Goal: Task Accomplishment & Management: Complete application form

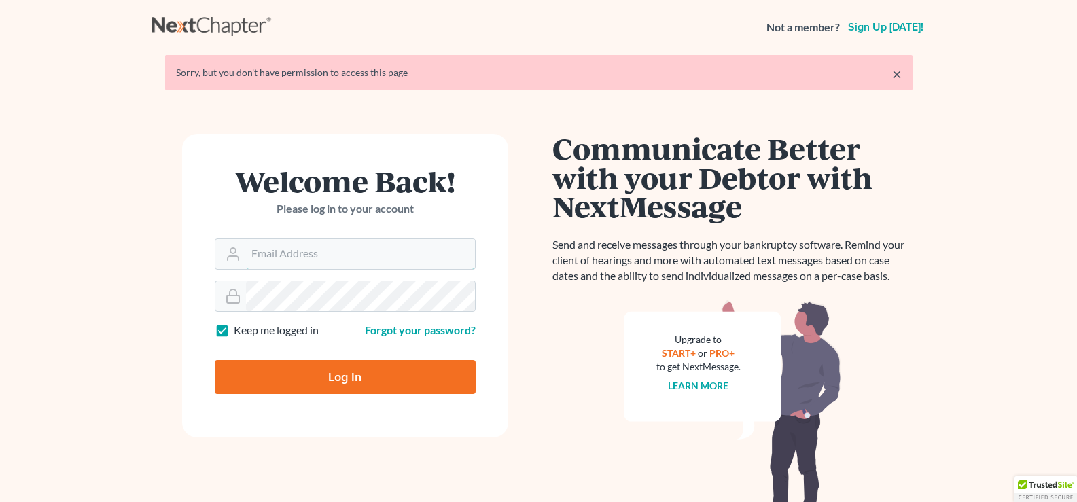
type input "[EMAIL_ADDRESS][DOMAIN_NAME]"
click at [338, 378] on input "Log In" at bounding box center [345, 377] width 261 height 34
type input "Thinking..."
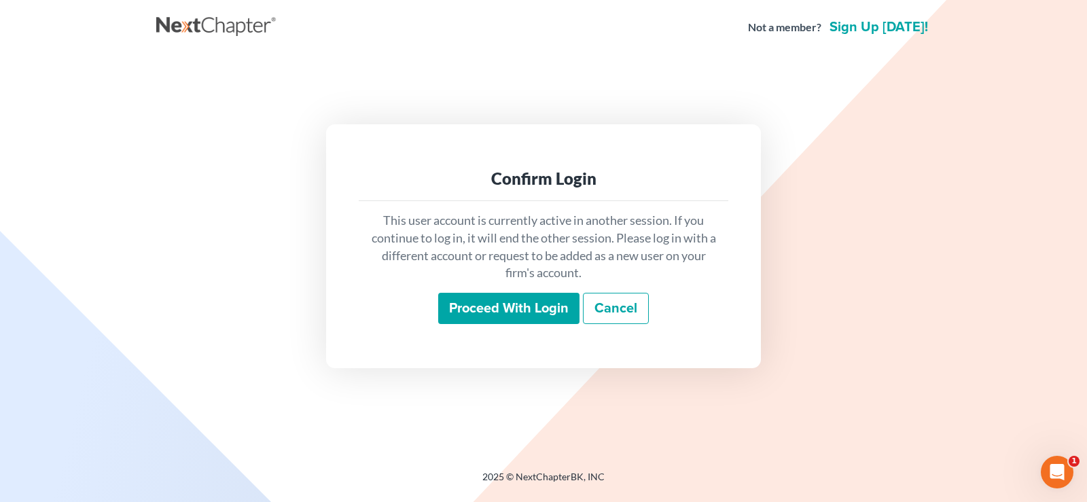
click at [520, 304] on input "Proceed with login" at bounding box center [508, 308] width 141 height 31
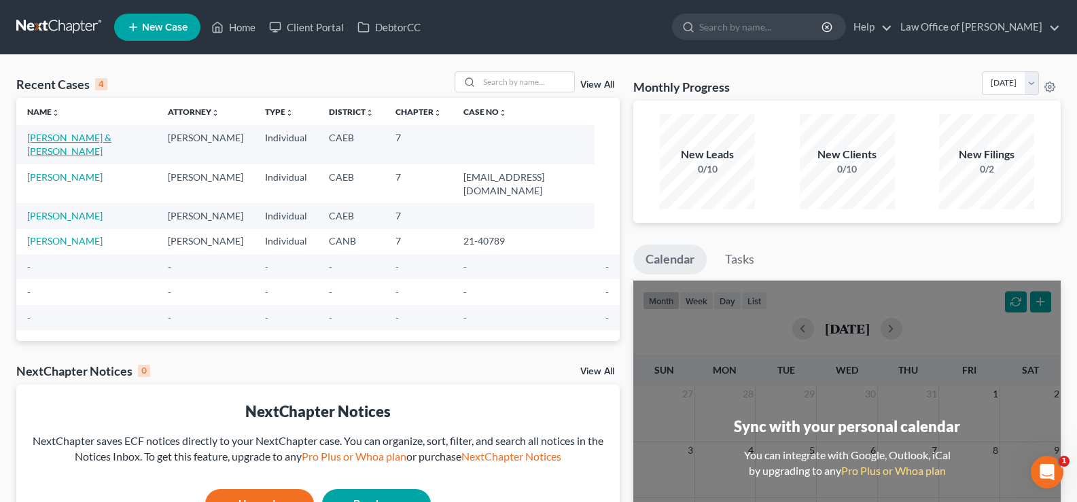
click at [111, 141] on link "[PERSON_NAME] & [PERSON_NAME]" at bounding box center [69, 144] width 84 height 25
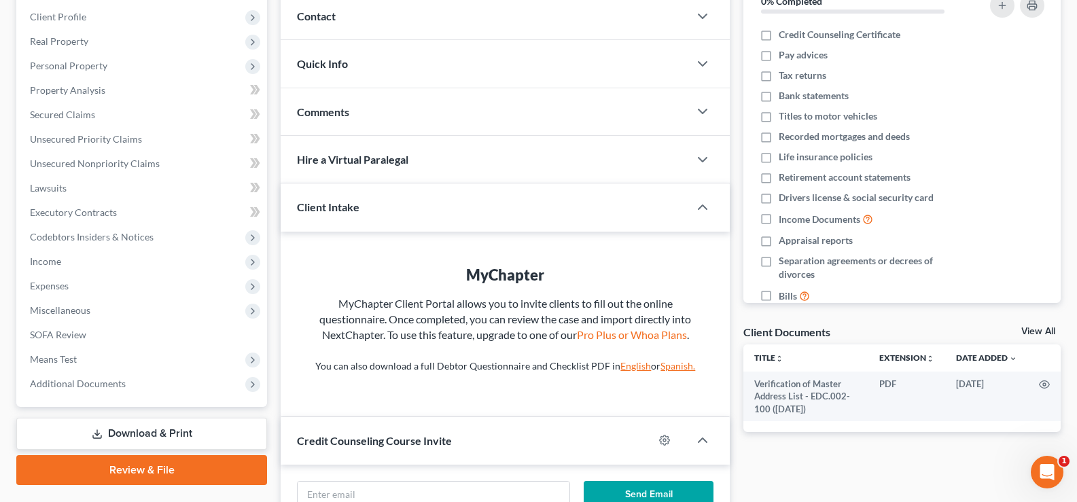
scroll to position [181, 0]
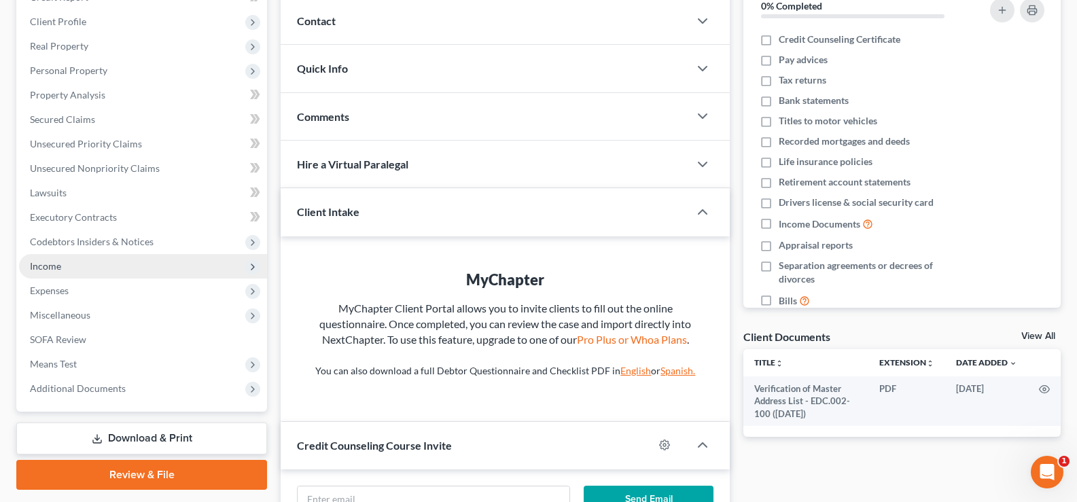
click at [56, 261] on span "Income" at bounding box center [45, 266] width 31 height 12
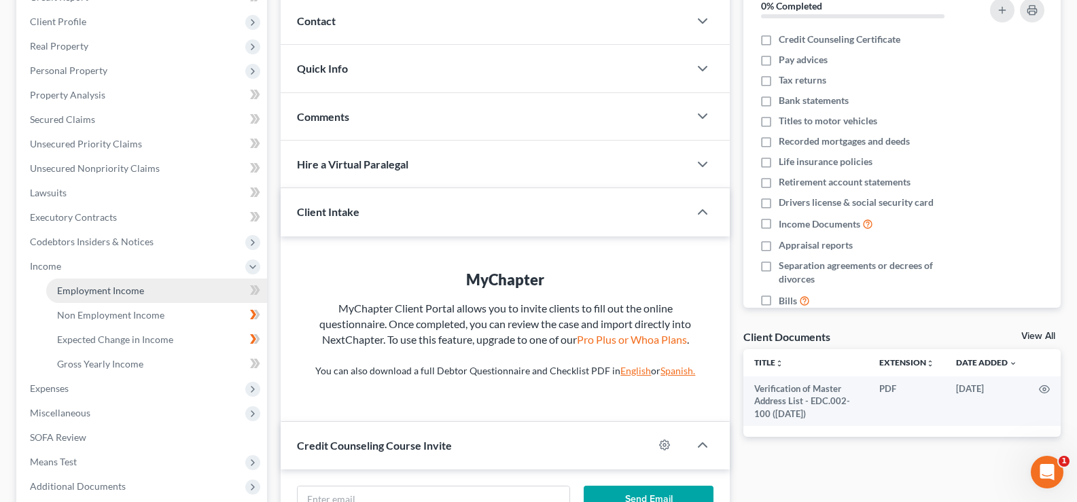
click at [82, 289] on span "Employment Income" at bounding box center [100, 291] width 87 height 12
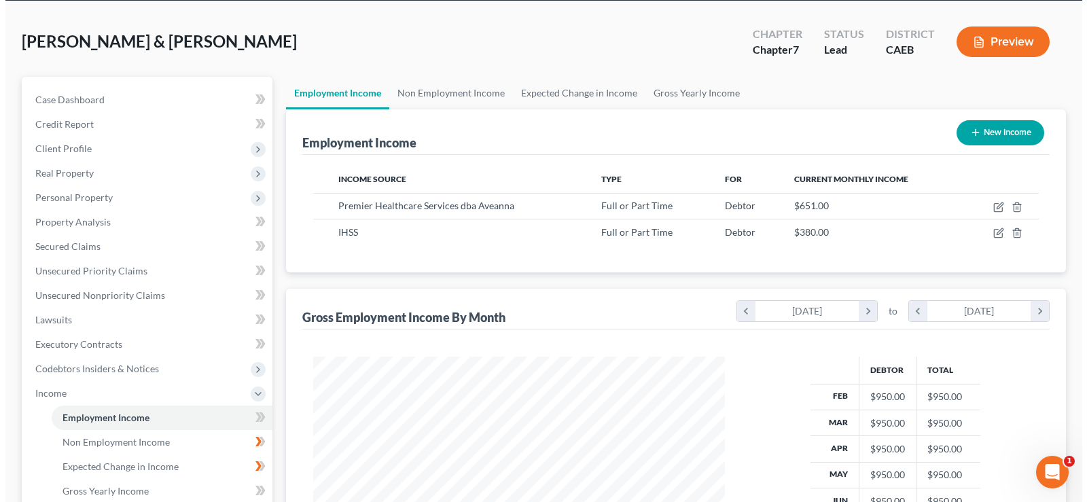
scroll to position [56, 0]
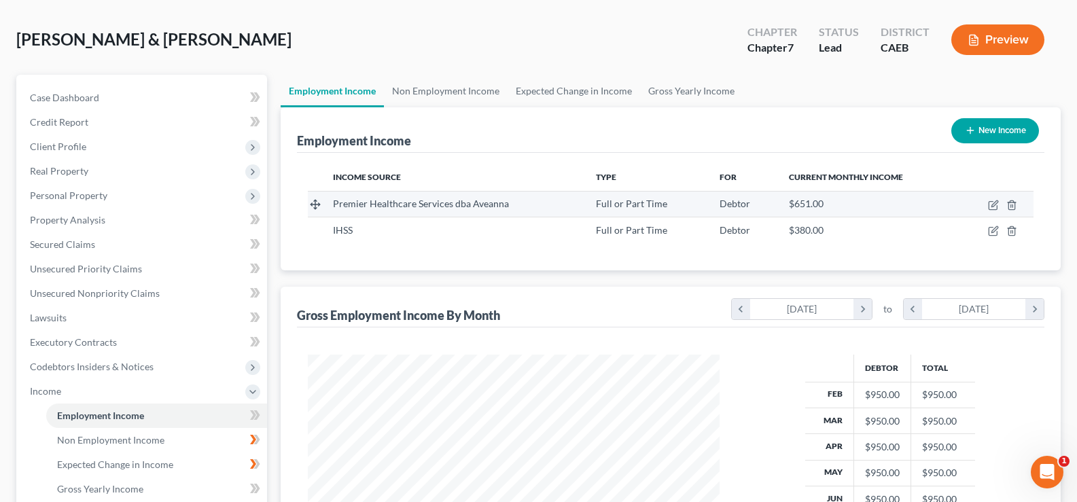
click at [452, 206] on span "Premier Healthcare Services dba Aveanna" at bounding box center [421, 204] width 176 height 12
click at [989, 203] on icon "button" at bounding box center [993, 206] width 8 height 8
select select "0"
select select "4"
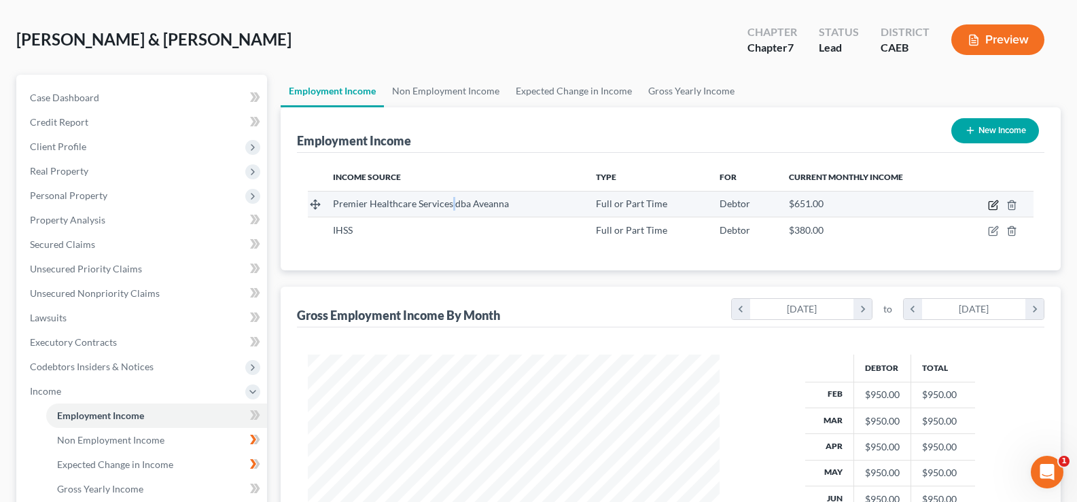
select select "0"
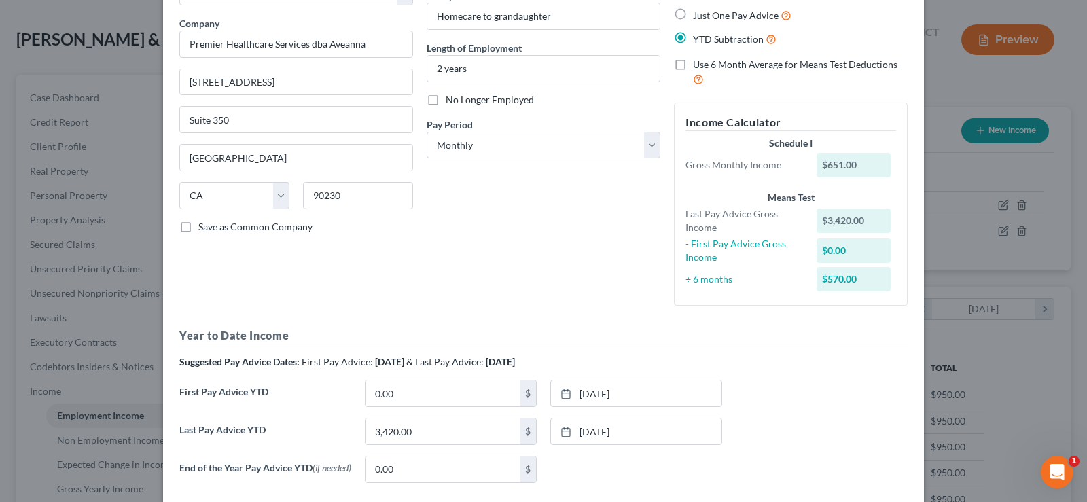
scroll to position [216, 0]
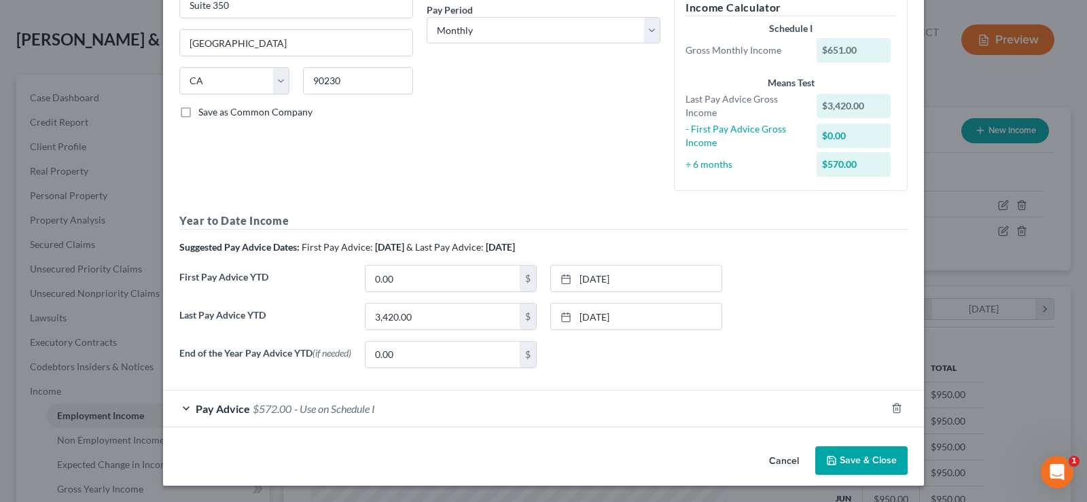
click at [178, 410] on div "Pay Advice $572.00 - Use on Schedule I" at bounding box center [524, 409] width 723 height 36
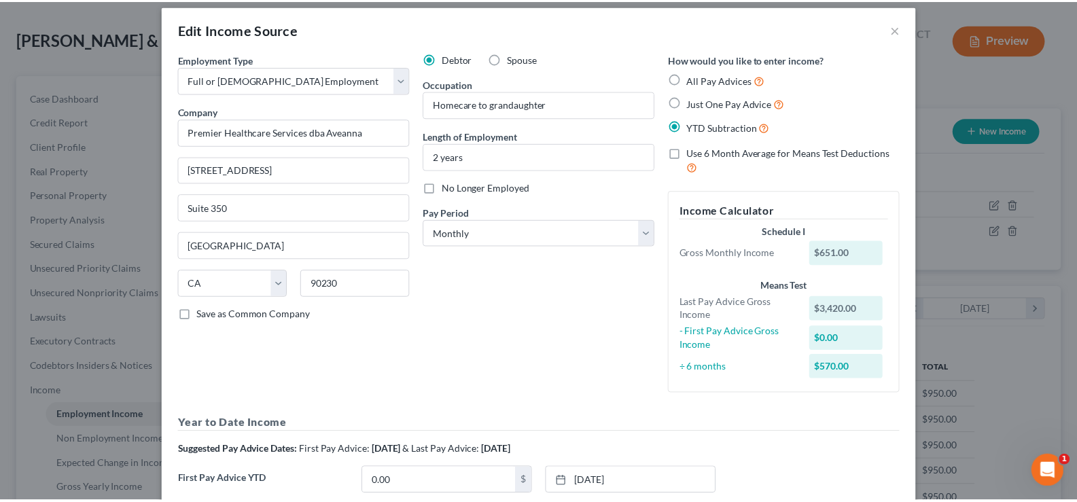
scroll to position [0, 0]
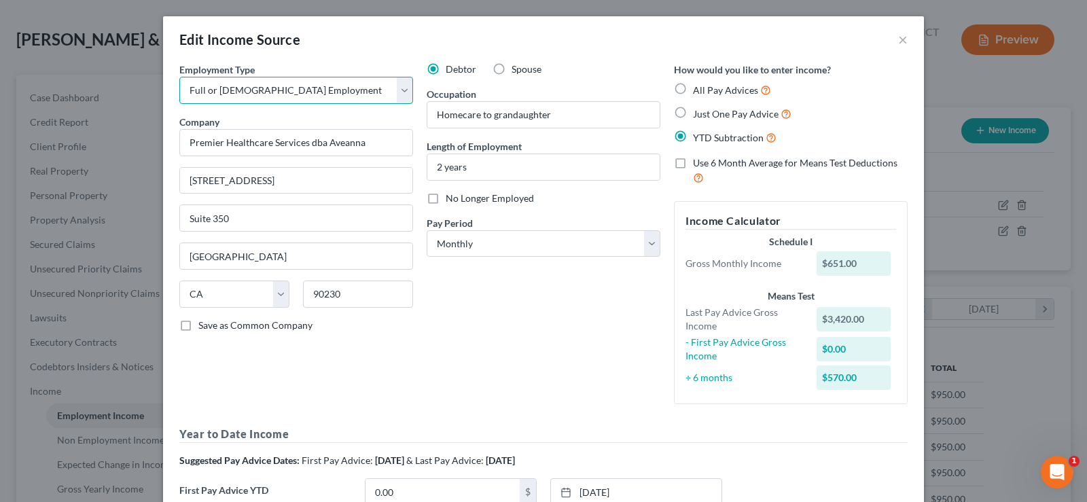
click at [397, 93] on select "Select Full or Part Time Employment Self Employment" at bounding box center [296, 90] width 234 height 27
click at [898, 43] on button "×" at bounding box center [903, 39] width 10 height 16
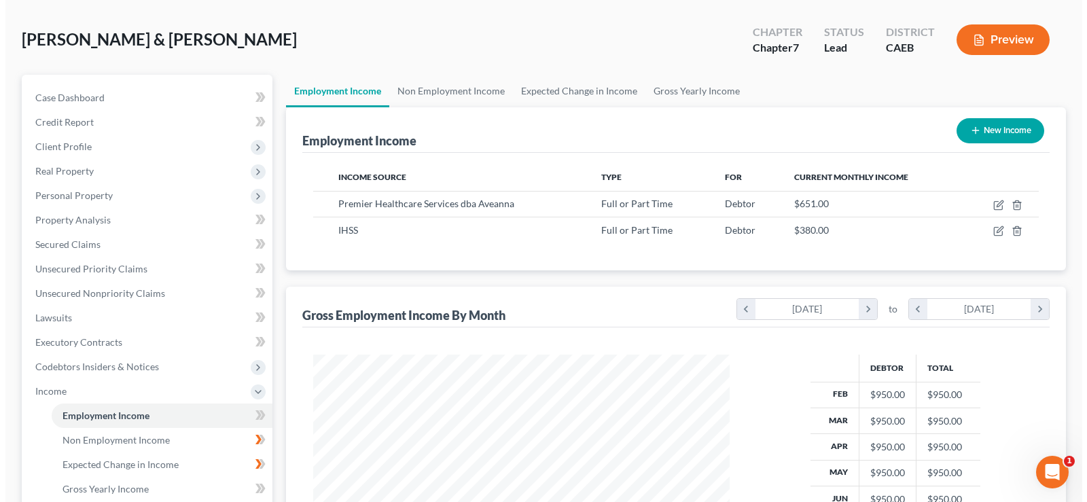
scroll to position [679332, 679136]
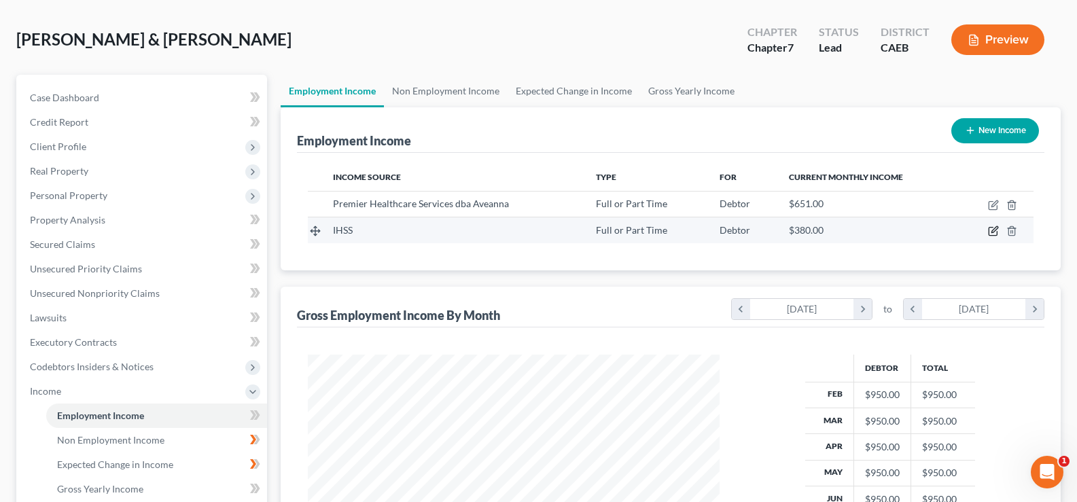
click at [992, 228] on icon "button" at bounding box center [993, 231] width 11 height 11
select select "0"
select select "4"
select select "1"
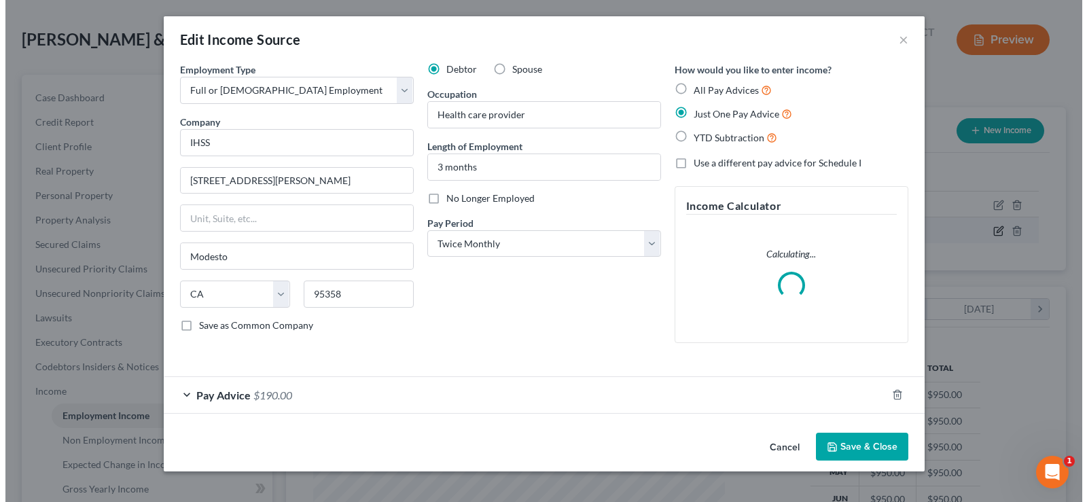
scroll to position [244, 444]
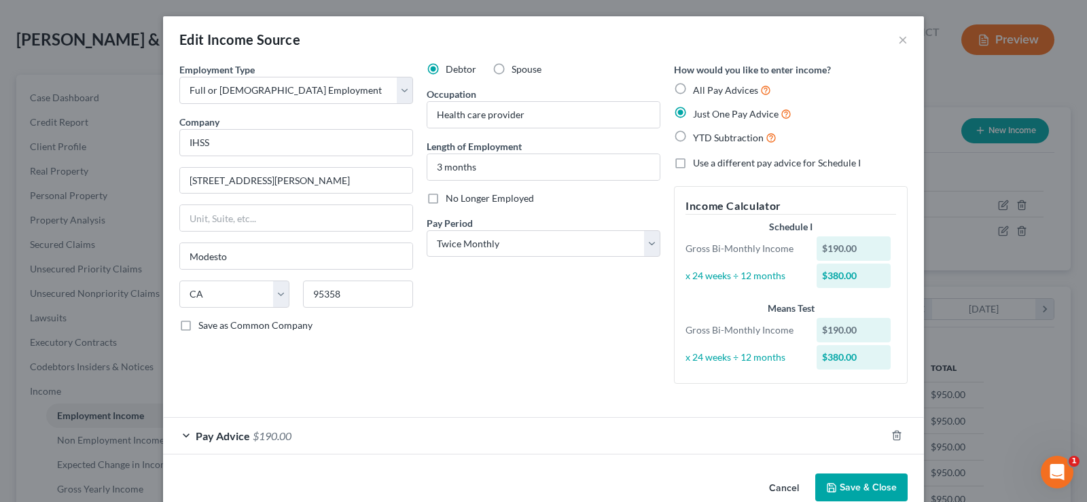
click at [216, 439] on span "Pay Advice" at bounding box center [223, 435] width 54 height 13
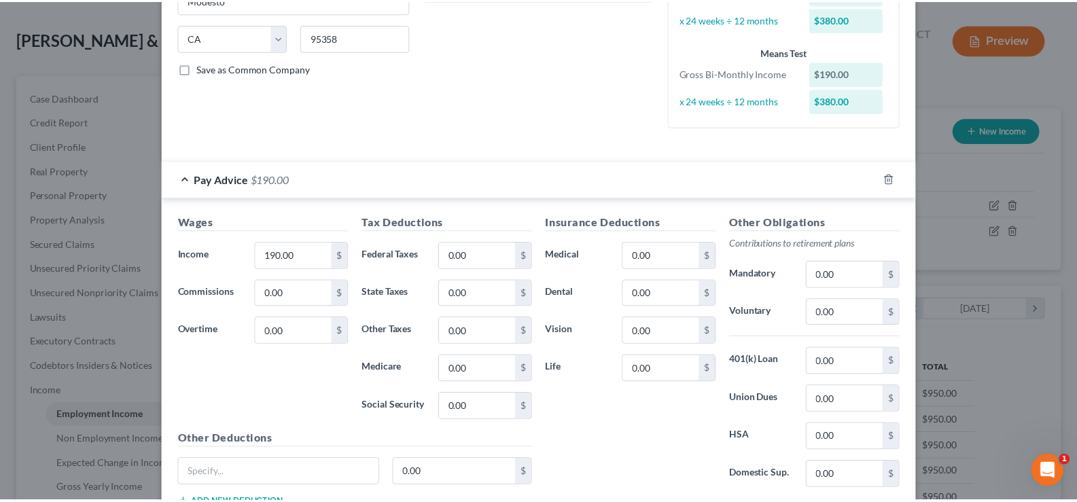
scroll to position [359, 0]
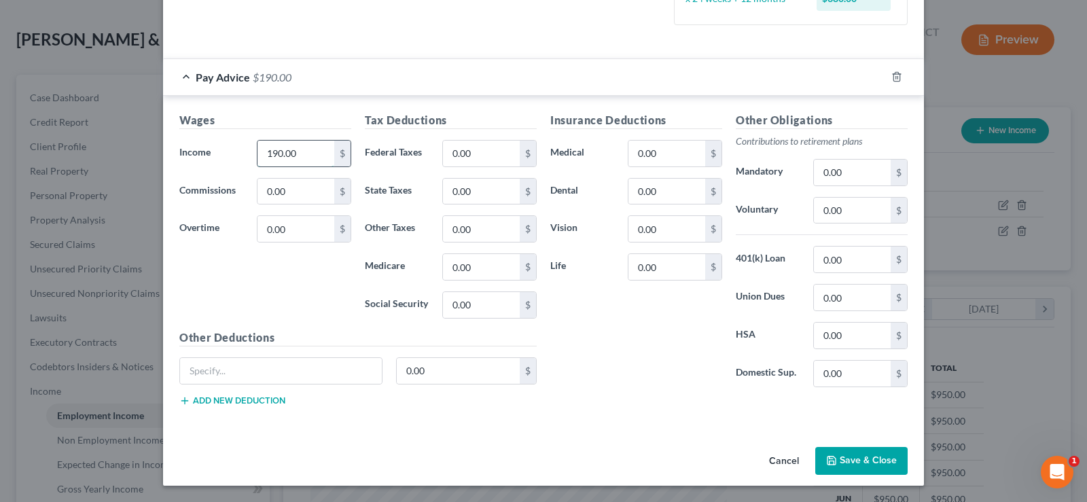
click at [311, 150] on input "190.00" at bounding box center [296, 154] width 77 height 26
click at [311, 150] on input "207" at bounding box center [296, 154] width 77 height 26
type input "207"
click at [484, 144] on input "0.00" at bounding box center [481, 154] width 77 height 26
click at [479, 262] on input "0.00" at bounding box center [481, 267] width 77 height 26
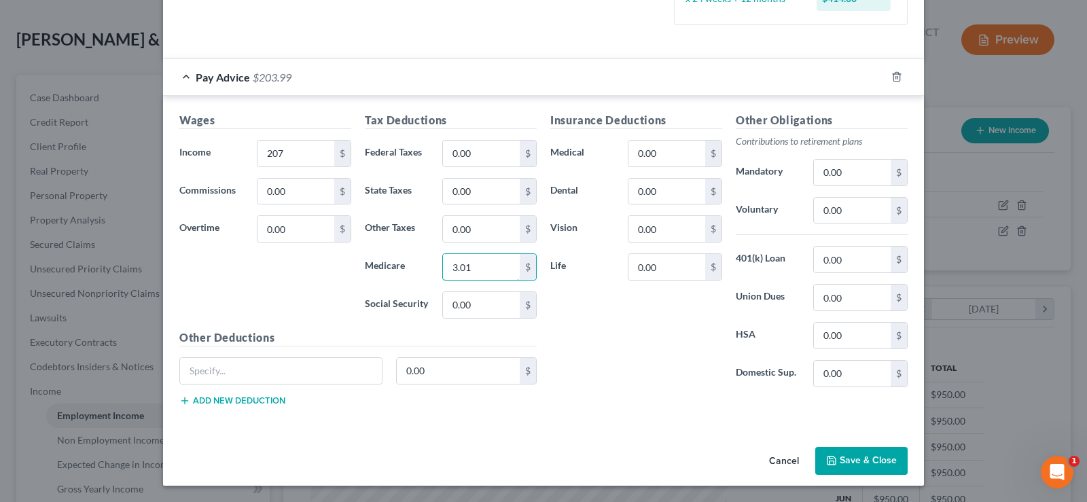
type input "3.01"
click at [382, 247] on div "Tax Deductions Federal Taxes 0.00 $ State Taxes 0.00 $ Other Taxes 0.00 $ Medic…" at bounding box center [451, 220] width 186 height 217
click at [473, 304] on input "0.00" at bounding box center [481, 305] width 77 height 26
type input "12.80"
click at [309, 288] on div "Wages Income * 207 $ Commissions 0.00 $ Overtime 0.00 $" at bounding box center [266, 220] width 186 height 217
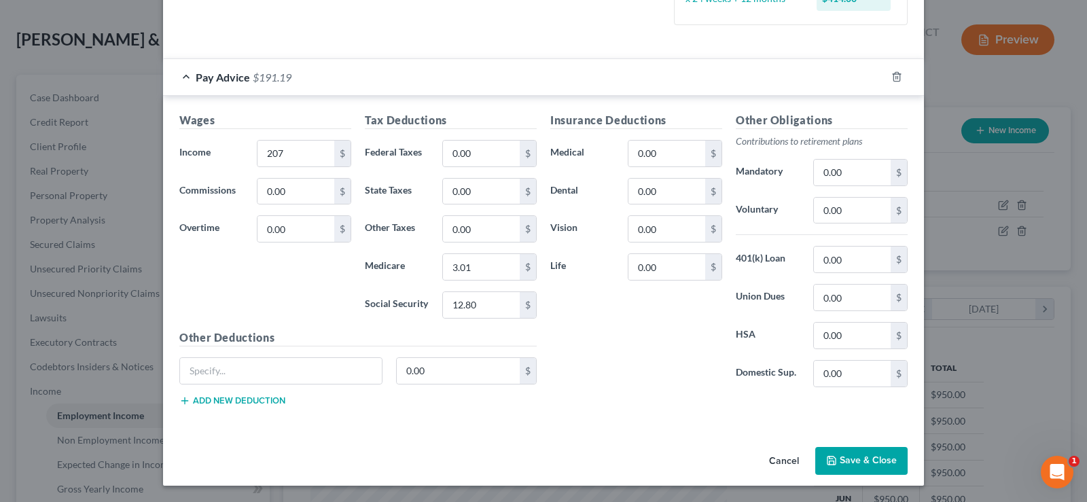
click at [608, 317] on div "Insurance Deductions Medical 0.00 $ Dental 0.00 $ Vision 0.00 $ Life 0.00 $" at bounding box center [637, 255] width 186 height 286
click at [250, 371] on input "text" at bounding box center [281, 371] width 202 height 26
type input "SDI"
click at [413, 371] on input "0.00" at bounding box center [459, 371] width 124 height 26
type input "2.50"
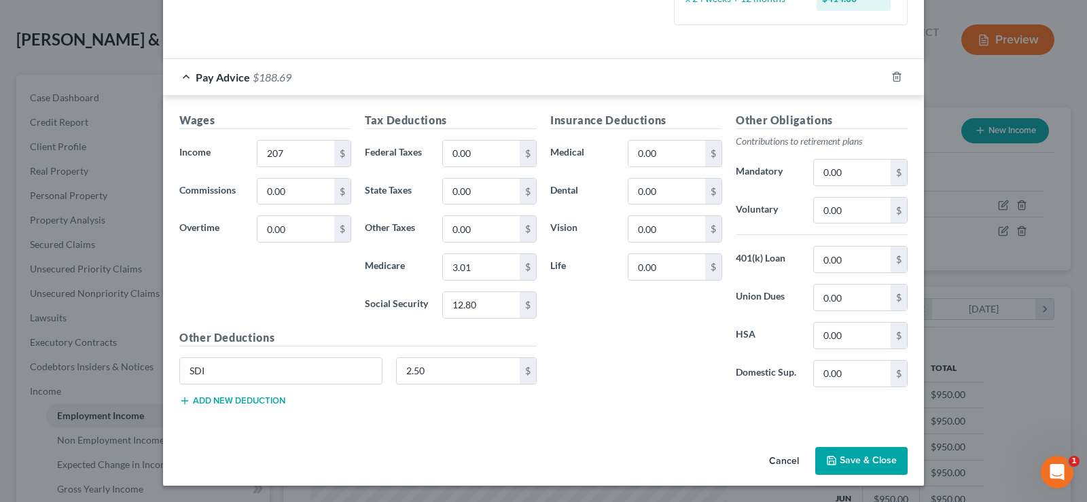
click at [654, 338] on div "Insurance Deductions Medical 0.00 $ Dental 0.00 $ Vision 0.00 $ Life 0.00 $" at bounding box center [637, 255] width 186 height 286
click at [264, 398] on button "Add new deduction" at bounding box center [232, 401] width 106 height 11
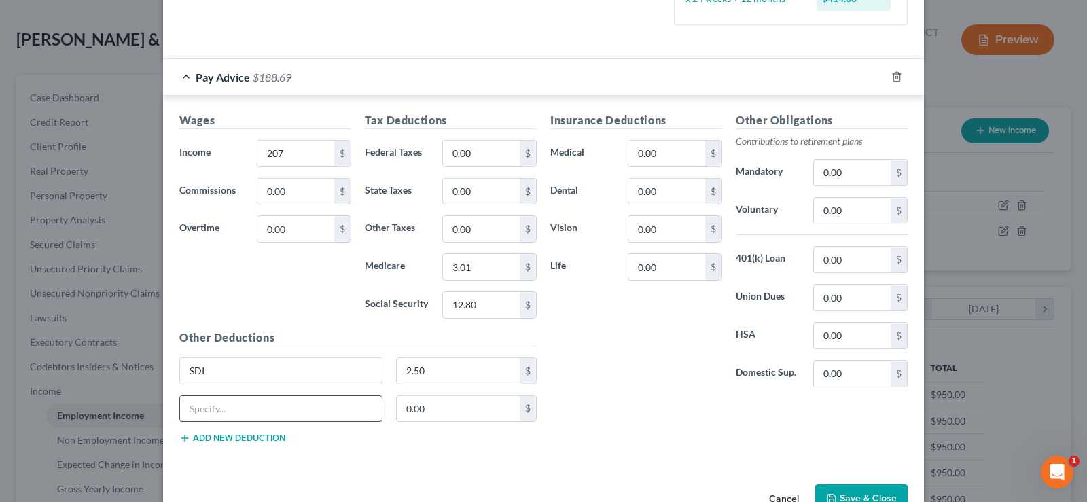
click at [253, 400] on input "text" at bounding box center [281, 409] width 202 height 26
type input "Dues"
click at [397, 413] on input "0.00" at bounding box center [459, 409] width 124 height 26
type input "20.00"
click at [633, 364] on div "Insurance Deductions Medical 0.00 $ Dental 0.00 $ Vision 0.00 $ Life 0.00 $" at bounding box center [637, 255] width 186 height 286
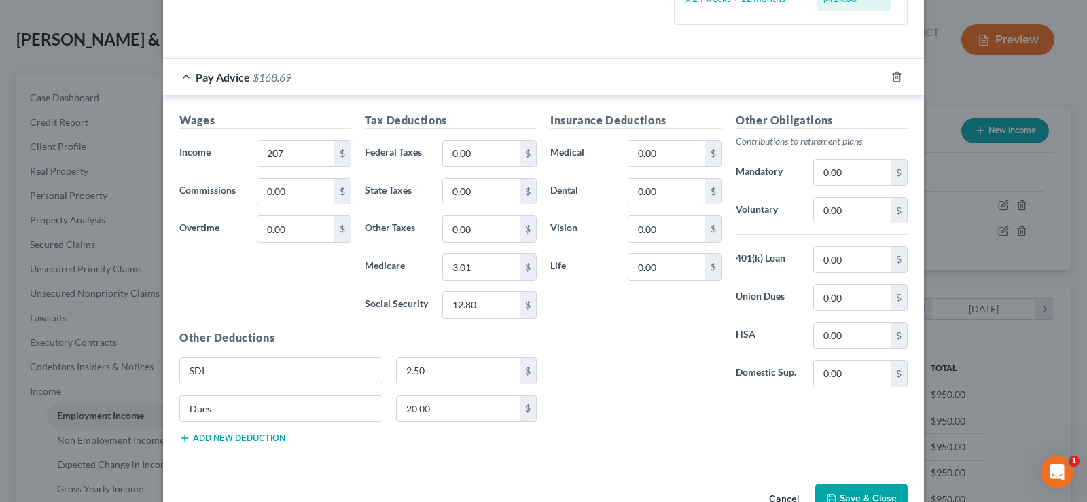
click at [856, 491] on button "Save & Close" at bounding box center [861, 499] width 92 height 29
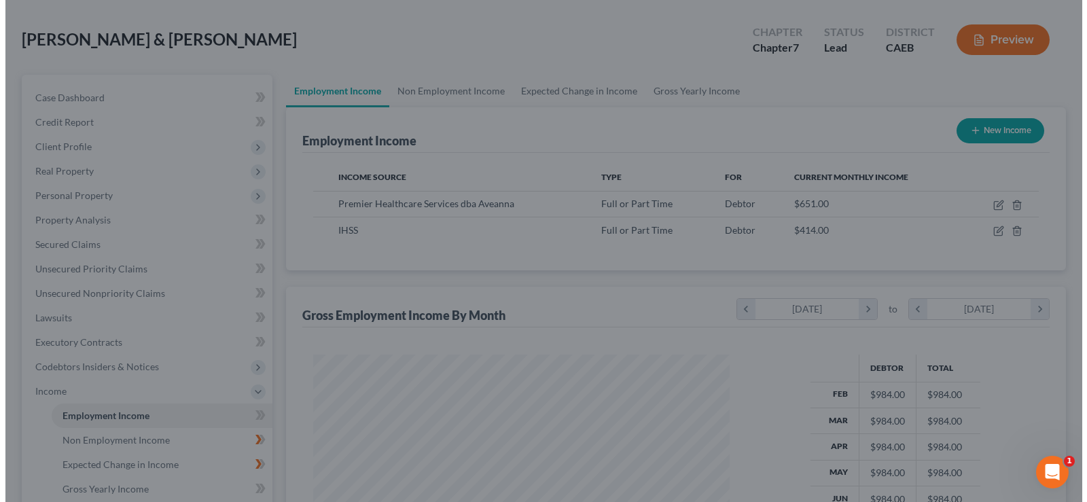
scroll to position [679332, 679136]
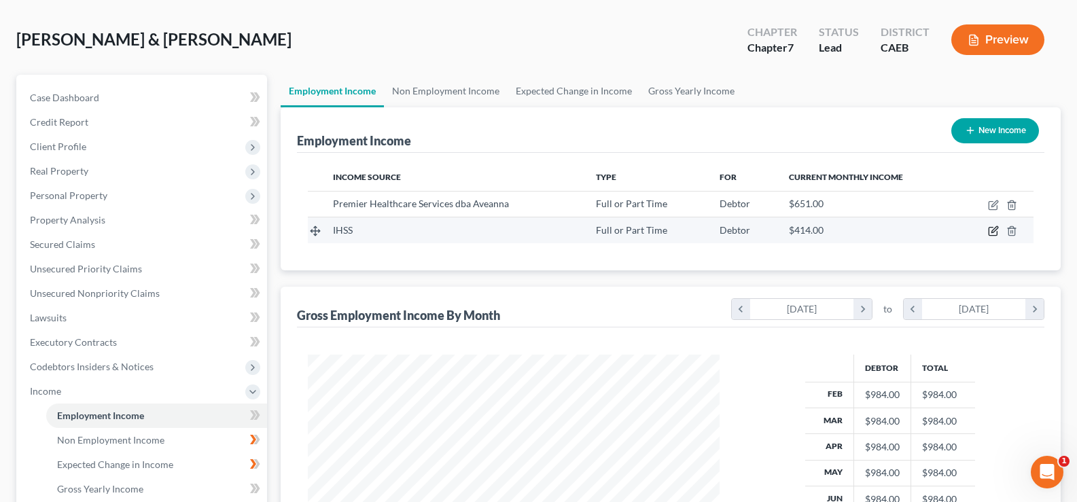
click at [992, 229] on icon "button" at bounding box center [993, 231] width 11 height 11
select select "0"
select select "4"
select select "1"
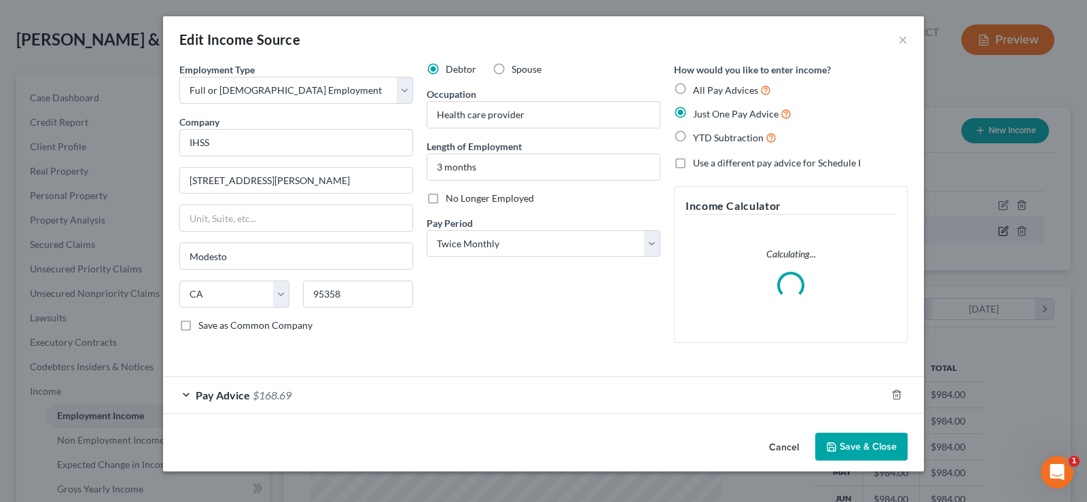
scroll to position [244, 444]
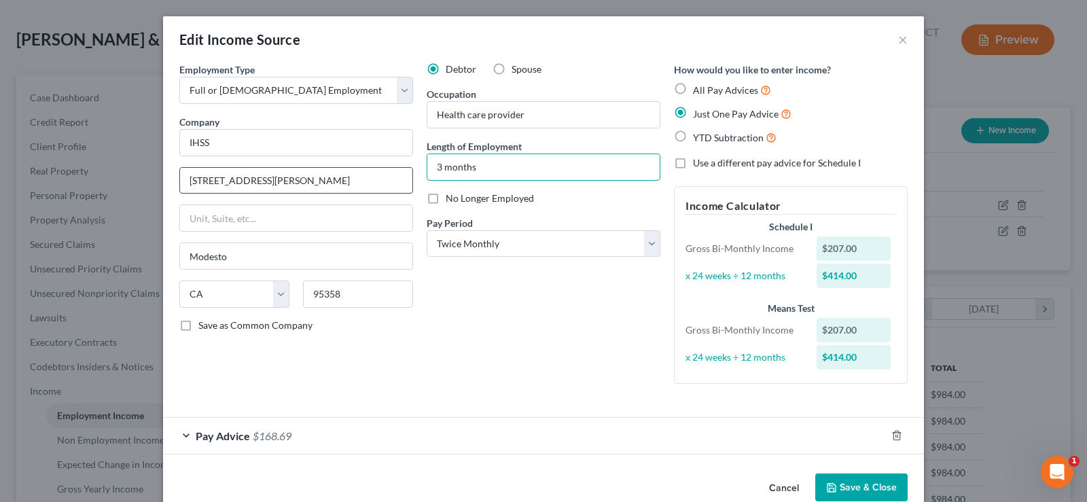
drag, startPoint x: 479, startPoint y: 166, endPoint x: 379, endPoint y: 169, distance: 99.9
click at [379, 169] on div "Employment Type * Select Full or Part Time Employment Self Employment Company *…" at bounding box center [544, 235] width 742 height 344
type input "6 months"
click at [572, 75] on div "Debtor Spouse" at bounding box center [544, 70] width 234 height 14
click at [262, 438] on span "$168.69" at bounding box center [272, 435] width 39 height 13
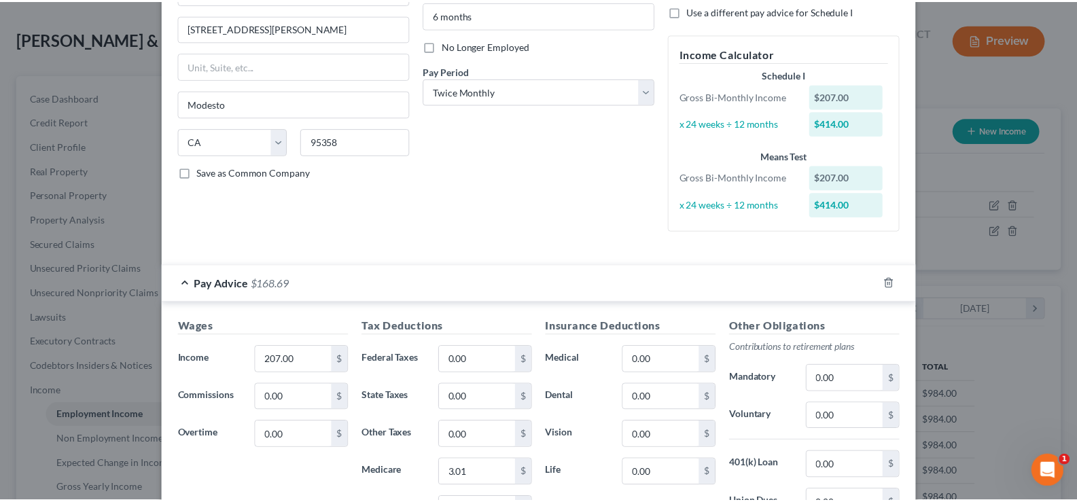
scroll to position [0, 0]
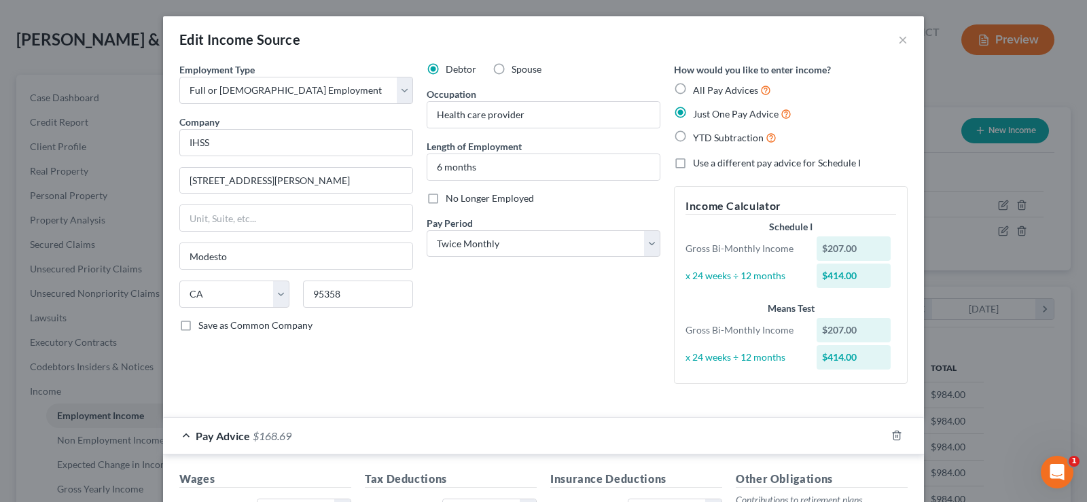
click at [582, 302] on div "Debtor Spouse Occupation Health care provider Length of Employment 6 months No …" at bounding box center [543, 229] width 247 height 332
click at [900, 39] on button "×" at bounding box center [903, 39] width 10 height 16
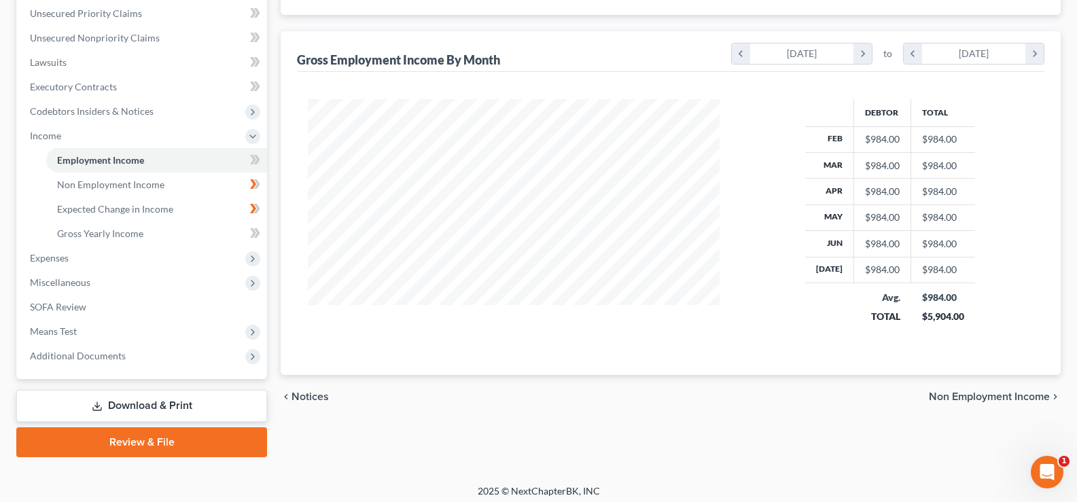
scroll to position [318, 0]
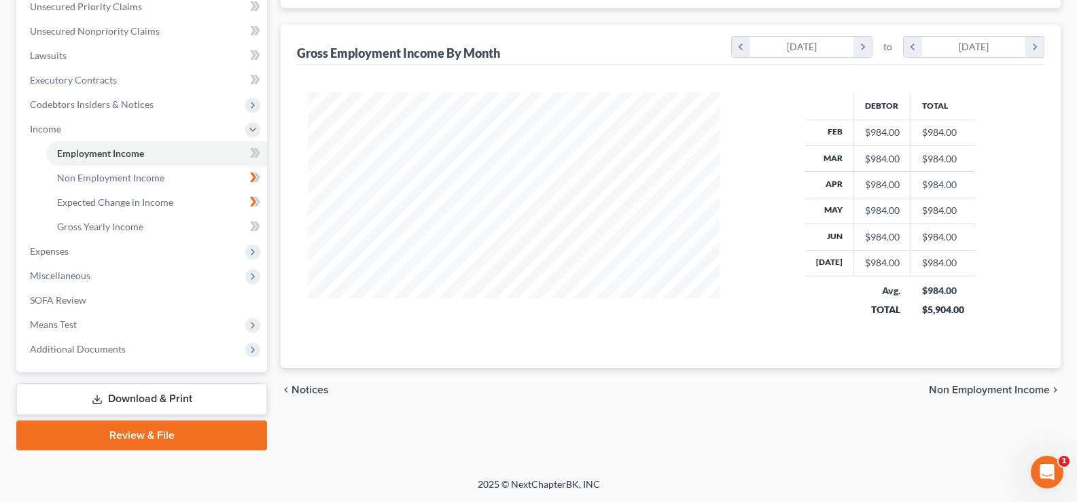
click at [623, 325] on div at bounding box center [513, 213] width 439 height 243
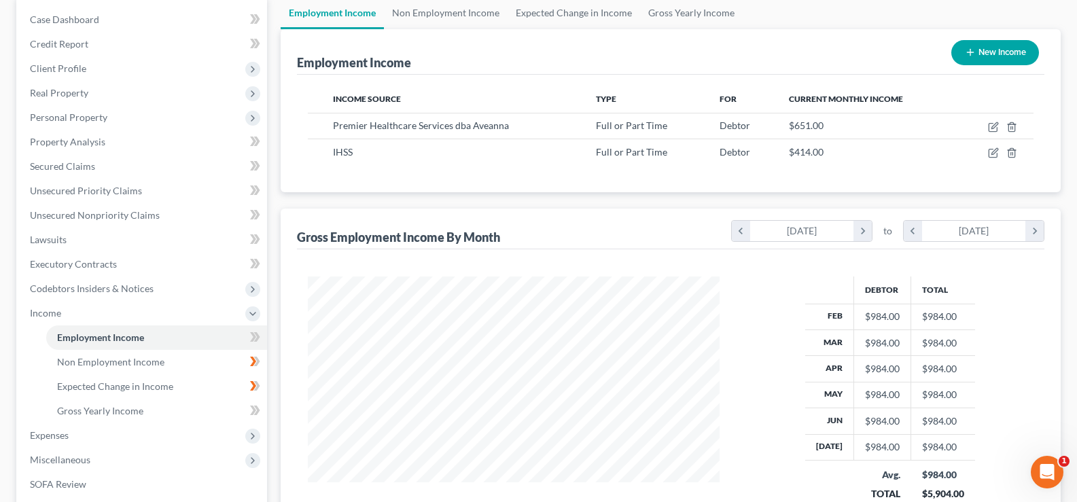
scroll to position [158, 0]
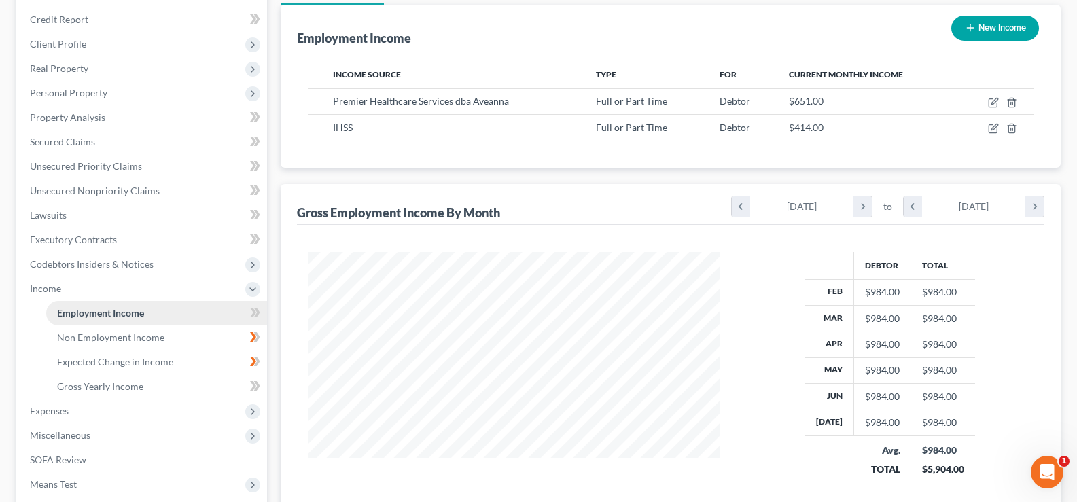
click at [58, 316] on span "Employment Income" at bounding box center [100, 313] width 87 height 12
click at [84, 315] on span "Employment Income" at bounding box center [100, 313] width 87 height 12
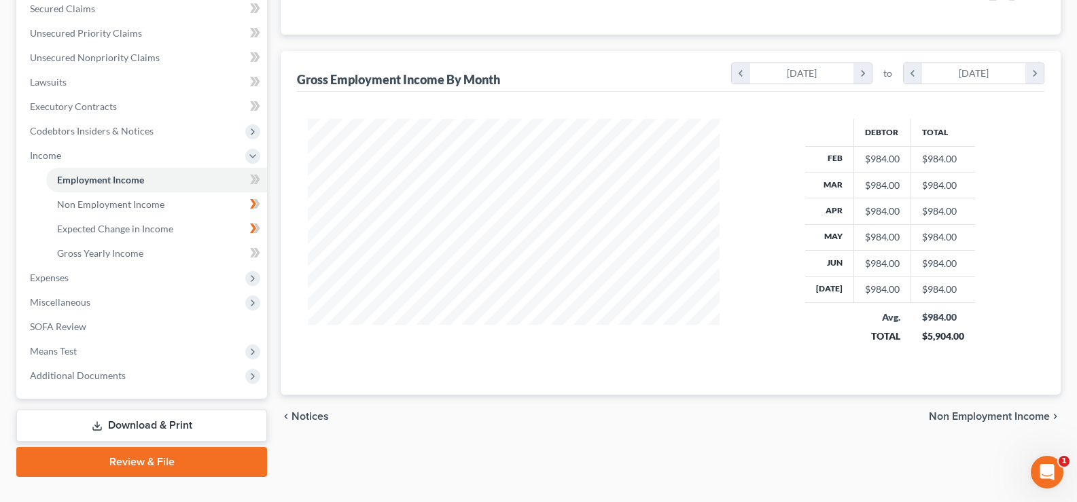
scroll to position [318, 0]
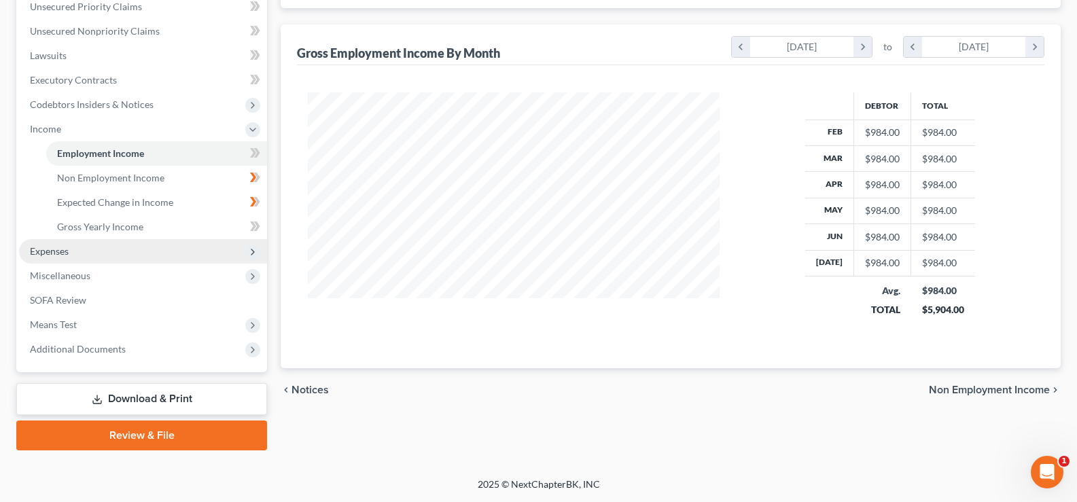
click at [50, 251] on span "Expenses" at bounding box center [49, 251] width 39 height 12
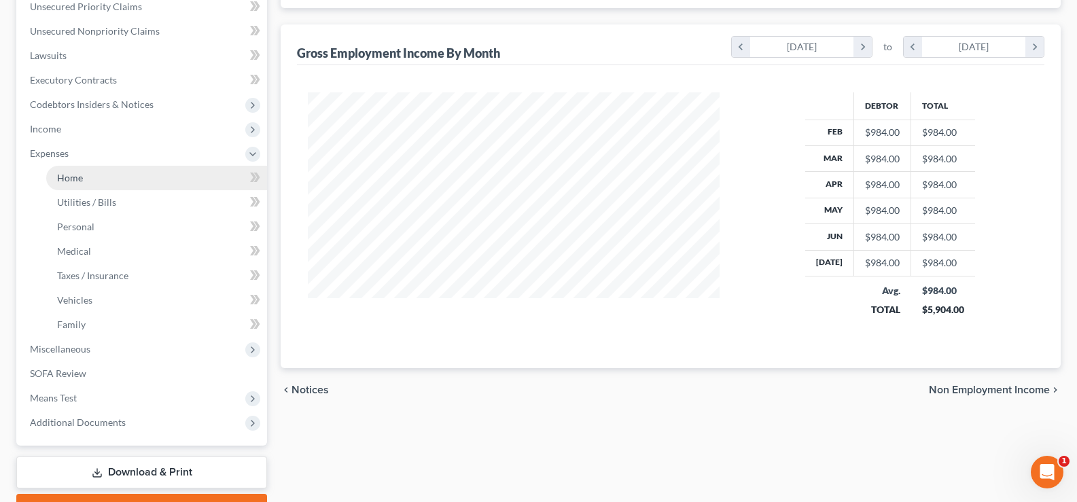
click at [67, 179] on span "Home" at bounding box center [70, 178] width 26 height 12
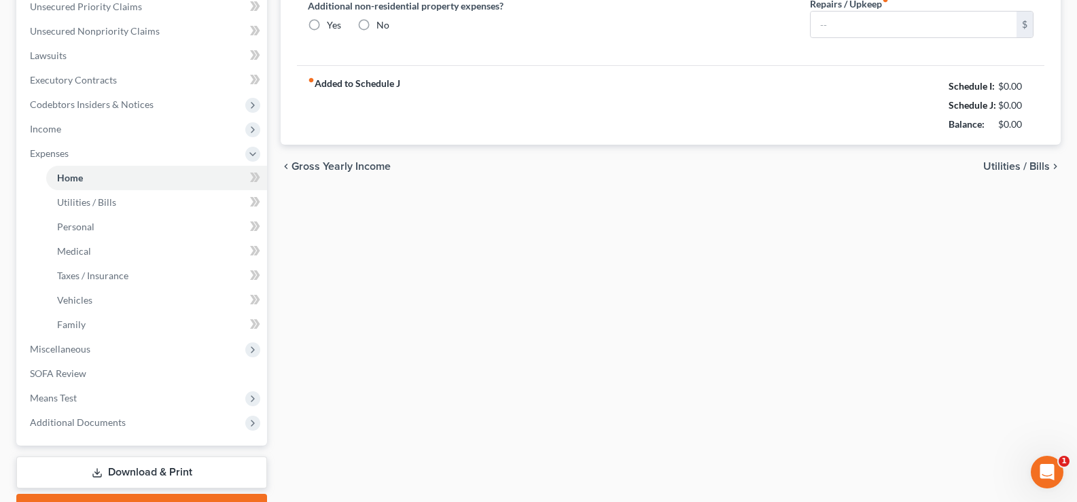
type input "954.00"
type input "0.00"
radio input "true"
type input "250.00"
type input "412.00"
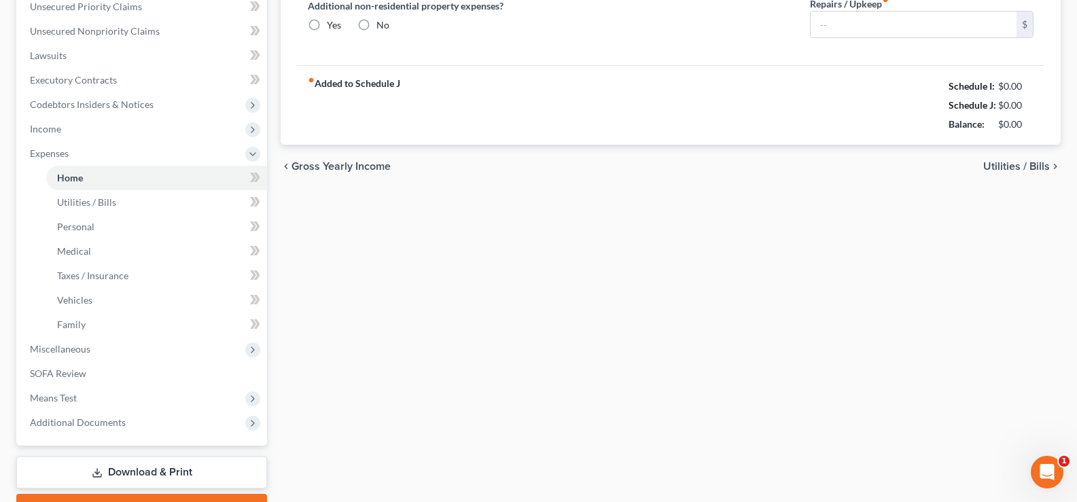
type input "0.00"
type input "100.00"
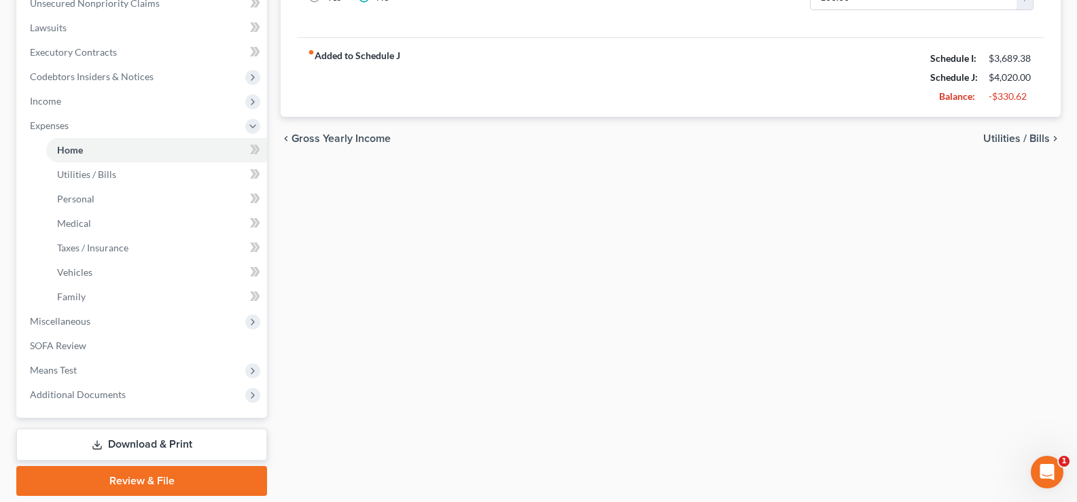
scroll to position [391, 0]
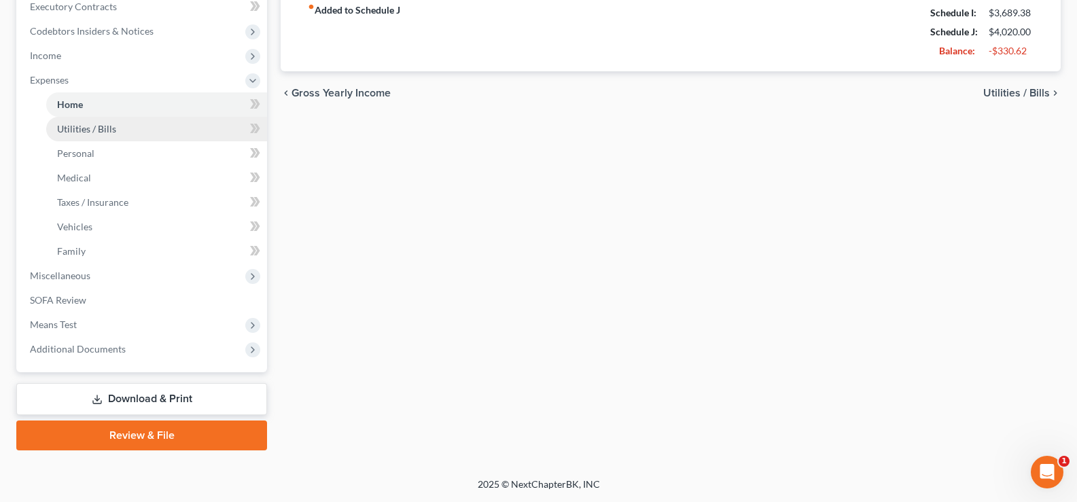
click at [94, 126] on span "Utilities / Bills" at bounding box center [86, 129] width 59 height 12
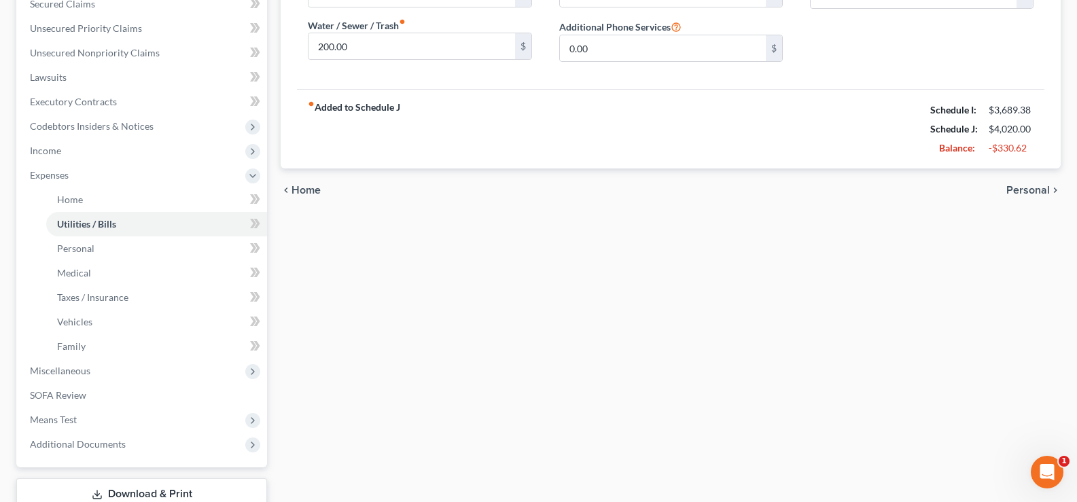
scroll to position [391, 0]
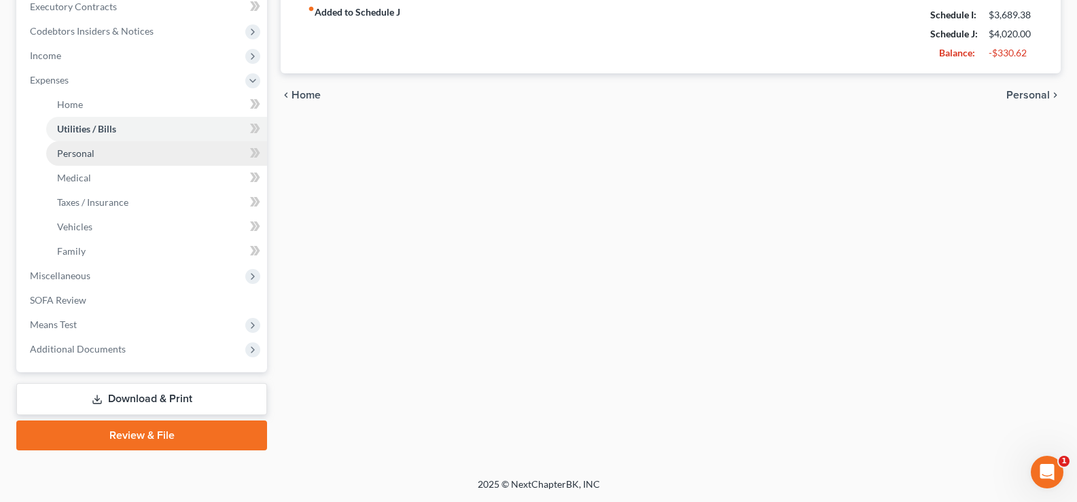
click at [78, 154] on span "Personal" at bounding box center [75, 153] width 37 height 12
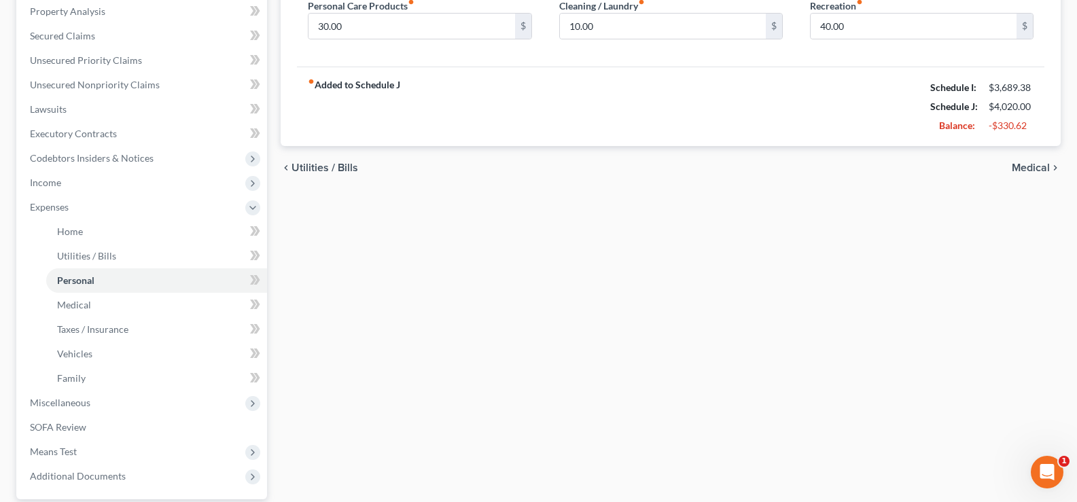
scroll to position [268, 0]
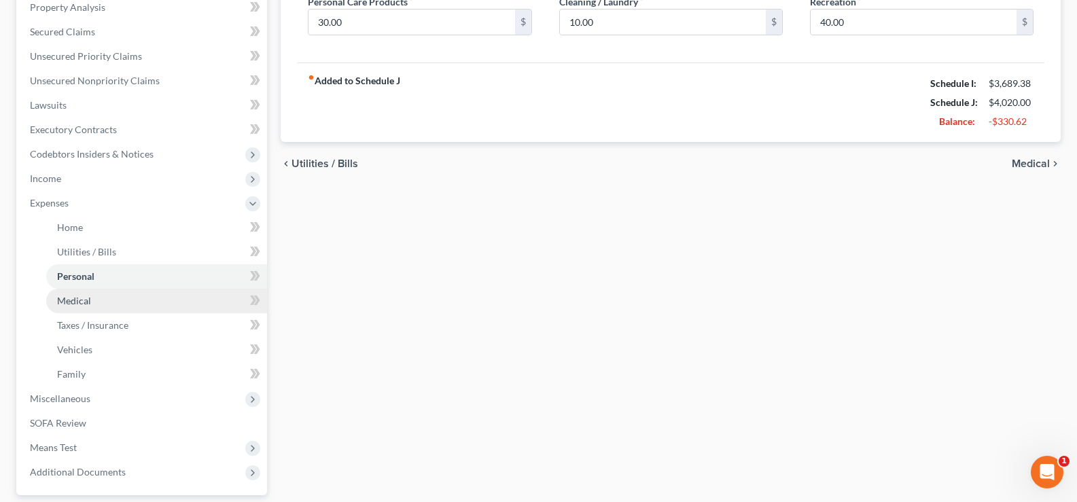
click at [86, 298] on span "Medical" at bounding box center [74, 301] width 34 height 12
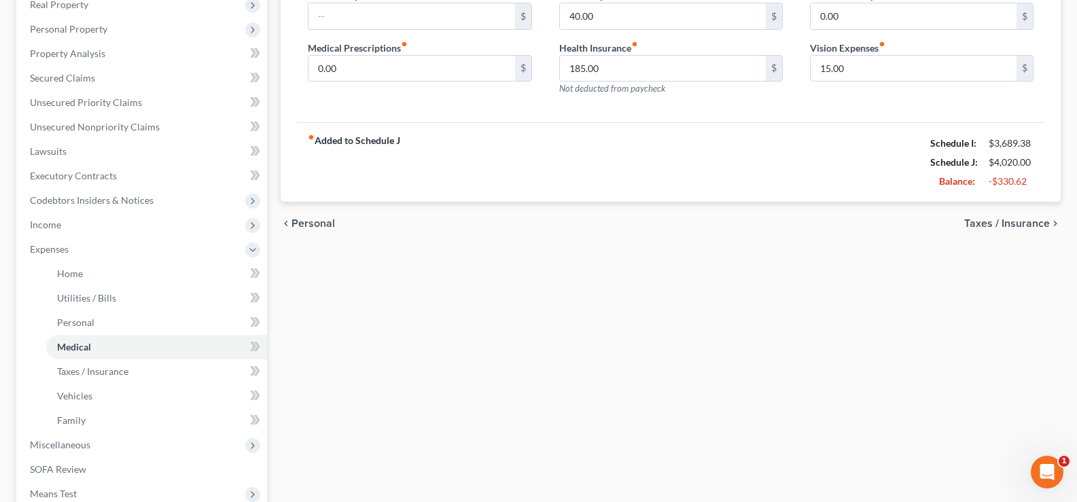
scroll to position [353, 0]
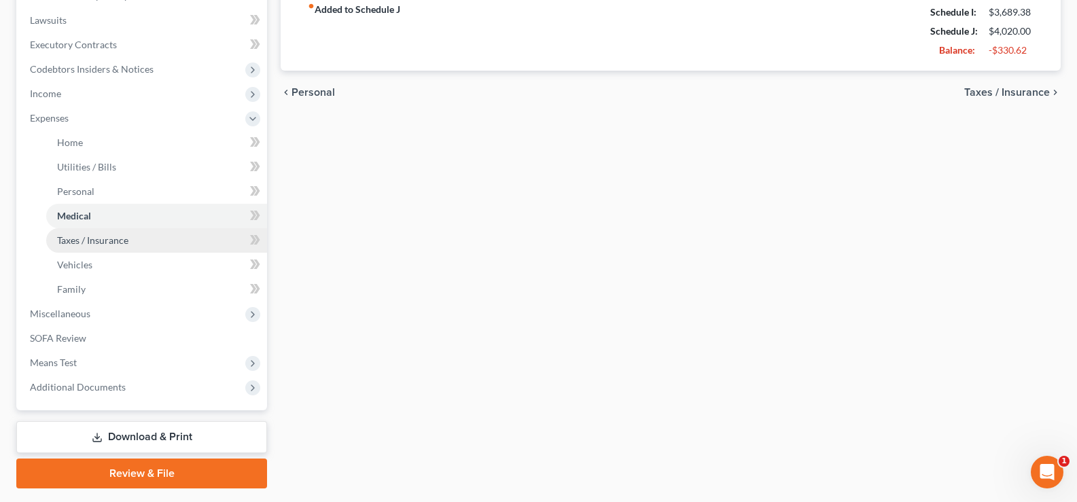
click at [102, 239] on span "Taxes / Insurance" at bounding box center [92, 240] width 71 height 12
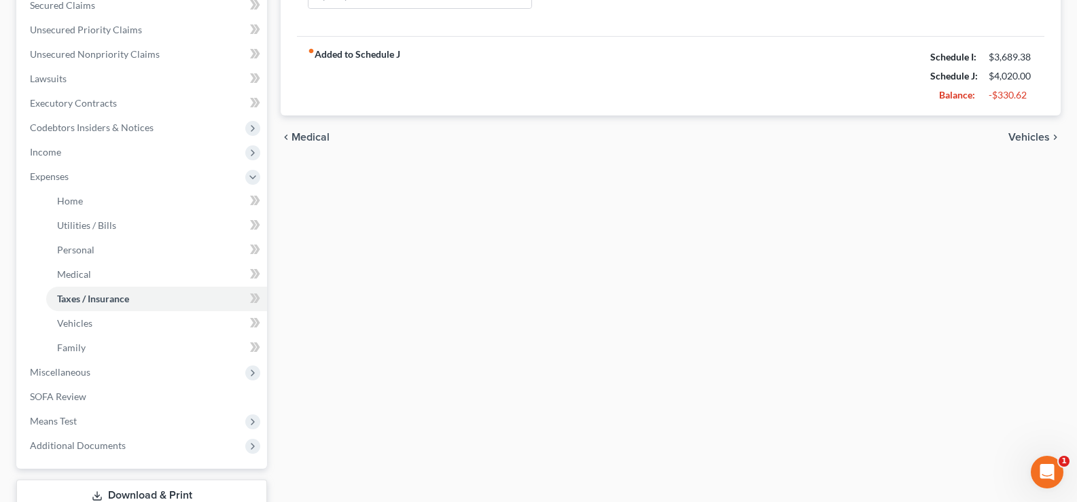
scroll to position [298, 0]
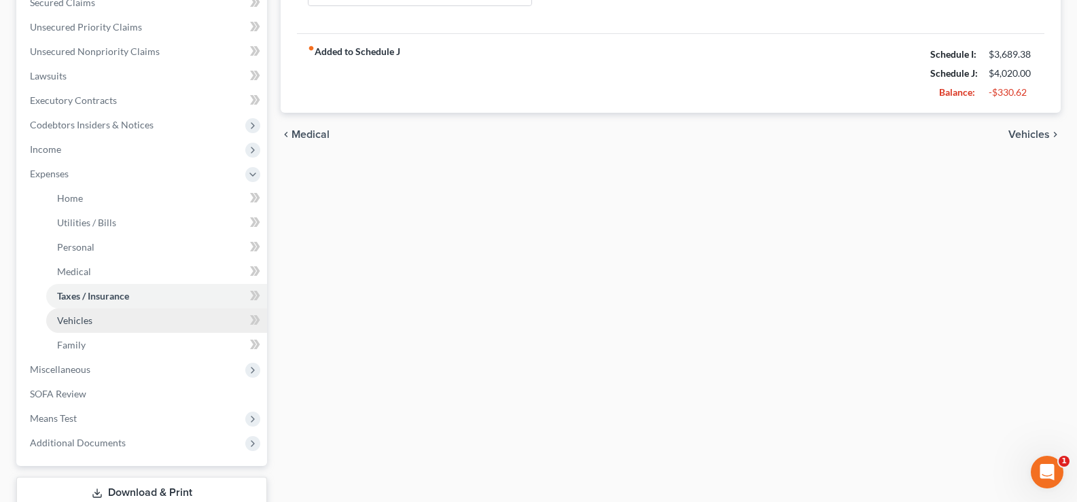
click at [69, 323] on span "Vehicles" at bounding box center [74, 321] width 35 height 12
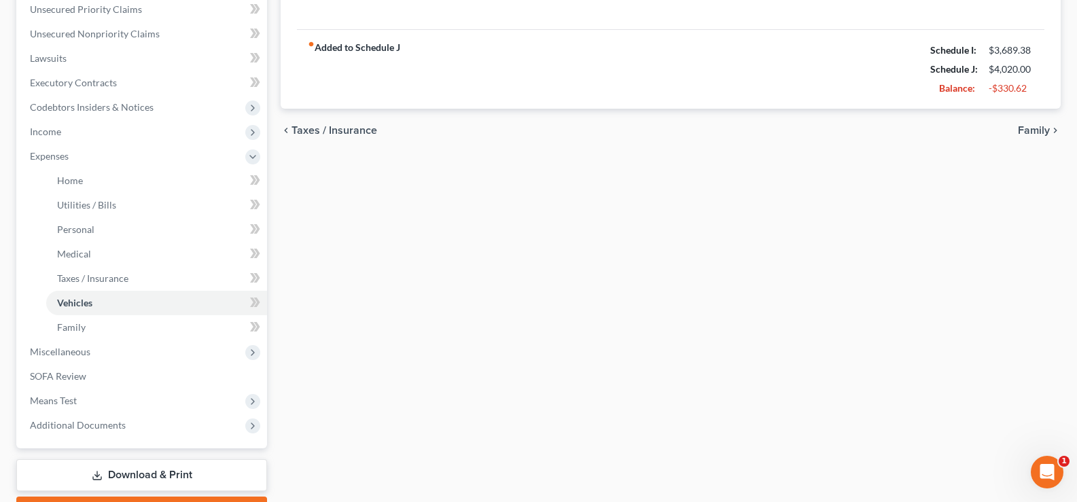
scroll to position [317, 0]
click at [70, 326] on span "Family" at bounding box center [71, 326] width 29 height 12
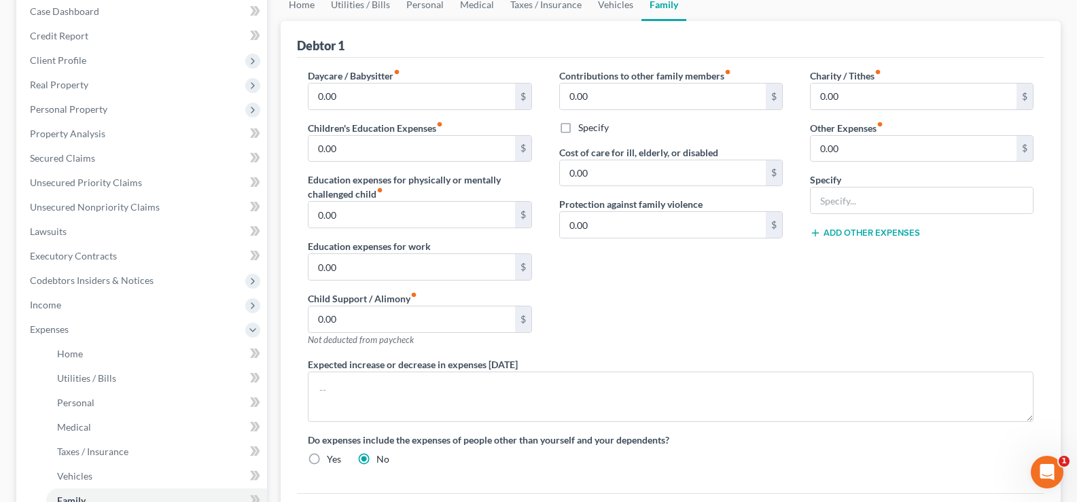
scroll to position [177, 0]
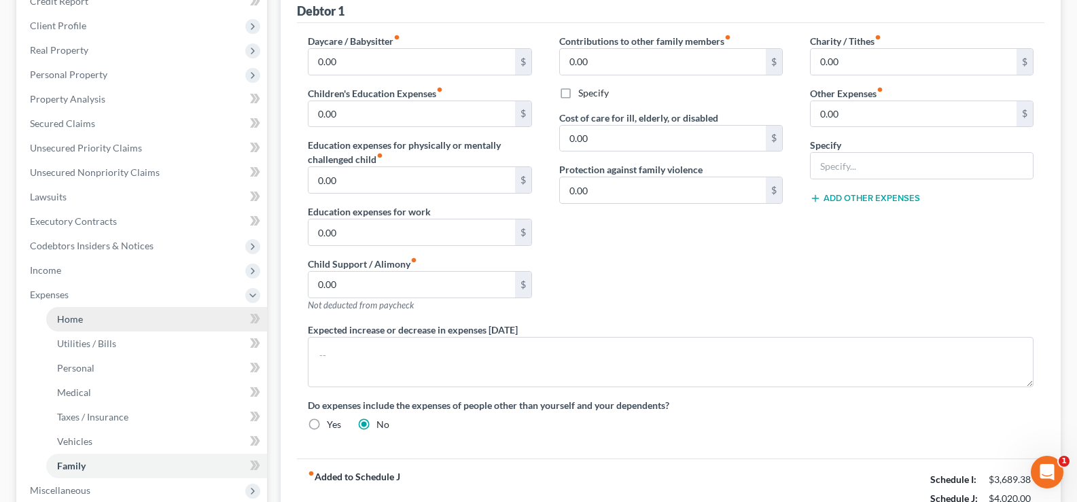
click at [62, 321] on span "Home" at bounding box center [70, 319] width 26 height 12
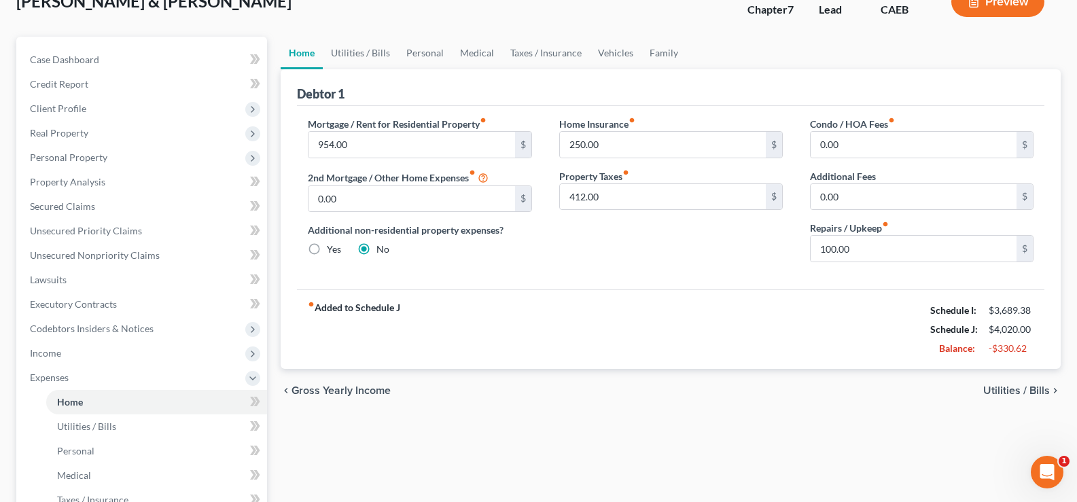
scroll to position [127, 0]
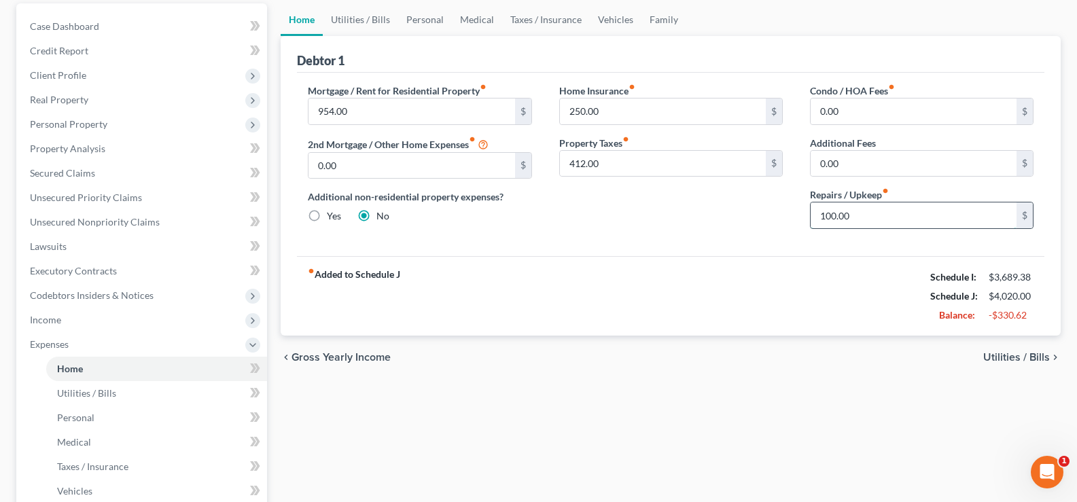
click at [864, 215] on input "100.00" at bounding box center [914, 216] width 206 height 26
type input "0"
click at [777, 213] on div "Home Insurance fiber_manual_record 250.00 $ Property Taxes fiber_manual_record …" at bounding box center [671, 162] width 251 height 156
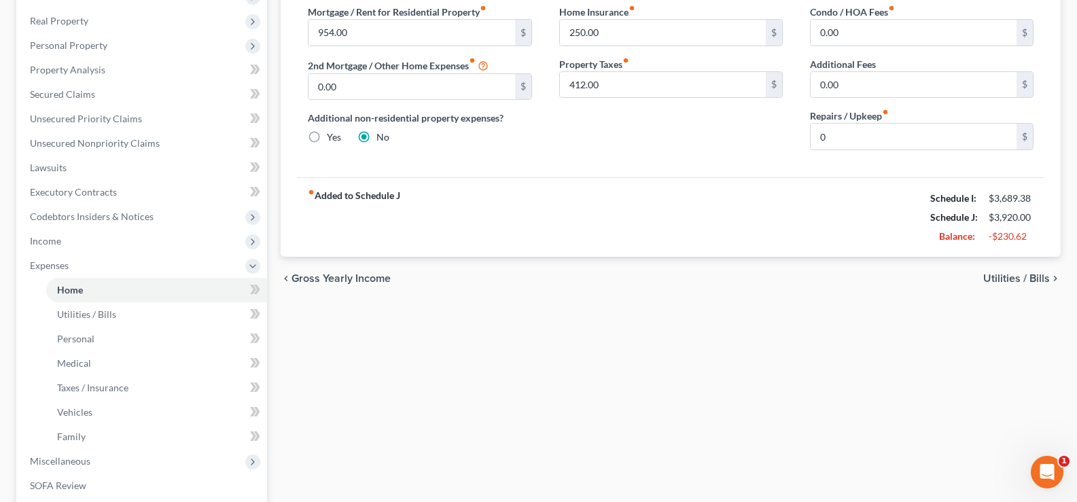
scroll to position [219, 0]
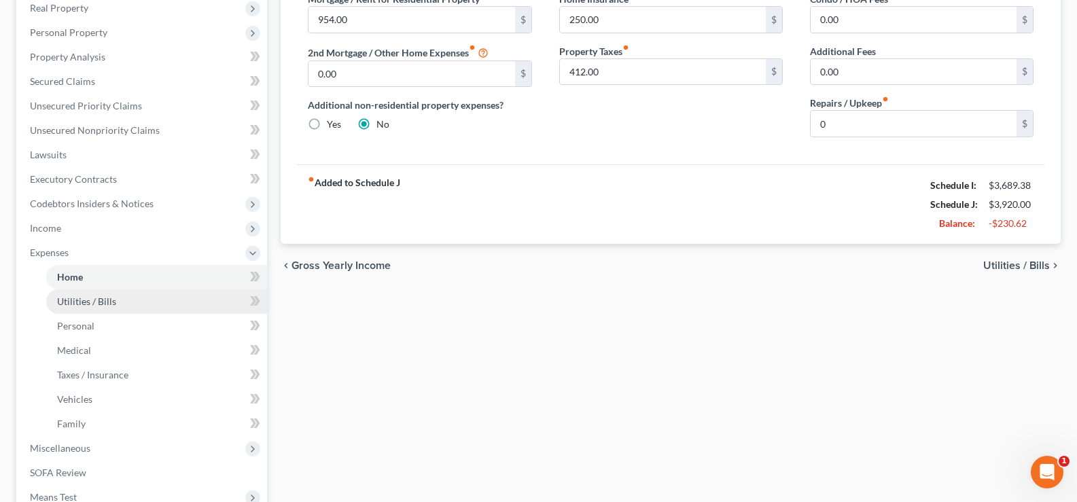
click at [98, 300] on span "Utilities / Bills" at bounding box center [86, 302] width 59 height 12
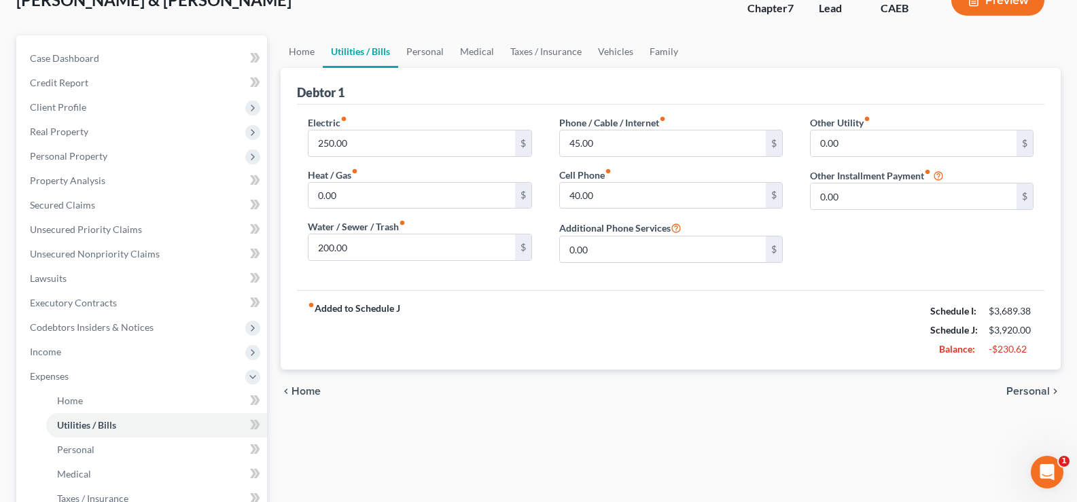
scroll to position [96, 0]
click at [371, 250] on input "200.00" at bounding box center [412, 246] width 206 height 26
type input "170"
click at [351, 284] on div "Electric fiber_manual_record 250.00 $ Heat / Gas fiber_manual_record 0.00 $ Wat…" at bounding box center [671, 196] width 748 height 186
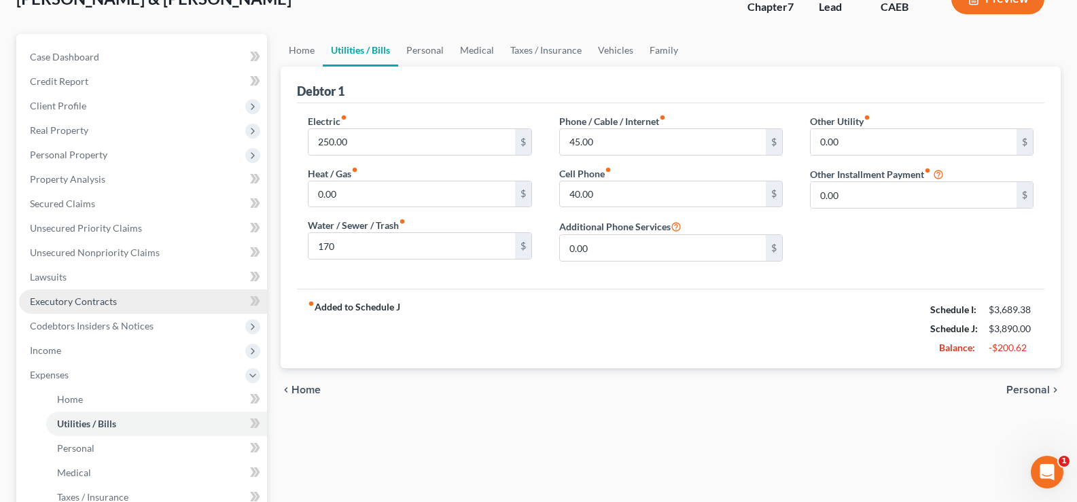
click at [224, 310] on link "Executory Contracts" at bounding box center [143, 301] width 248 height 24
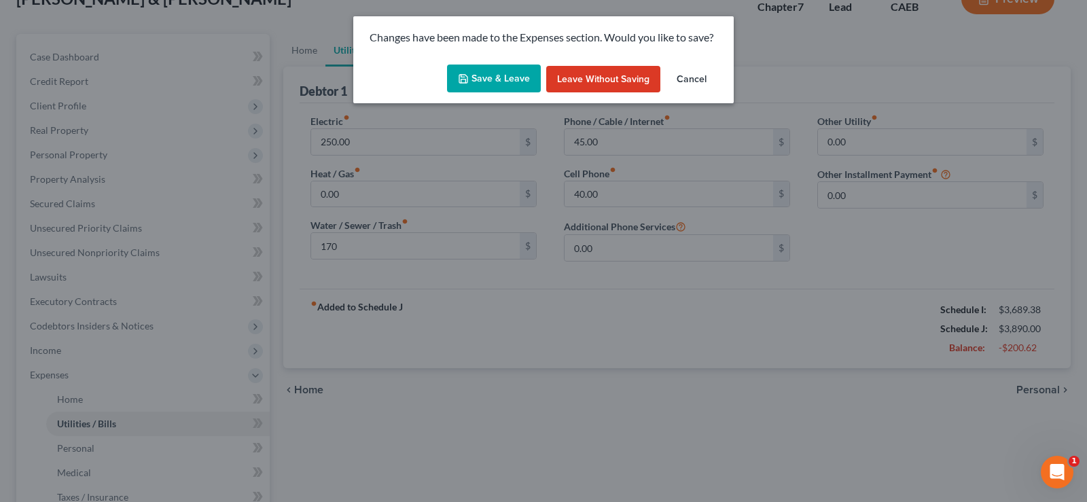
click at [693, 75] on button "Cancel" at bounding box center [692, 79] width 52 height 27
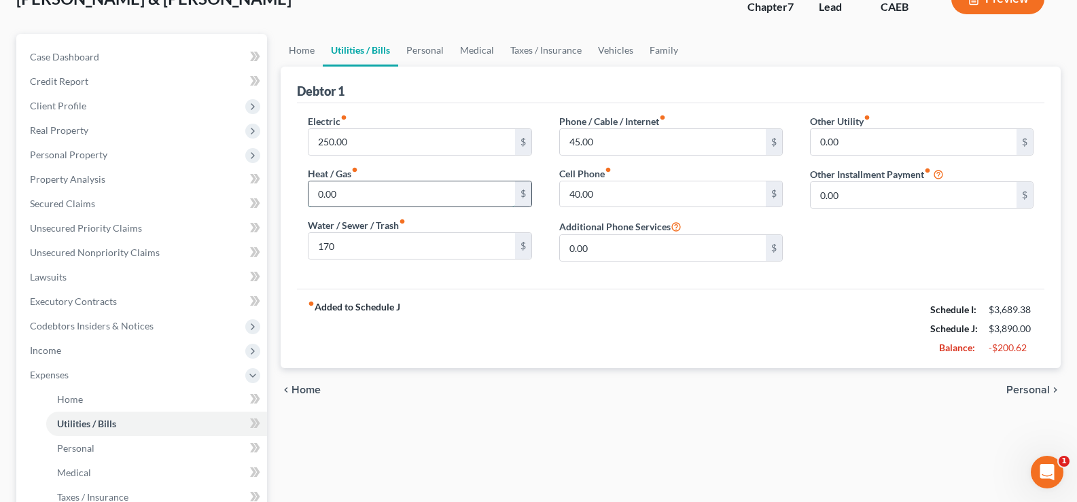
click at [414, 194] on input "0.00" at bounding box center [412, 194] width 206 height 26
type input "2"
type input "150"
click at [407, 151] on input "250.00" at bounding box center [412, 142] width 206 height 26
click at [413, 145] on input "100" at bounding box center [412, 142] width 206 height 26
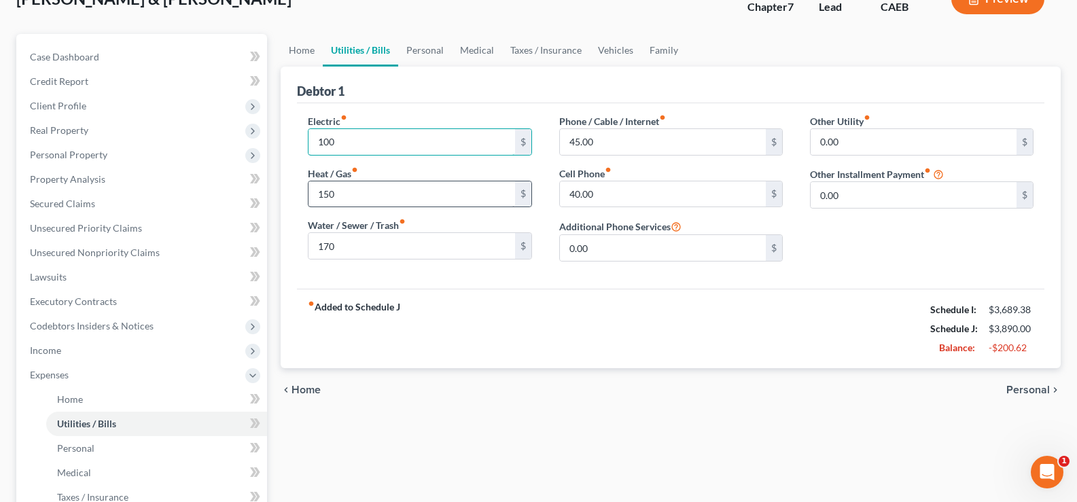
type input "100"
click at [405, 205] on input "150" at bounding box center [412, 194] width 206 height 26
click at [403, 219] on icon "fiber_manual_record" at bounding box center [402, 221] width 7 height 7
click at [405, 198] on input "150" at bounding box center [412, 194] width 206 height 26
click at [370, 238] on input "170" at bounding box center [412, 246] width 206 height 26
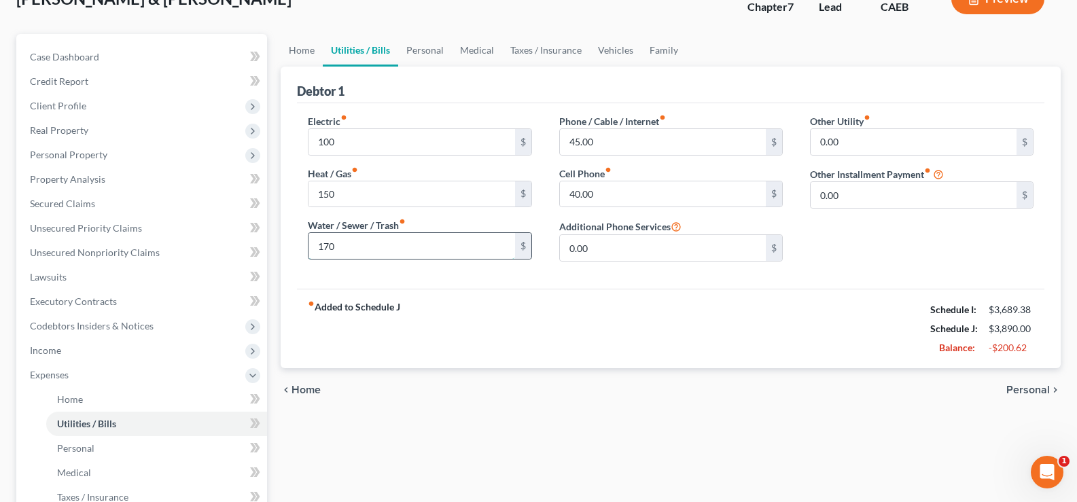
click at [369, 238] on input "170" at bounding box center [412, 246] width 206 height 26
type input "150"
drag, startPoint x: 381, startPoint y: 213, endPoint x: 382, endPoint y: 204, distance: 8.9
click at [381, 211] on div "Electric fiber_manual_record 100 $ Heat / Gas fiber_manual_record 150 $ Water /…" at bounding box center [419, 193] width 251 height 158
click at [383, 196] on input "150" at bounding box center [412, 194] width 206 height 26
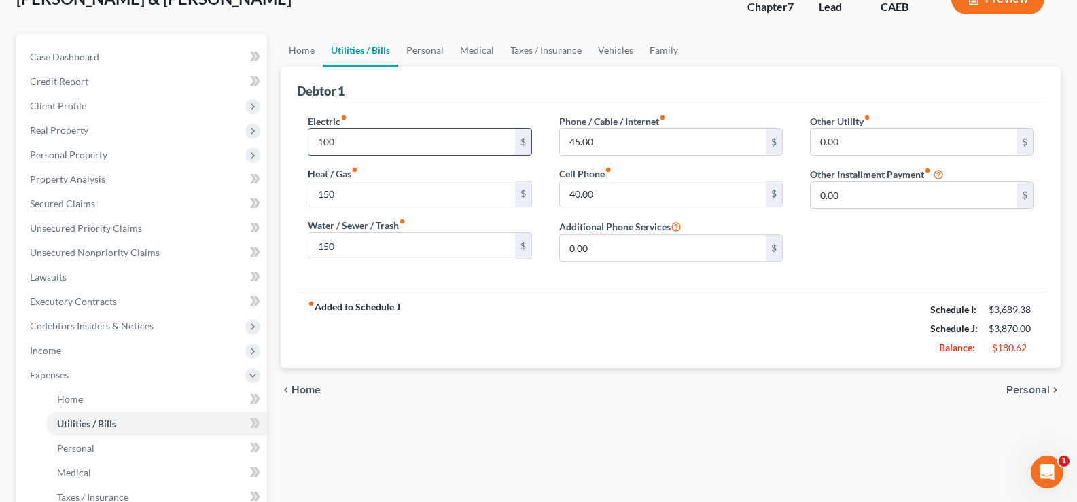
click at [407, 139] on input "100" at bounding box center [412, 142] width 206 height 26
click at [63, 439] on link "Personal" at bounding box center [156, 448] width 221 height 24
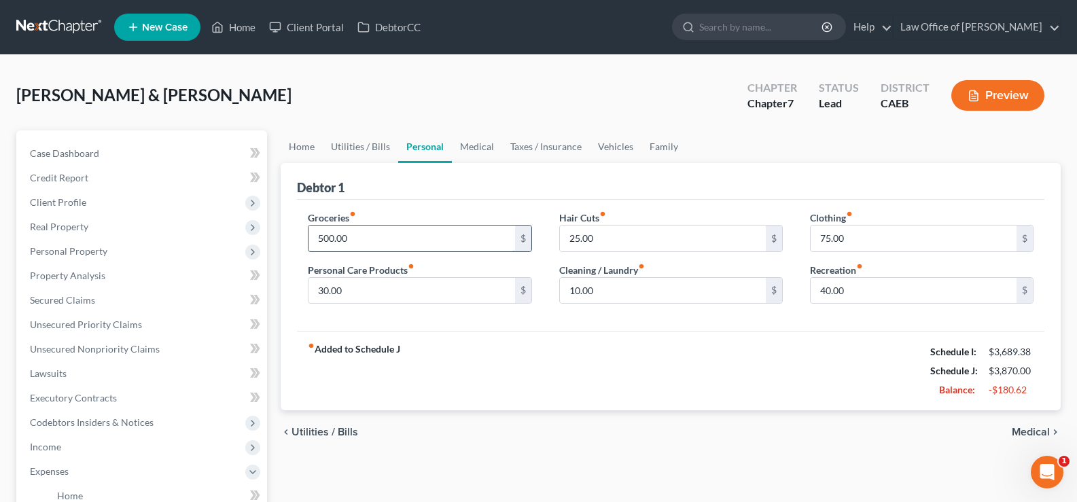
click at [436, 242] on input "500.00" at bounding box center [412, 239] width 206 height 26
type input "450"
click at [436, 207] on div "Groceries fiber_manual_record 450 $ Personal Care Products fiber_manual_record …" at bounding box center [671, 266] width 748 height 132
click at [594, 234] on input "25.00" at bounding box center [663, 239] width 206 height 26
click at [594, 239] on input "25.00" at bounding box center [663, 239] width 206 height 26
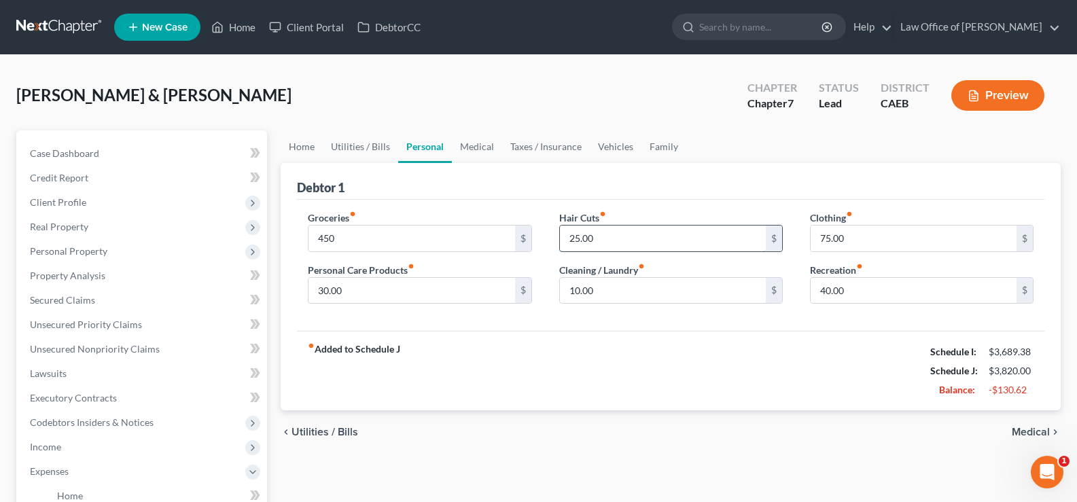
click at [580, 238] on input "25.00" at bounding box center [663, 239] width 206 height 26
click at [828, 237] on input "75.00" at bounding box center [914, 239] width 206 height 26
type input "40.00"
click at [848, 292] on input "40.00" at bounding box center [914, 291] width 206 height 26
type input "25.00"
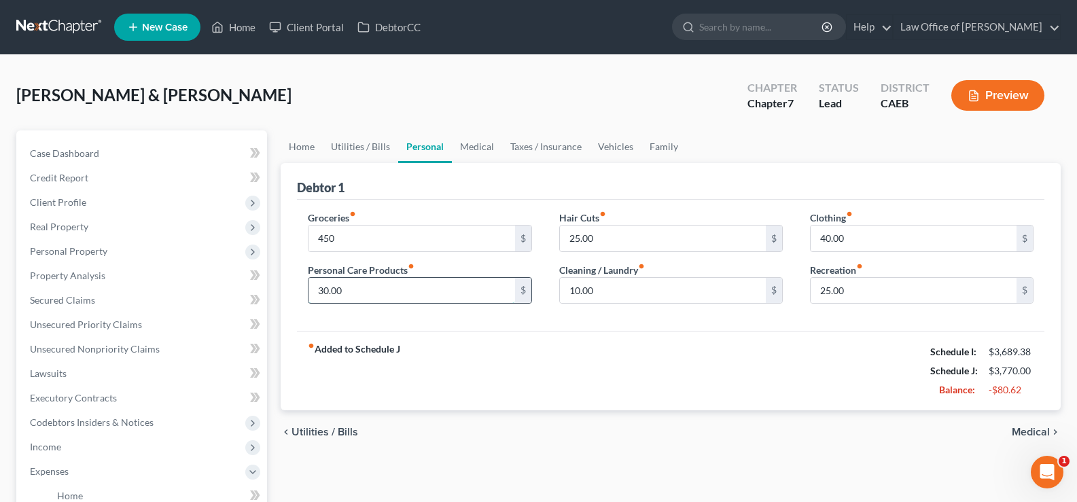
click at [415, 294] on input "30.00" at bounding box center [412, 291] width 206 height 26
type input "20.00"
click at [436, 340] on div "fiber_manual_record Added to Schedule J Schedule I: $3,689.38 Schedule J: $3,76…" at bounding box center [671, 371] width 748 height 80
drag, startPoint x: 737, startPoint y: 348, endPoint x: 771, endPoint y: 336, distance: 36.1
click at [737, 348] on div "fiber_manual_record Added to Schedule J Schedule I: $3,689.38 Schedule J: $3,76…" at bounding box center [671, 371] width 748 height 80
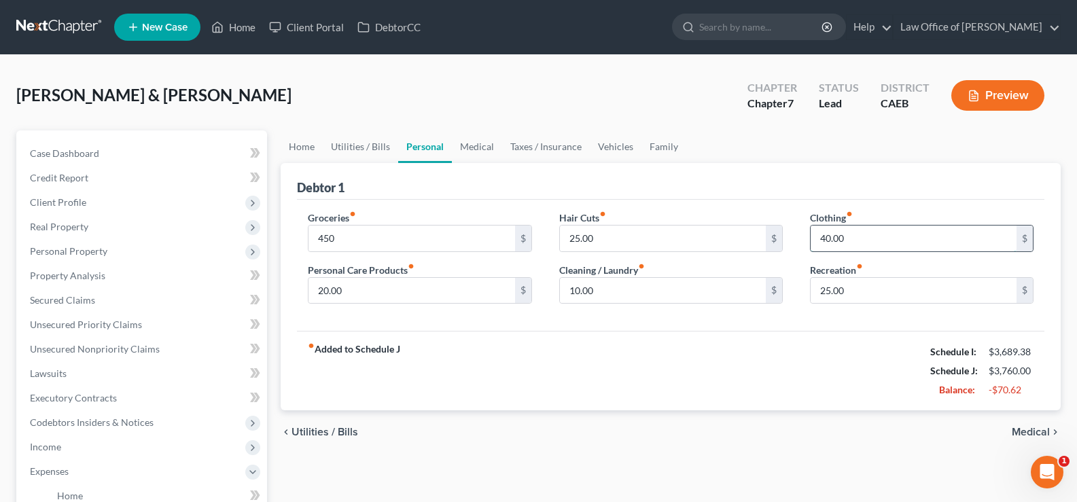
click at [889, 237] on input "40.00" at bounding box center [914, 239] width 206 height 26
click at [438, 339] on div "fiber_manual_record Added to Schedule J Schedule I: $3,689.38 Schedule J: $3,76…" at bounding box center [671, 371] width 748 height 80
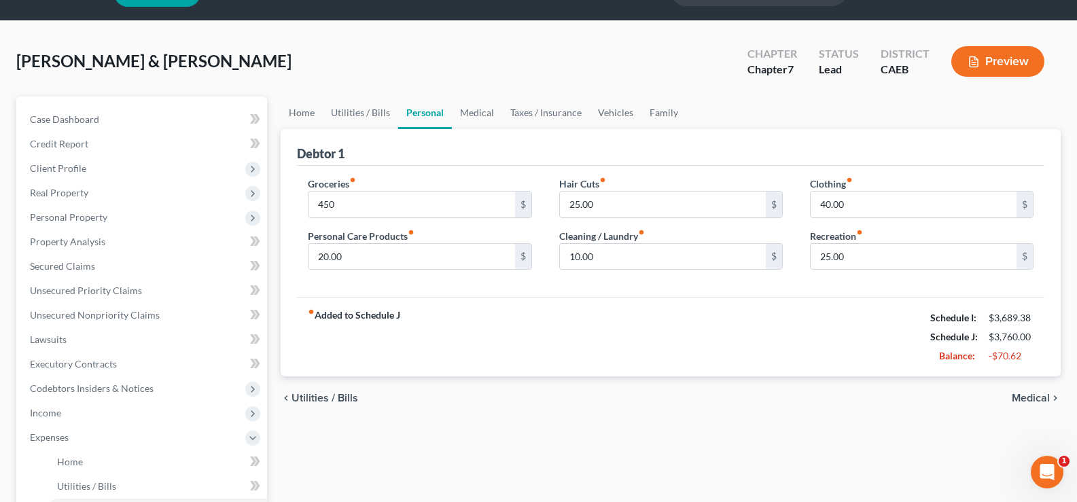
scroll to position [27, 0]
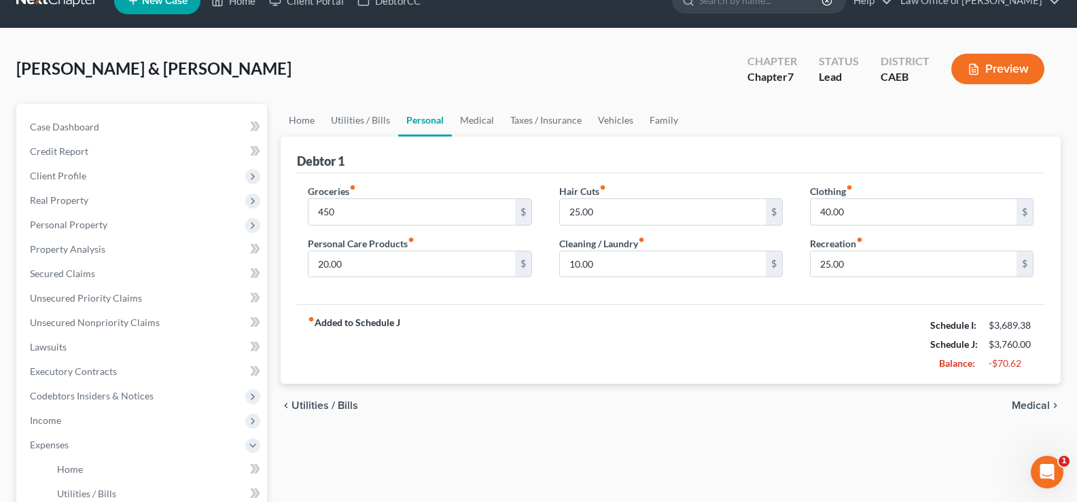
click at [837, 152] on div "Debtor 1" at bounding box center [671, 155] width 748 height 37
click at [584, 156] on div "Debtor 1" at bounding box center [671, 155] width 748 height 37
click at [404, 154] on div "Debtor 1" at bounding box center [671, 155] width 748 height 37
click at [371, 122] on link "Utilities / Bills" at bounding box center [360, 120] width 75 height 33
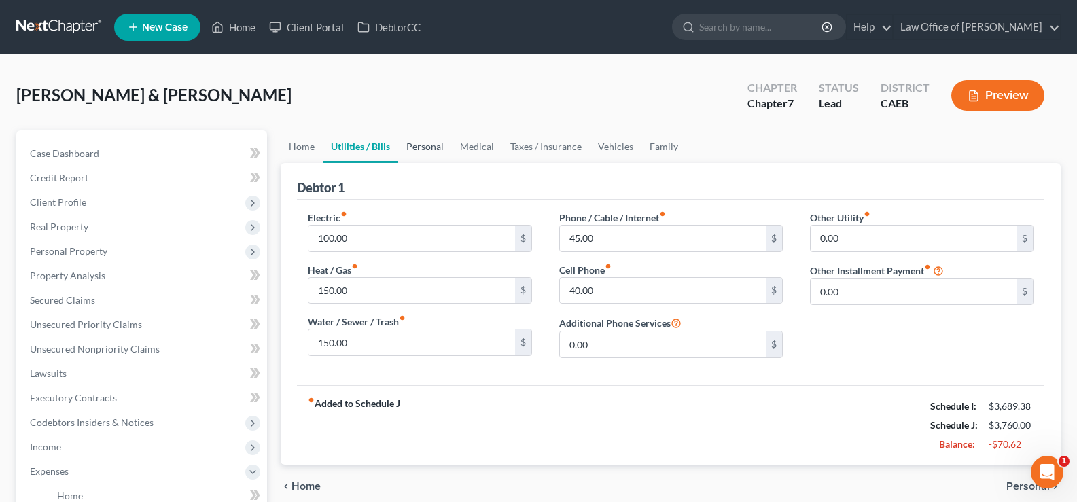
click at [425, 146] on link "Personal" at bounding box center [425, 146] width 54 height 33
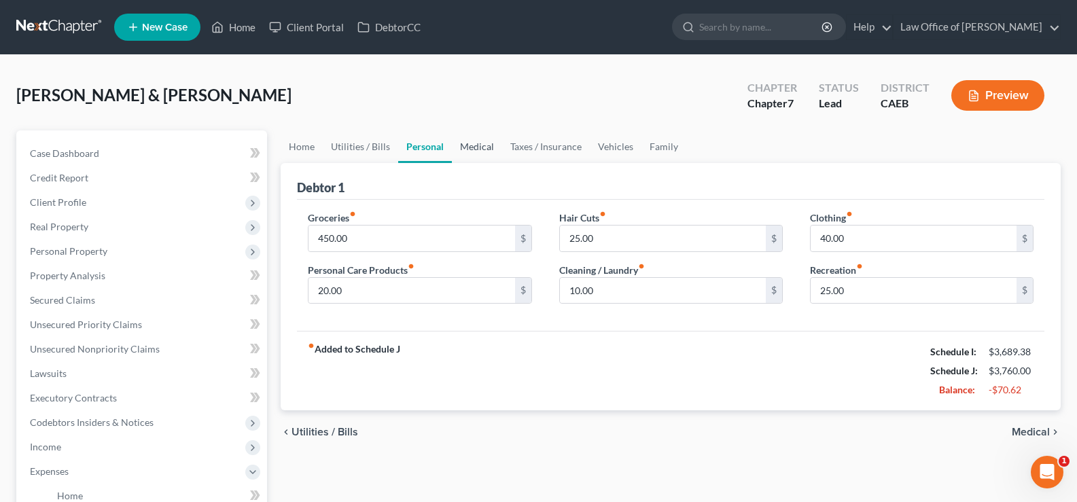
click at [476, 145] on link "Medical" at bounding box center [477, 146] width 50 height 33
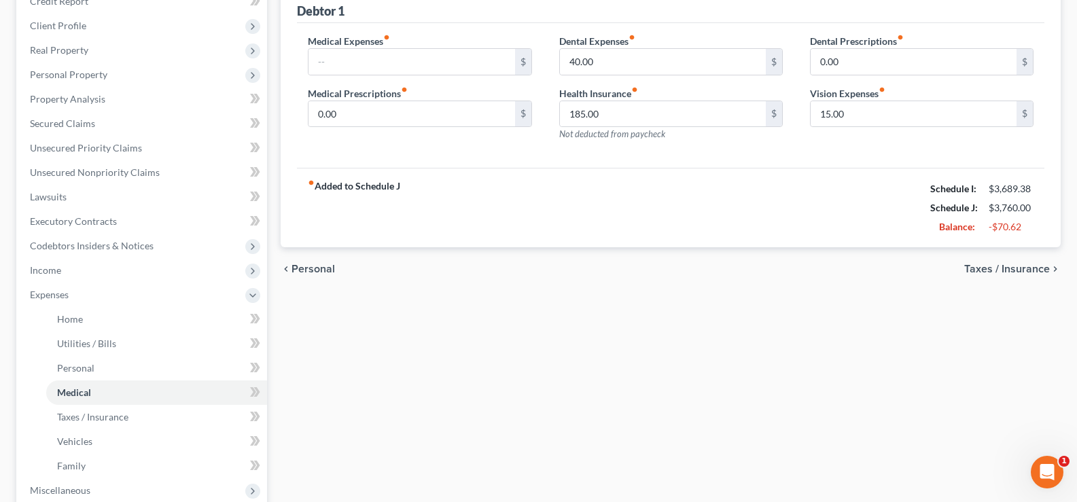
scroll to position [207, 0]
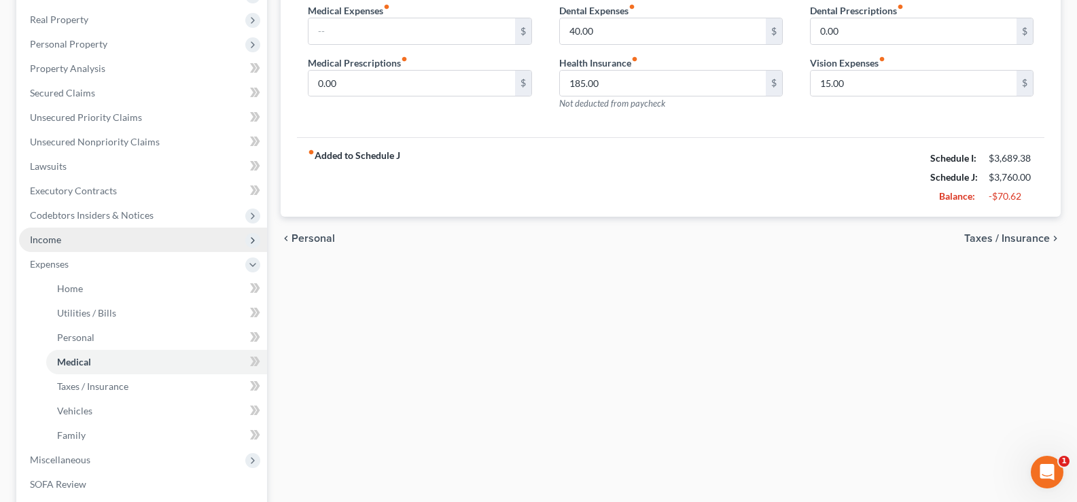
click at [50, 244] on span "Income" at bounding box center [45, 240] width 31 height 12
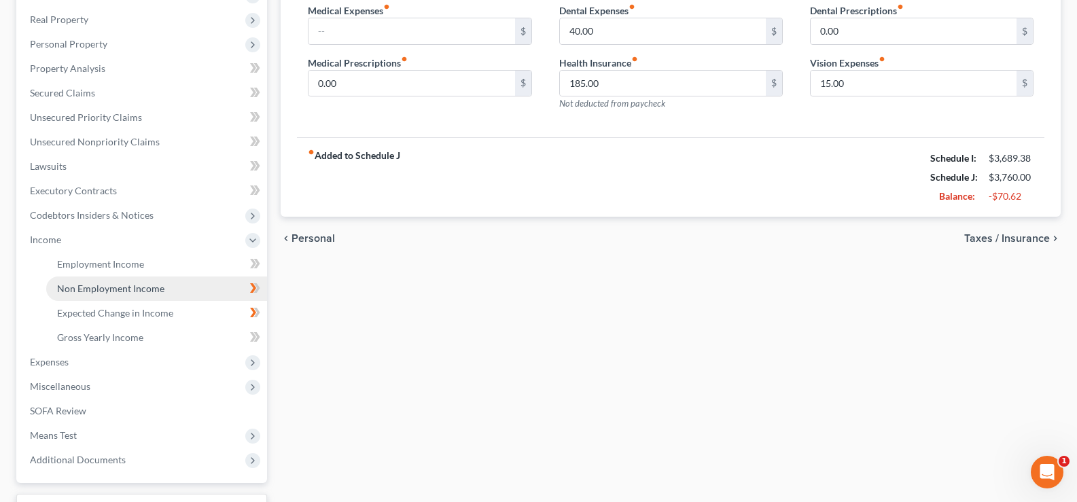
click at [141, 289] on span "Non Employment Income" at bounding box center [110, 289] width 107 height 12
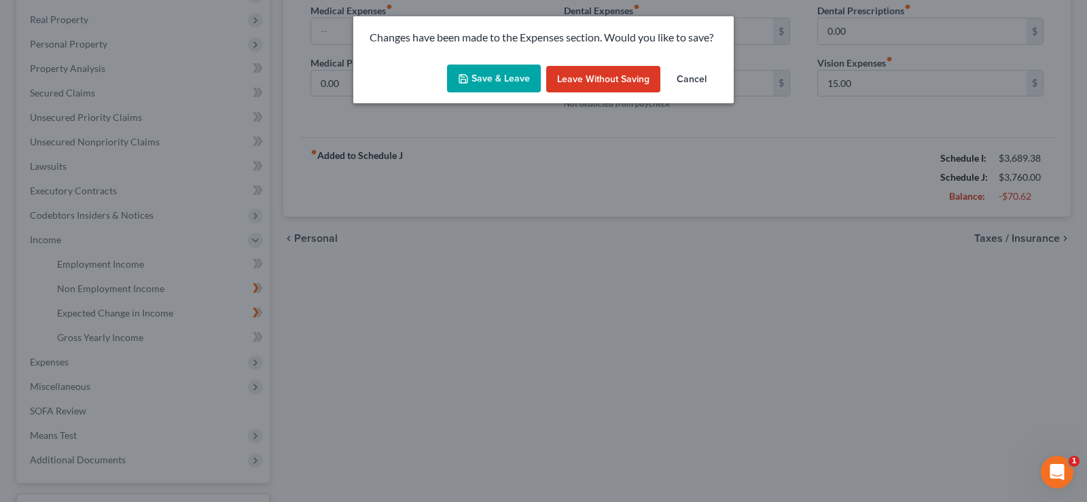
click at [506, 82] on button "Save & Leave" at bounding box center [494, 79] width 94 height 29
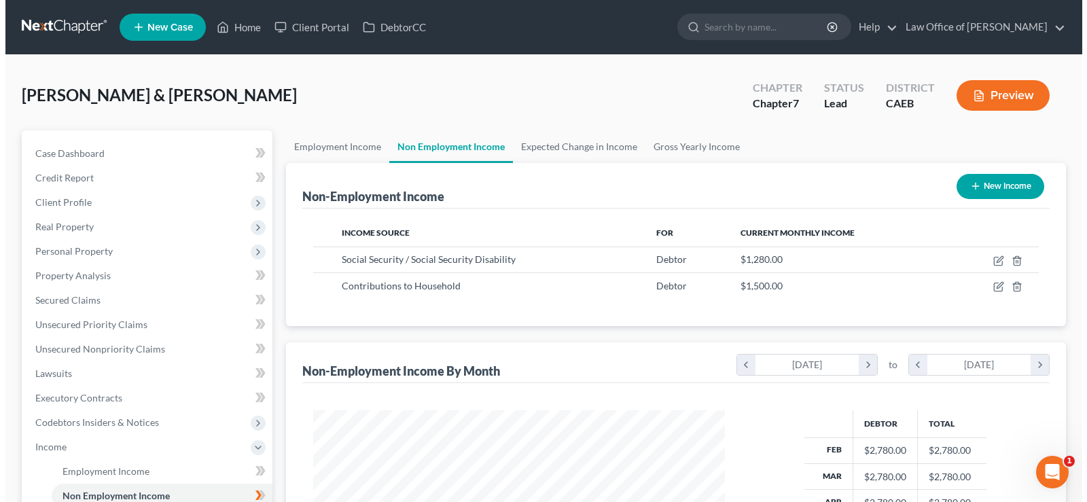
scroll to position [244, 439]
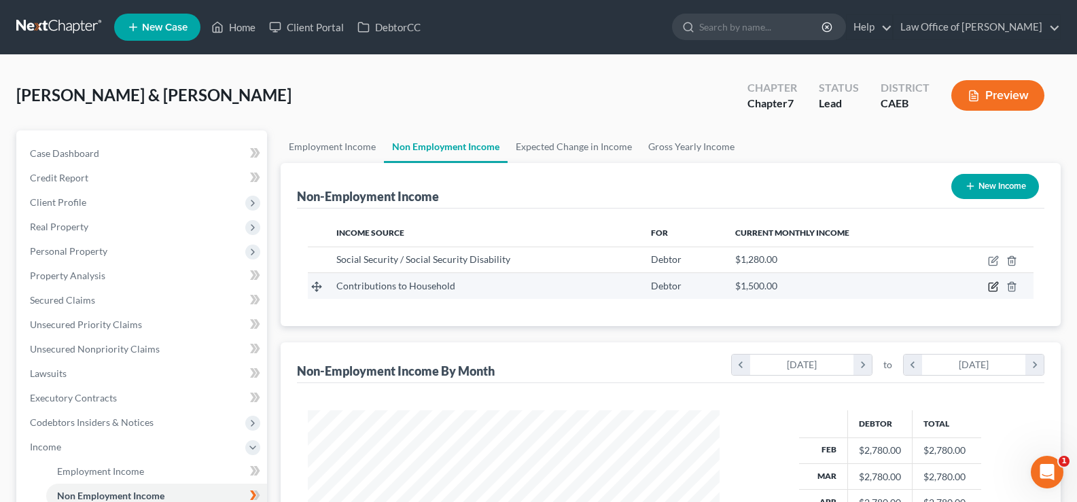
click at [995, 287] on icon "button" at bounding box center [995, 286] width 6 height 6
select select "8"
select select "0"
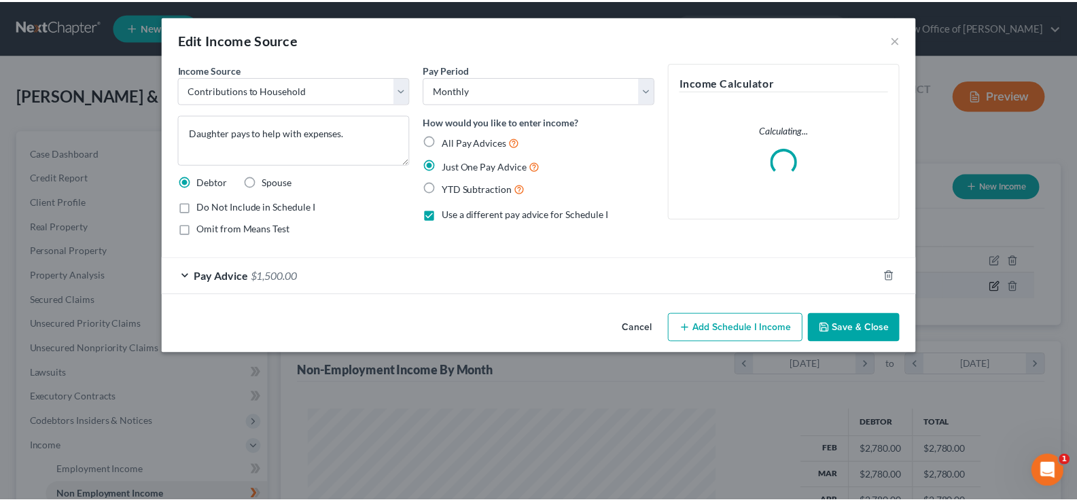
scroll to position [244, 444]
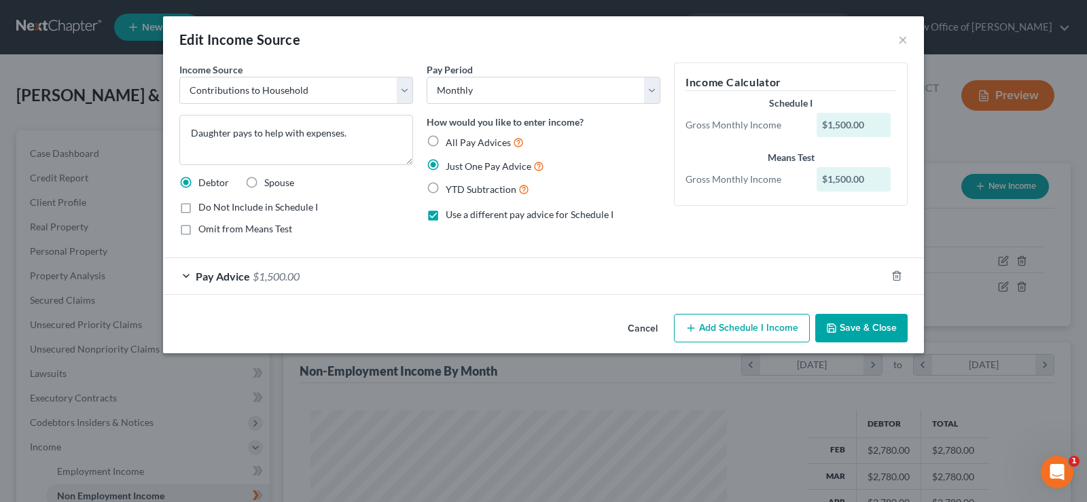
click at [188, 275] on div "Pay Advice $1,500.00" at bounding box center [524, 276] width 723 height 36
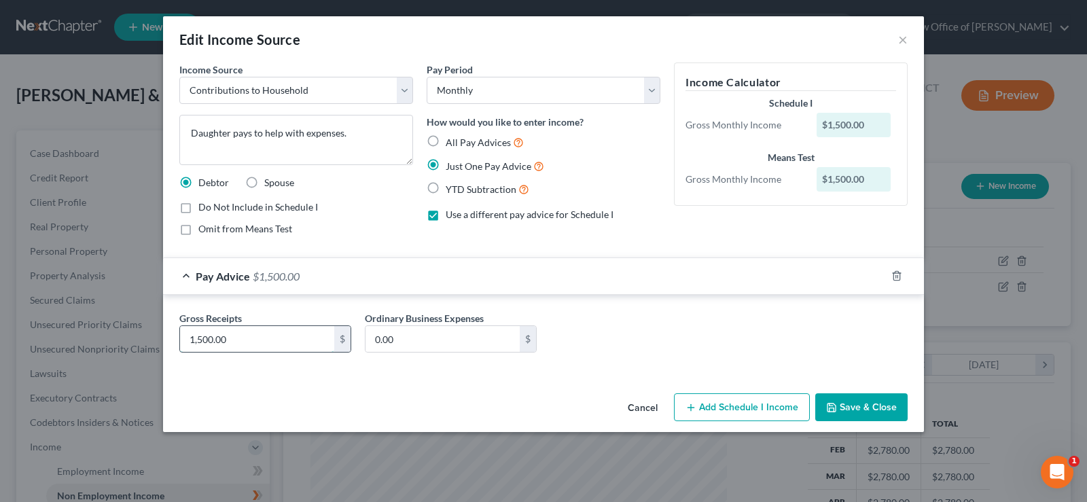
click at [203, 337] on input "1,500.00" at bounding box center [257, 339] width 154 height 26
type input "1,600.00"
click at [841, 407] on button "Save & Close" at bounding box center [861, 407] width 92 height 29
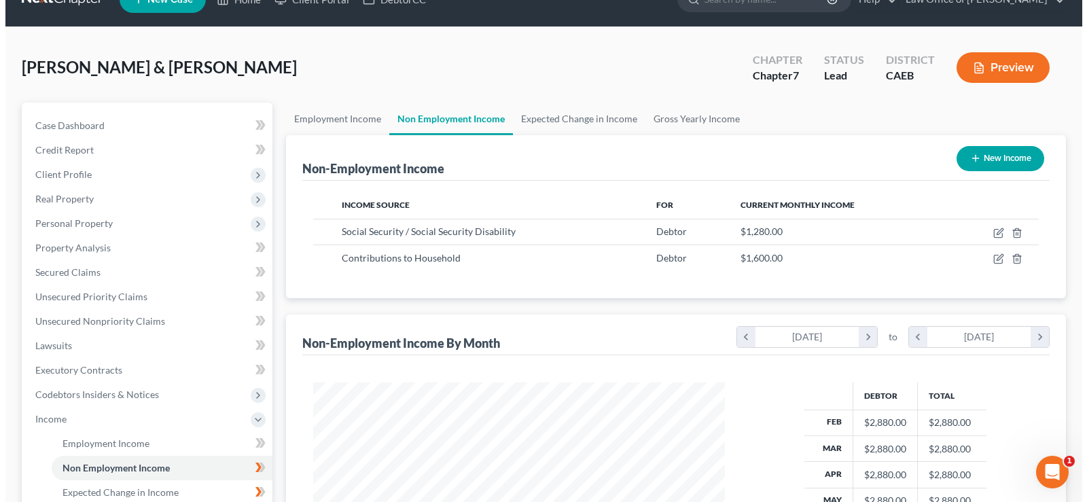
scroll to position [3, 0]
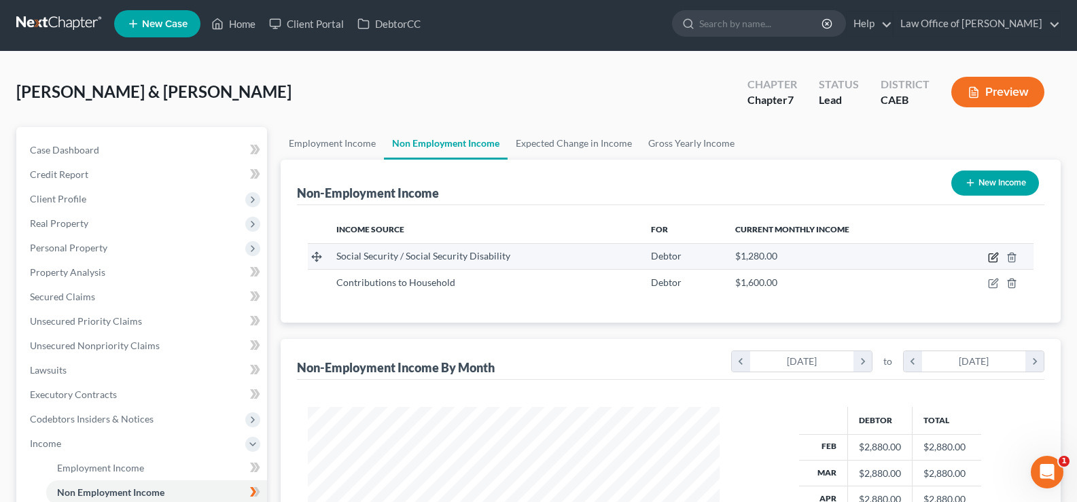
click at [990, 256] on icon "button" at bounding box center [993, 257] width 11 height 11
select select "4"
select select "0"
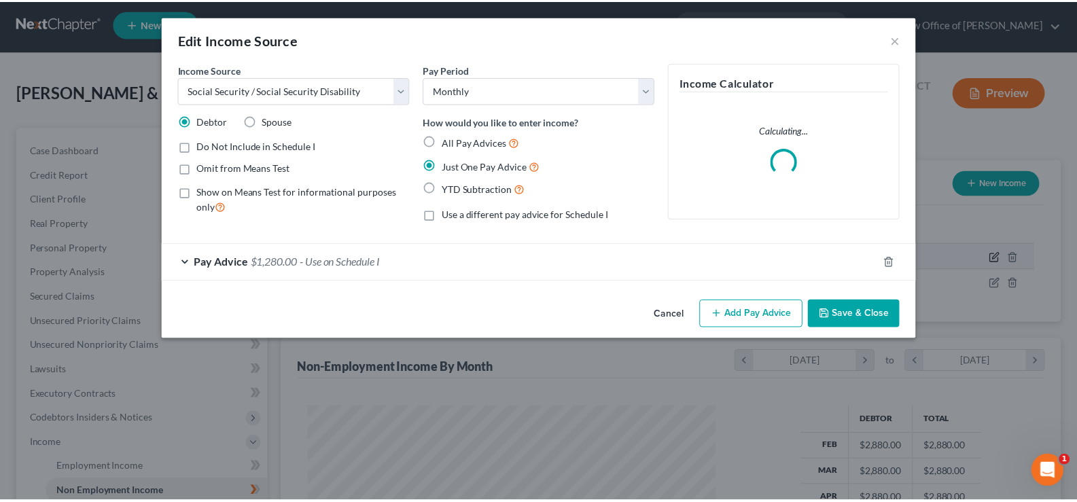
scroll to position [244, 444]
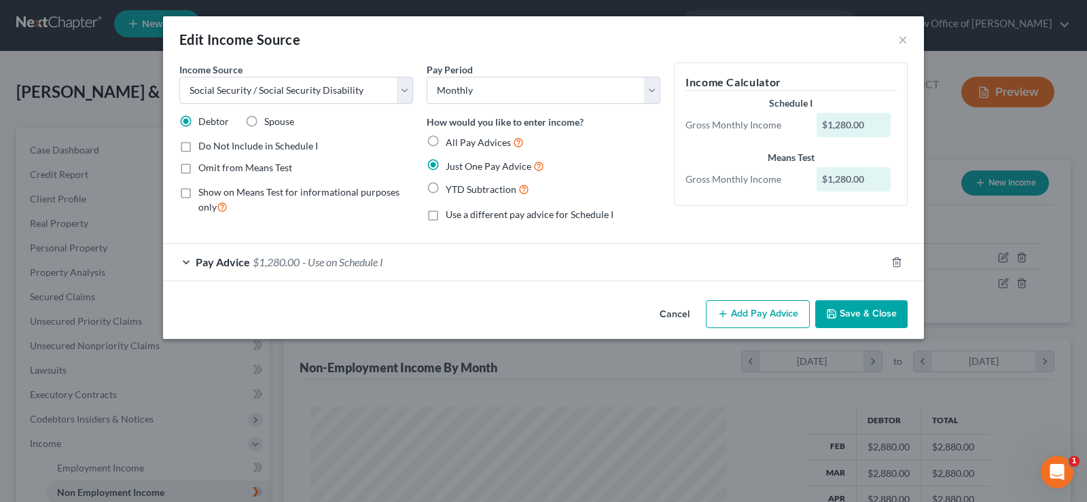
click at [233, 258] on span "Pay Advice" at bounding box center [223, 262] width 54 height 13
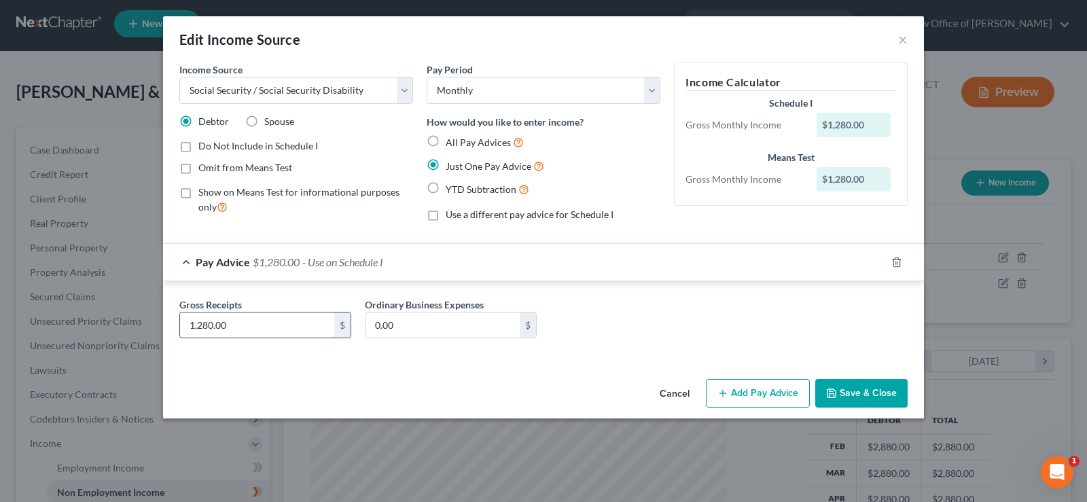
click at [215, 323] on input "1,280.00" at bounding box center [257, 326] width 154 height 26
click at [213, 326] on input "1,280.00" at bounding box center [257, 326] width 154 height 26
type input "1"
type input "1,288.00"
click at [832, 389] on icon "button" at bounding box center [831, 393] width 11 height 11
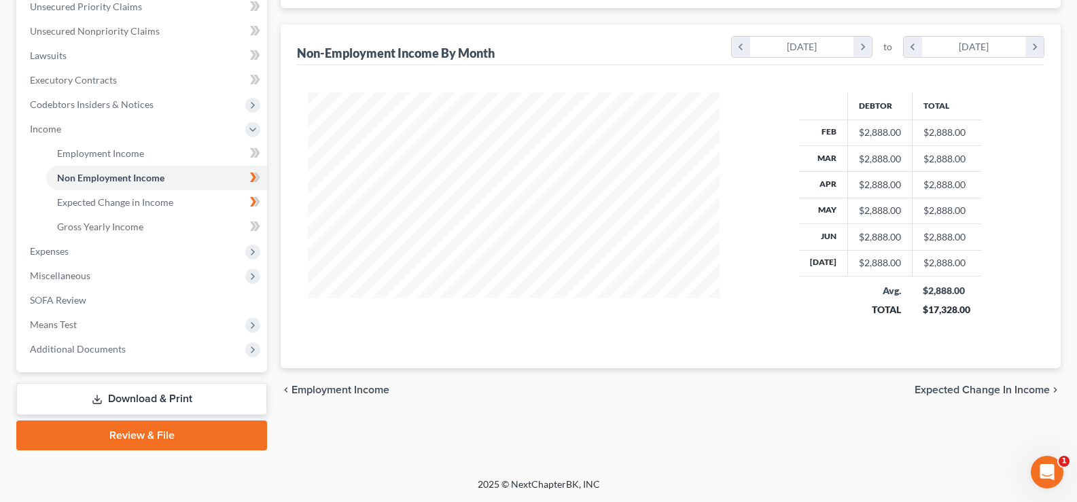
scroll to position [311, 0]
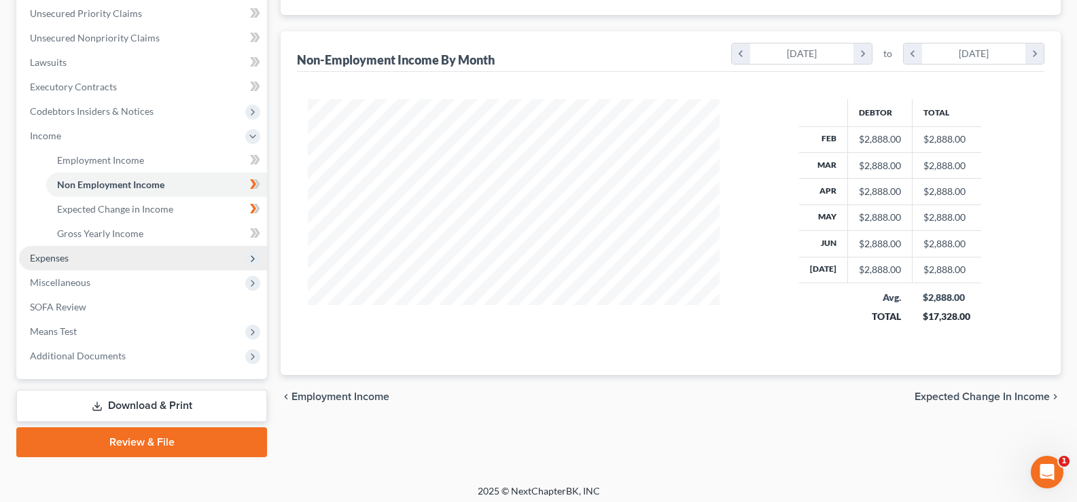
click at [46, 260] on span "Expenses" at bounding box center [49, 258] width 39 height 12
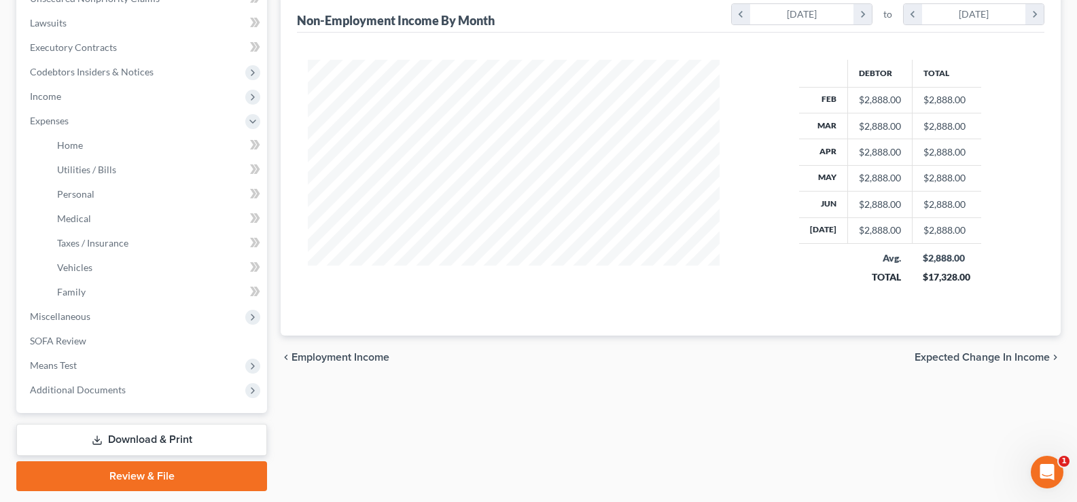
scroll to position [391, 0]
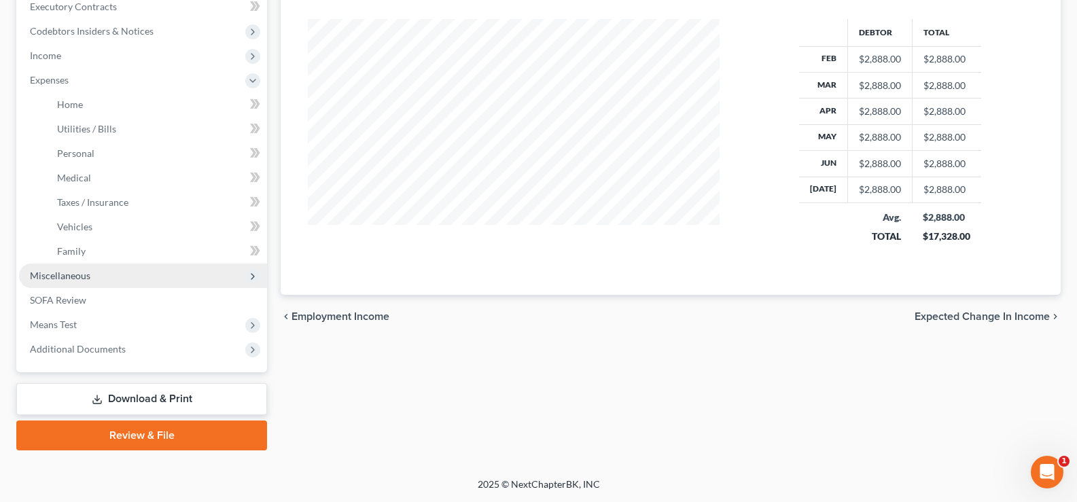
click at [75, 272] on span "Miscellaneous" at bounding box center [60, 276] width 60 height 12
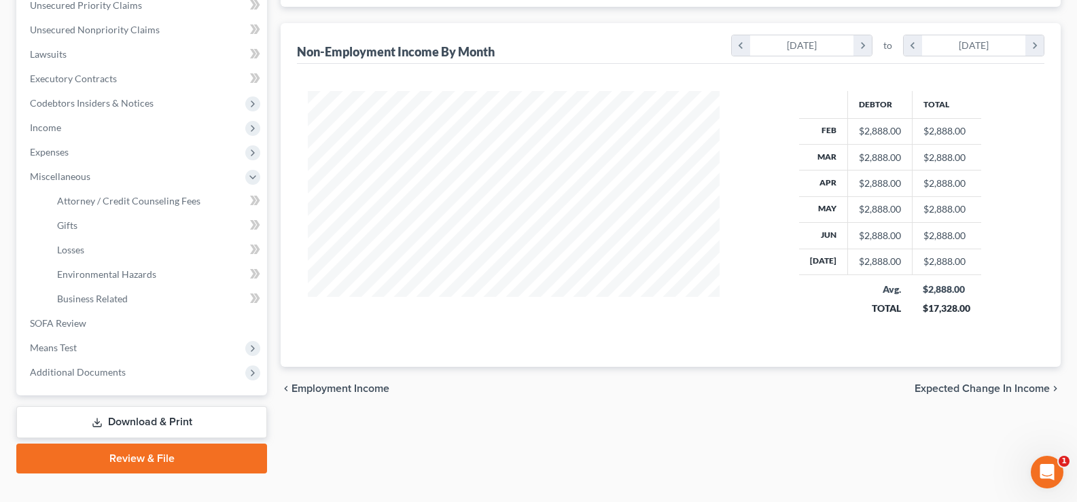
scroll to position [343, 0]
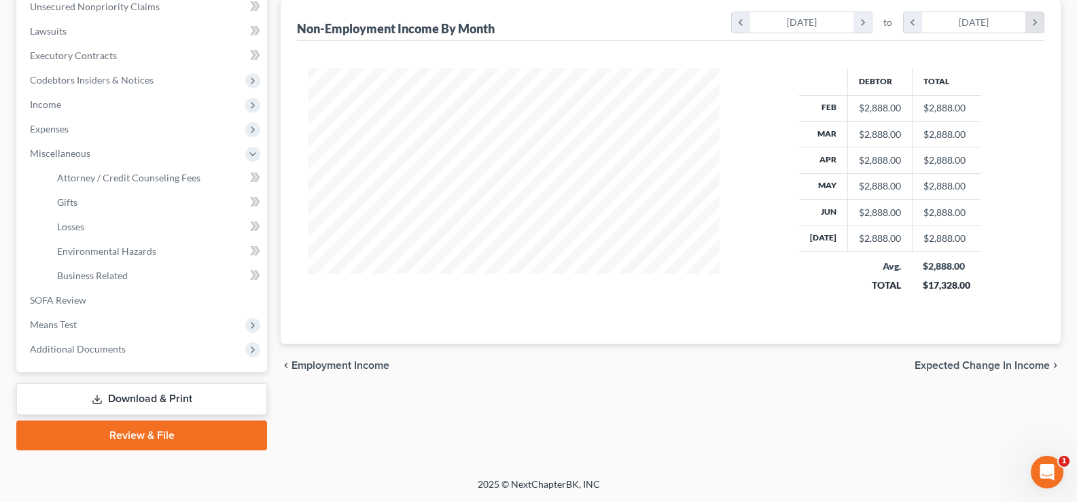
click at [1037, 24] on icon "chevron_right" at bounding box center [1034, 22] width 18 height 20
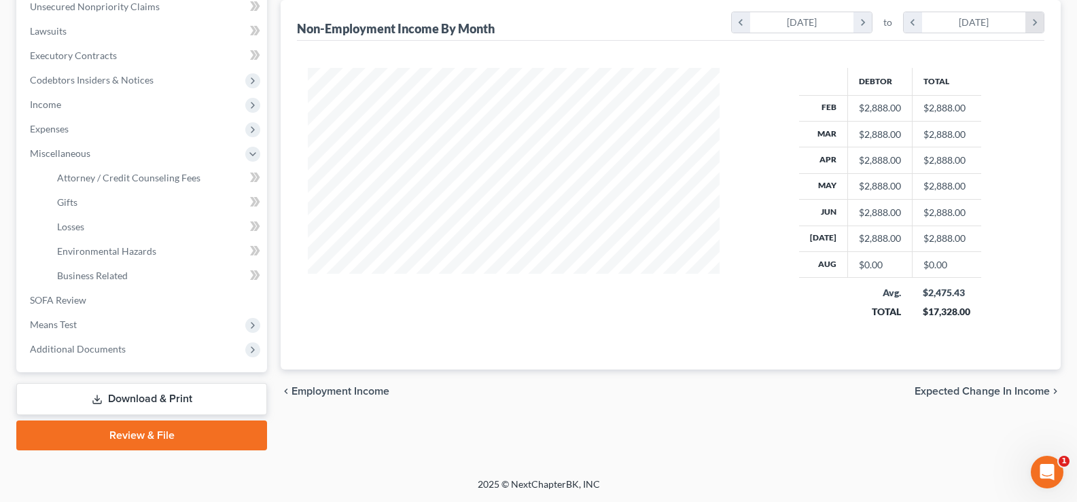
scroll to position [269, 439]
click at [913, 21] on icon "chevron_left" at bounding box center [913, 22] width 18 height 20
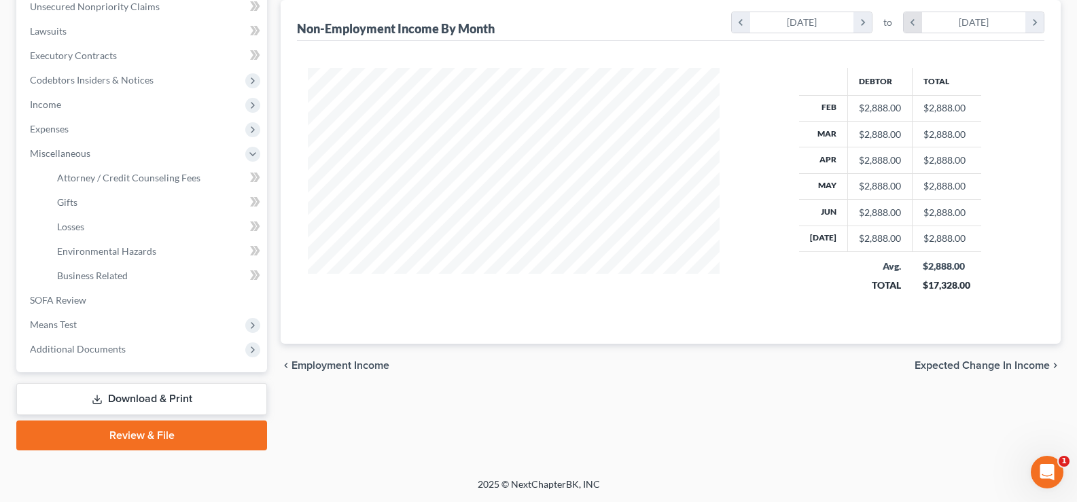
scroll to position [679332, 679136]
click at [54, 100] on span "Income" at bounding box center [45, 105] width 31 height 12
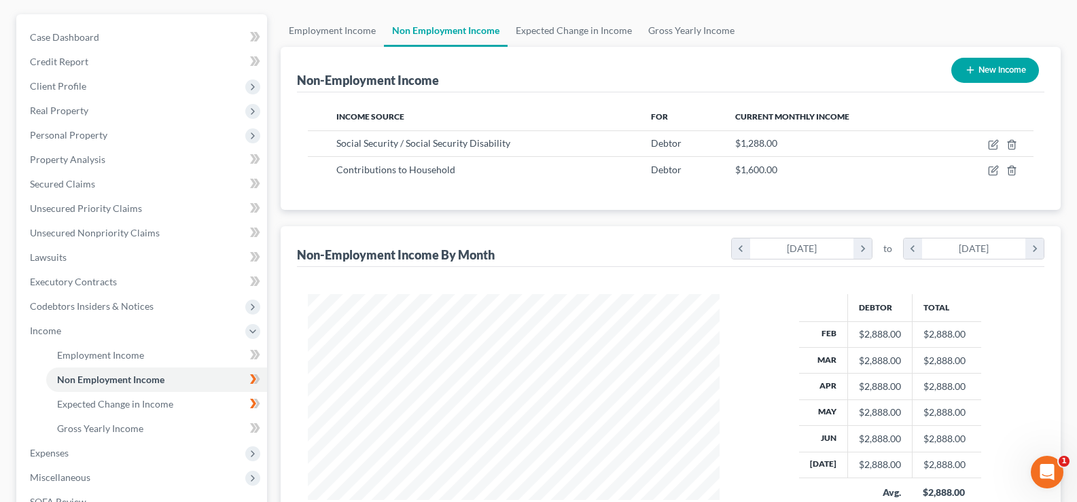
scroll to position [318, 0]
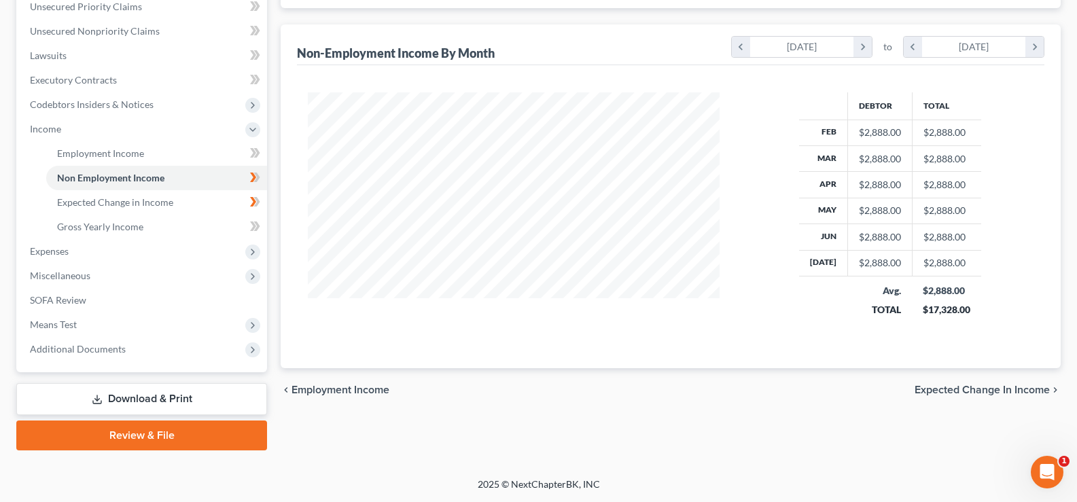
click at [915, 396] on span "Expected Change in Income" at bounding box center [982, 390] width 135 height 11
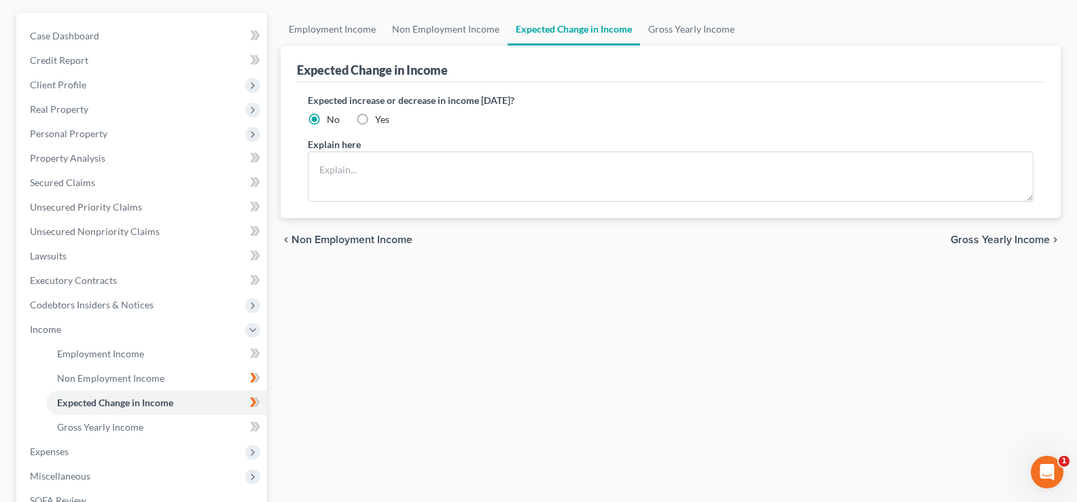
scroll to position [18, 0]
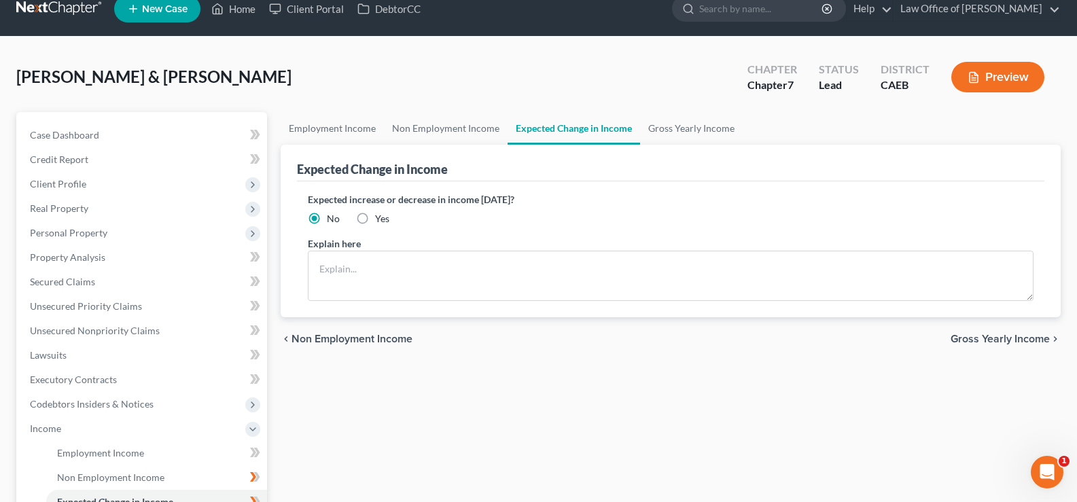
click at [932, 391] on div "Employment Income Non Employment Income Expected Change in Income Gross Yearly …" at bounding box center [671, 431] width 794 height 638
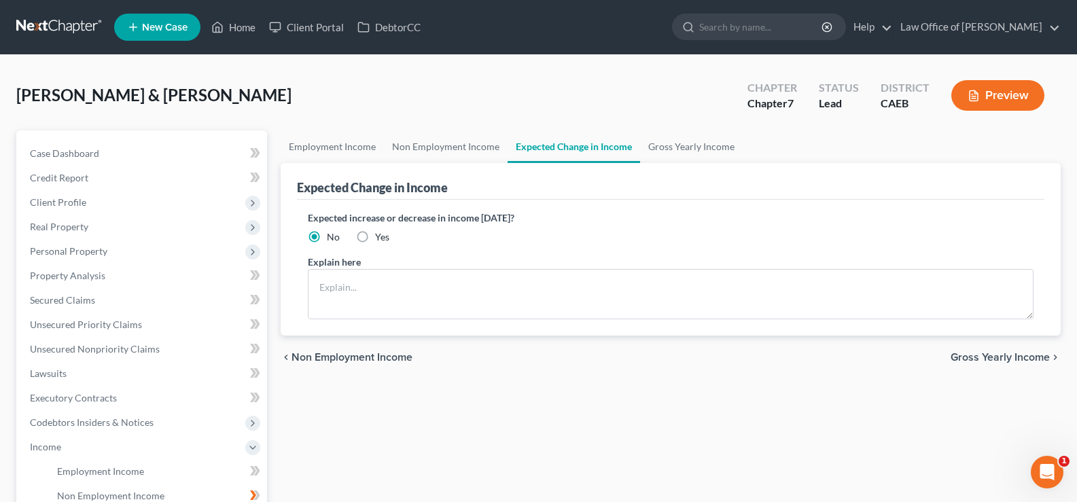
click at [983, 357] on span "Gross Yearly Income" at bounding box center [1000, 357] width 99 height 11
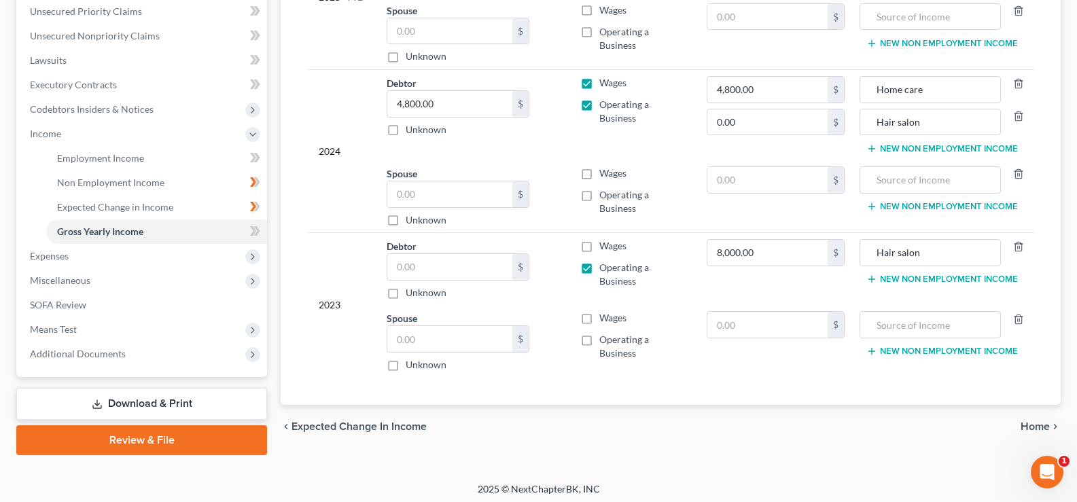
scroll to position [318, 0]
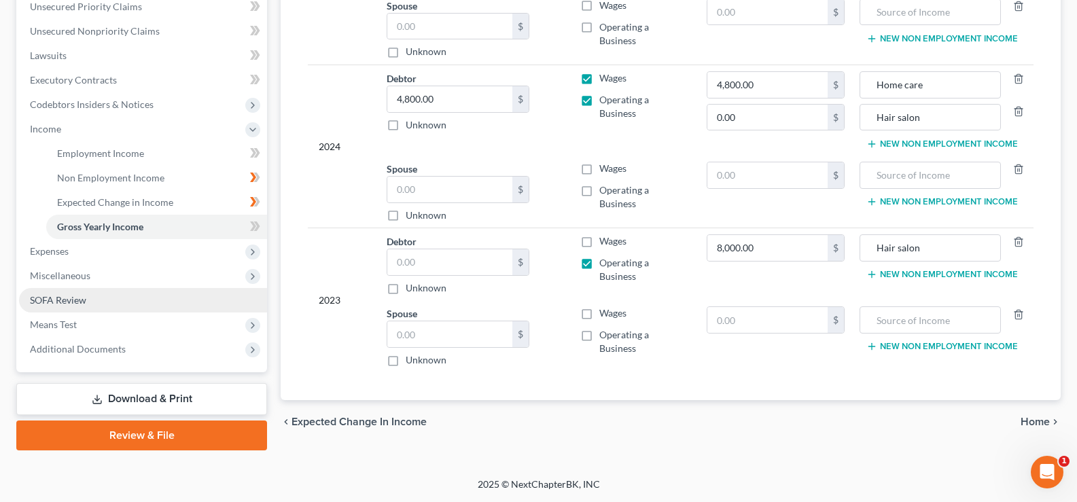
click at [60, 298] on span "SOFA Review" at bounding box center [58, 300] width 56 height 12
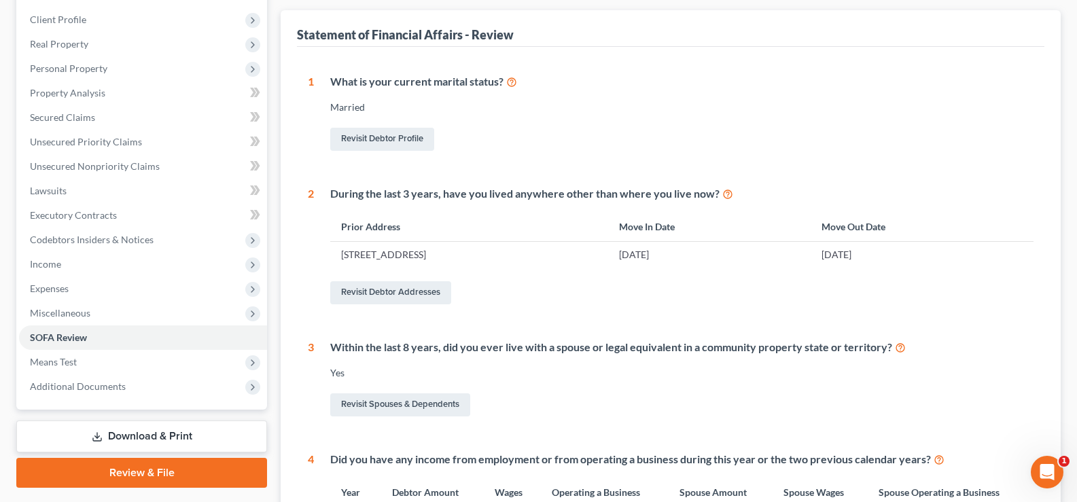
scroll to position [168, 0]
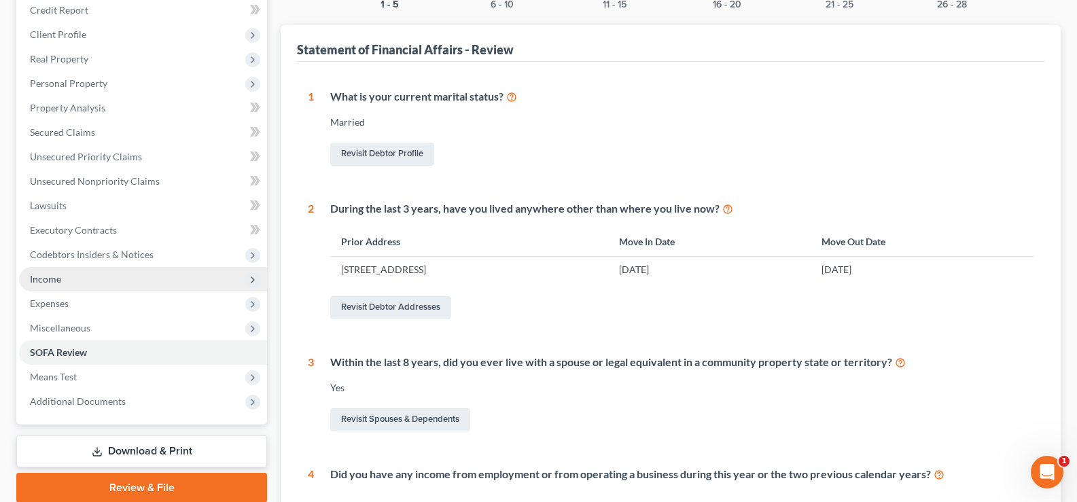
click at [63, 281] on span "Income" at bounding box center [143, 279] width 248 height 24
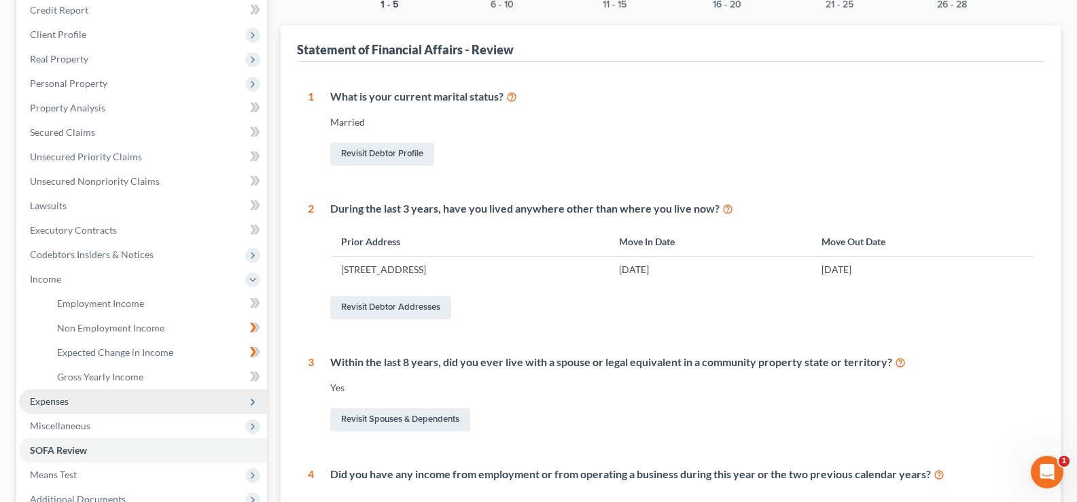
click at [48, 399] on span "Expenses" at bounding box center [49, 402] width 39 height 12
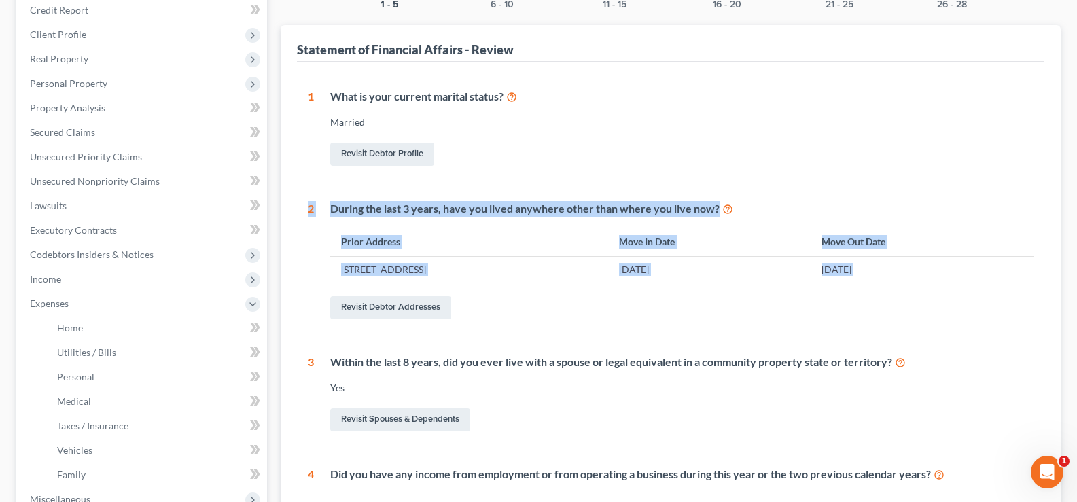
drag, startPoint x: 277, startPoint y: 258, endPoint x: 287, endPoint y: 382, distance: 124.8
click at [287, 382] on div "1 - 5 6 - 10 11 - 15 16 - 20 21 - 25 26 - 28 Statement of Financial Affairs - R…" at bounding box center [671, 451] width 794 height 976
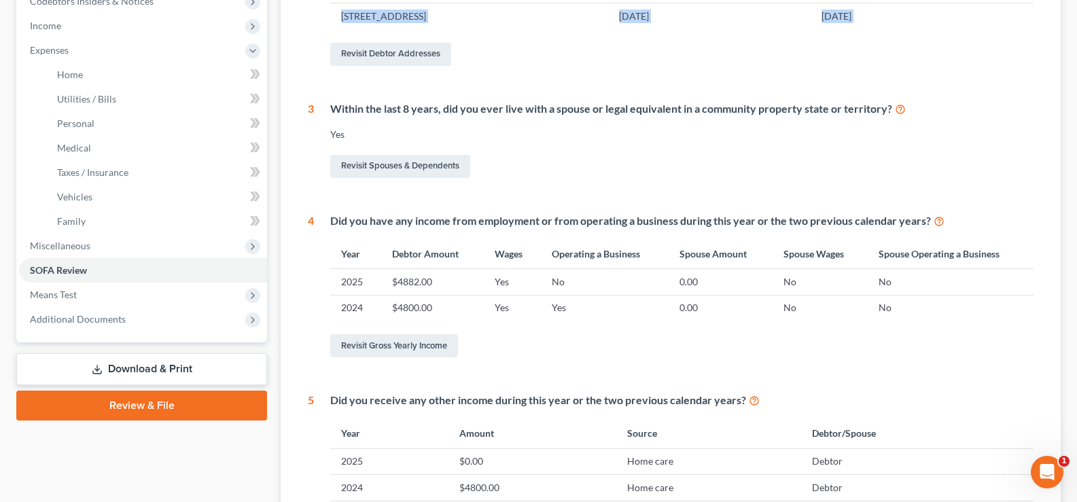
scroll to position [425, 0]
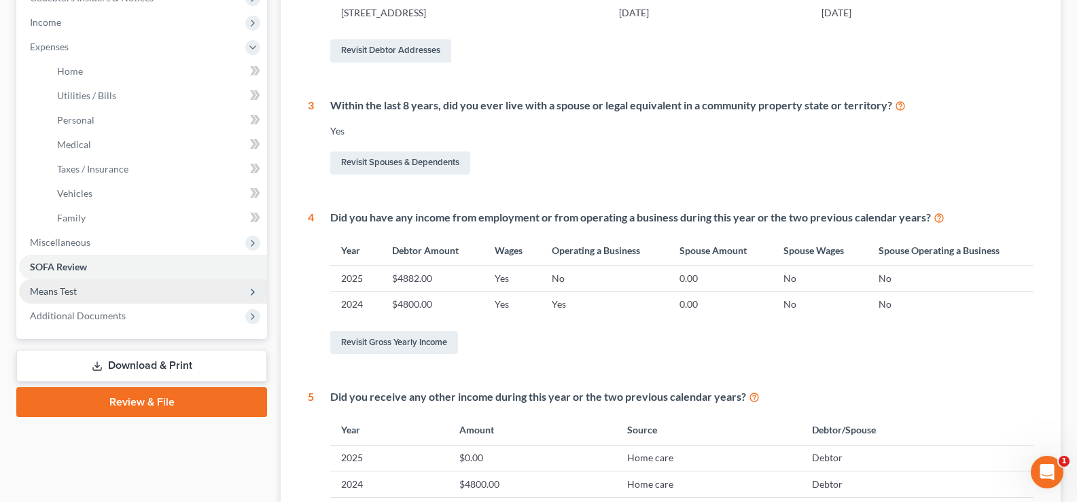
click at [61, 294] on span "Means Test" at bounding box center [53, 291] width 47 height 12
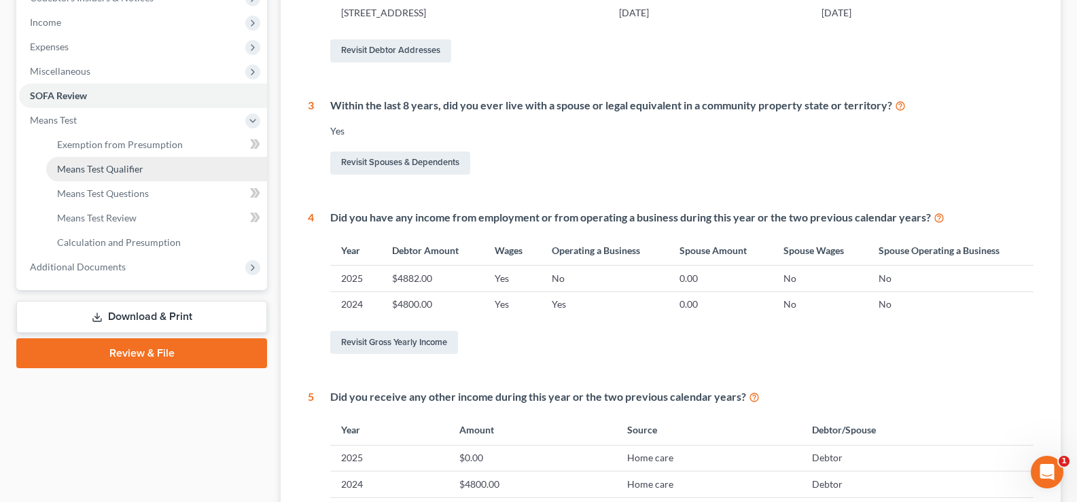
click at [84, 169] on span "Means Test Qualifier" at bounding box center [100, 169] width 86 height 12
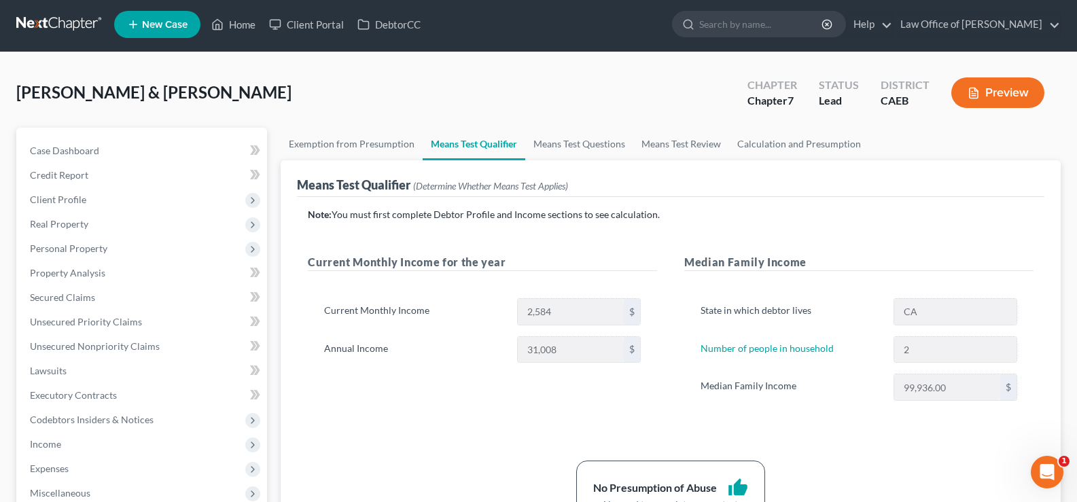
scroll to position [3, 0]
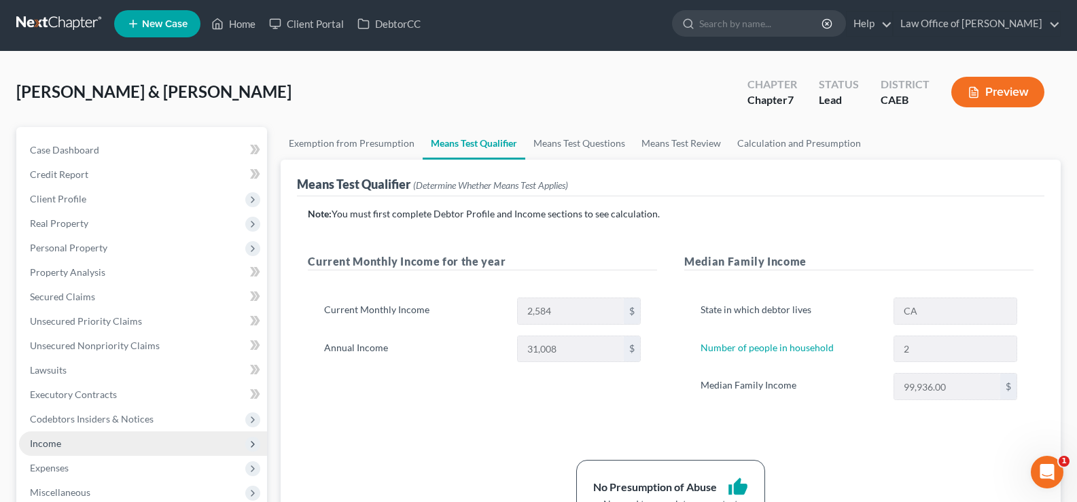
click at [55, 444] on span "Income" at bounding box center [45, 444] width 31 height 12
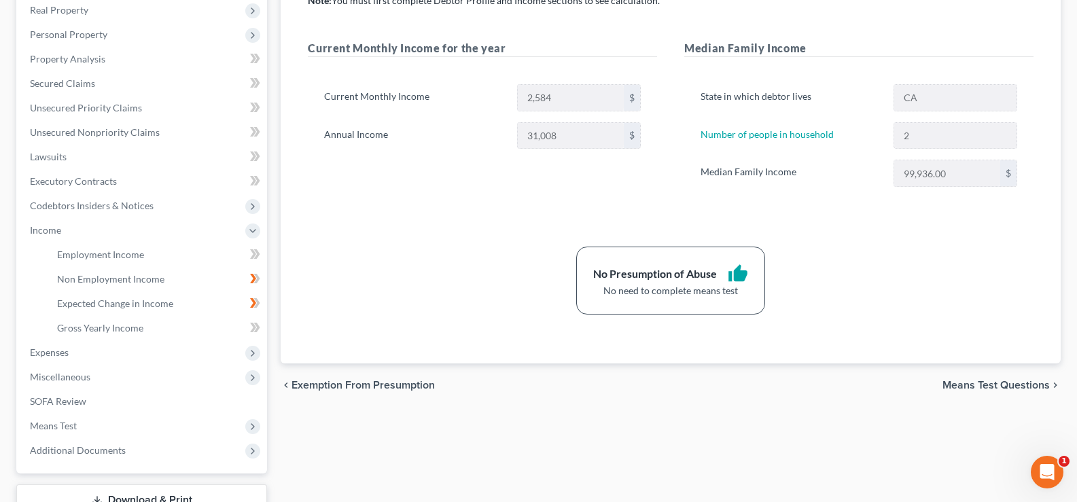
scroll to position [241, 0]
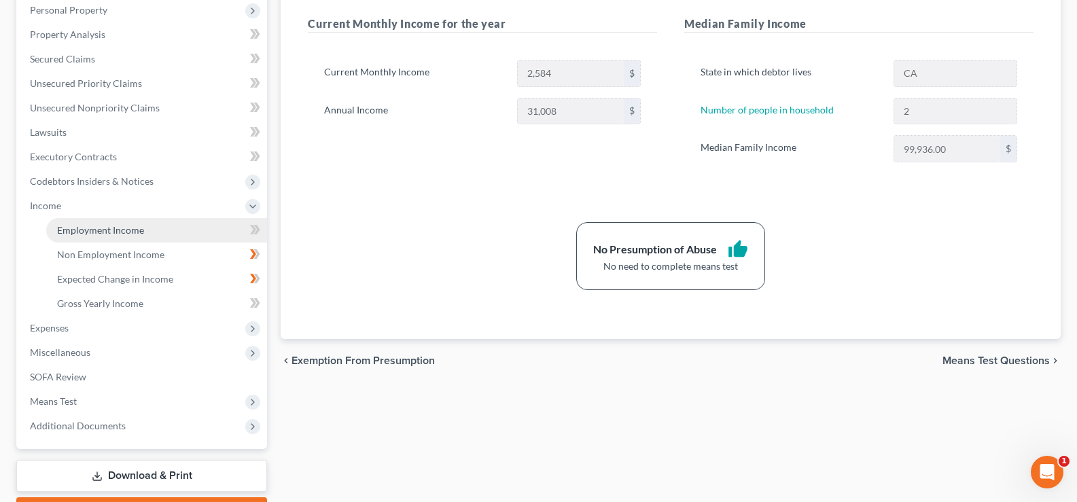
click at [72, 230] on span "Employment Income" at bounding box center [100, 230] width 87 height 12
click at [75, 232] on span "Employment Income" at bounding box center [100, 230] width 87 height 12
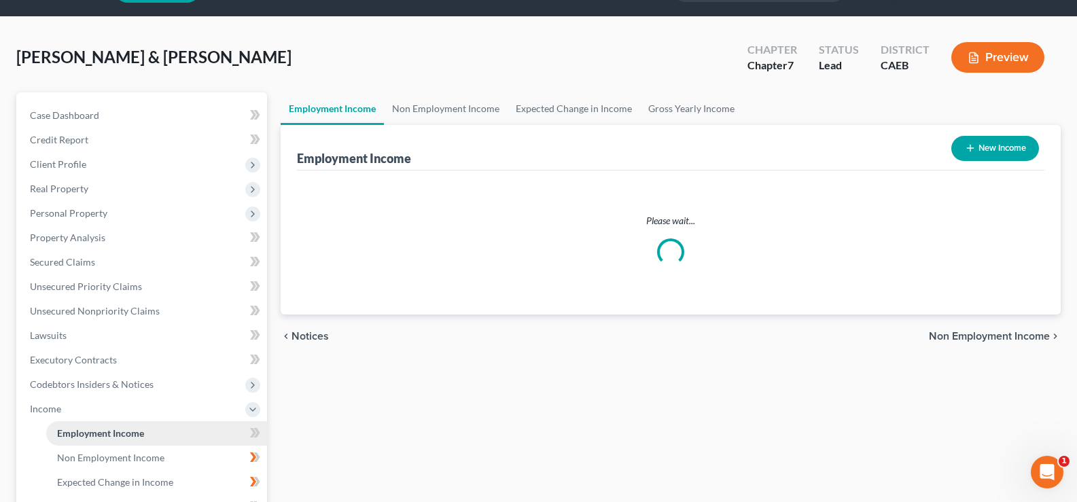
scroll to position [7, 0]
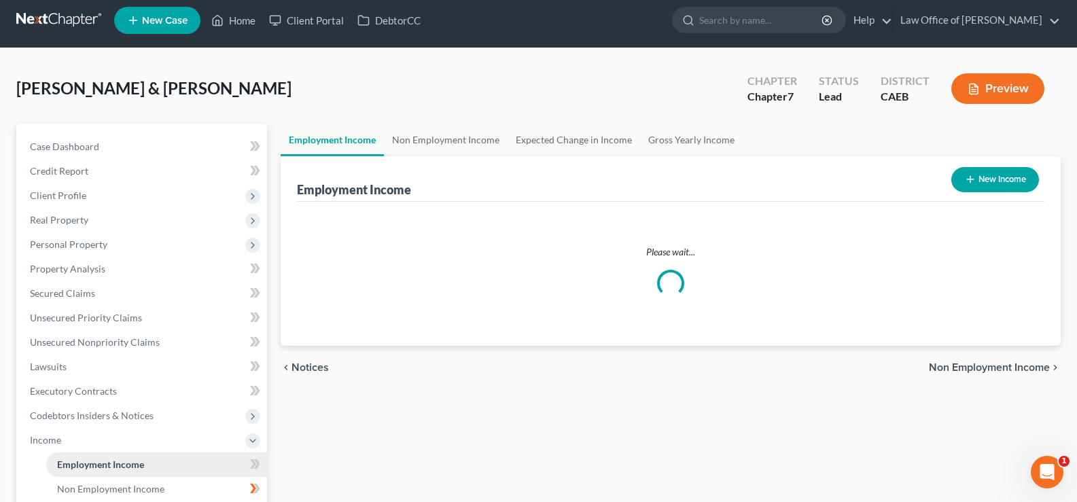
click at [75, 232] on span "Personal Property" at bounding box center [143, 244] width 248 height 24
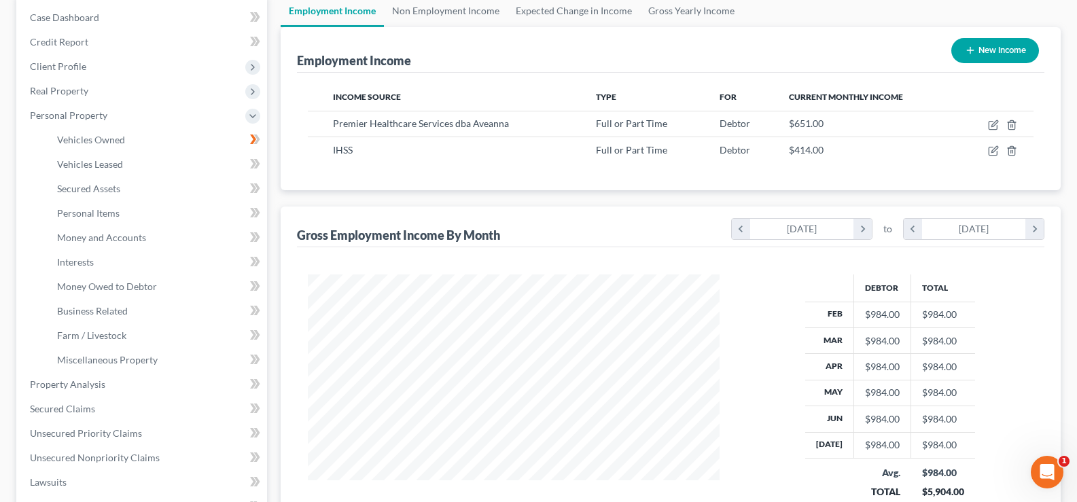
scroll to position [161, 0]
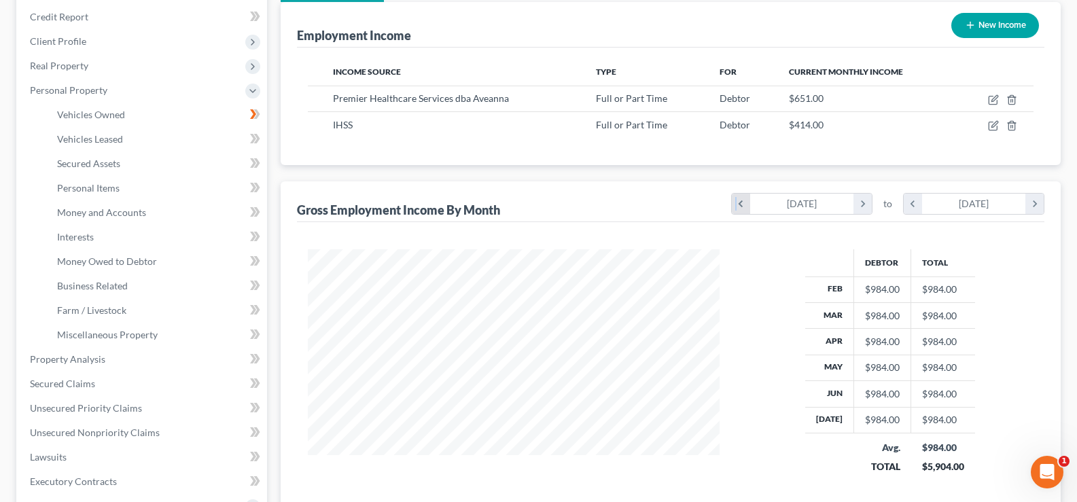
click at [736, 205] on icon "chevron_left" at bounding box center [741, 204] width 18 height 20
click at [856, 287] on td "$0.00" at bounding box center [882, 290] width 57 height 26
drag, startPoint x: 859, startPoint y: 285, endPoint x: 883, endPoint y: 290, distance: 24.9
click at [860, 285] on td "$0.00" at bounding box center [882, 290] width 57 height 26
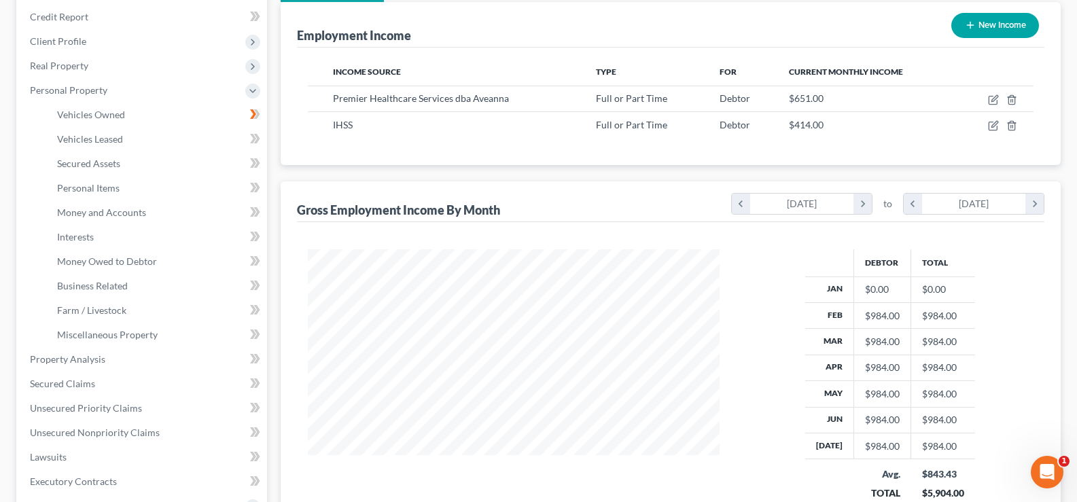
click at [883, 290] on div "$0.00" at bounding box center [882, 290] width 35 height 14
click at [1036, 207] on icon "chevron_right" at bounding box center [1034, 204] width 18 height 20
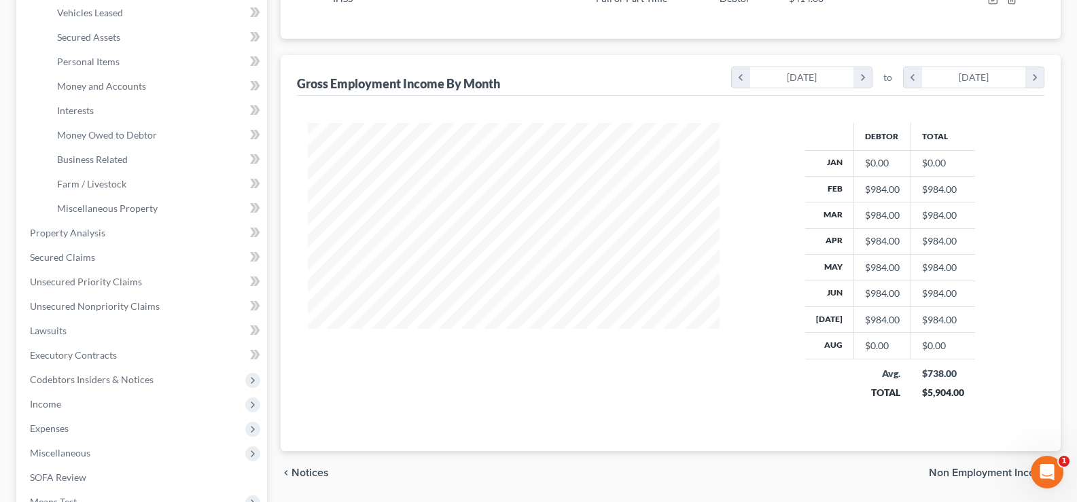
scroll to position [309, 0]
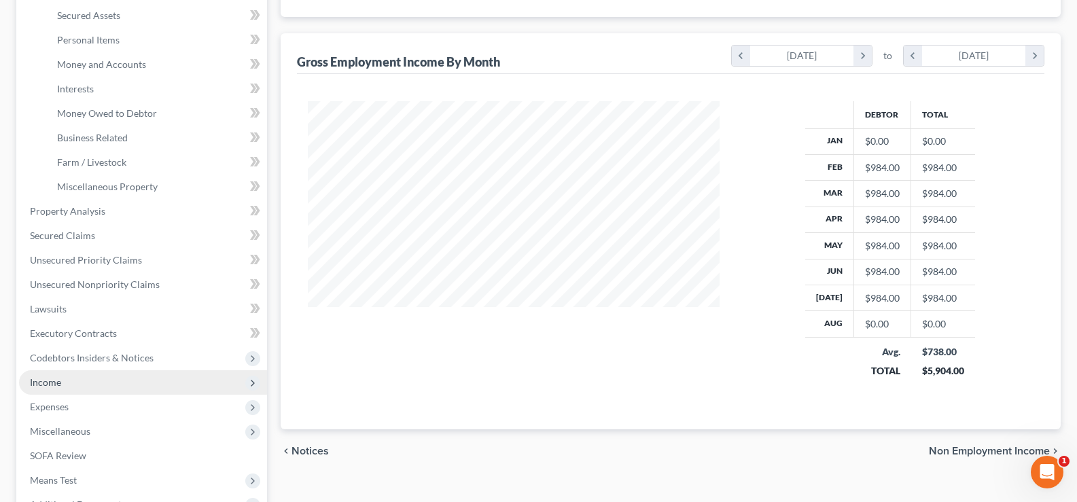
click at [56, 382] on span "Income" at bounding box center [45, 382] width 31 height 12
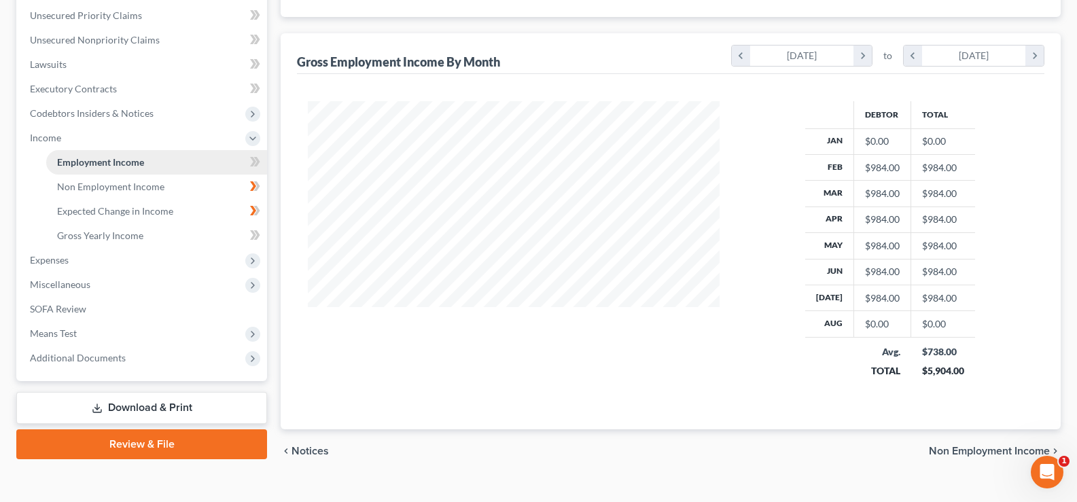
click at [66, 158] on span "Employment Income" at bounding box center [100, 162] width 87 height 12
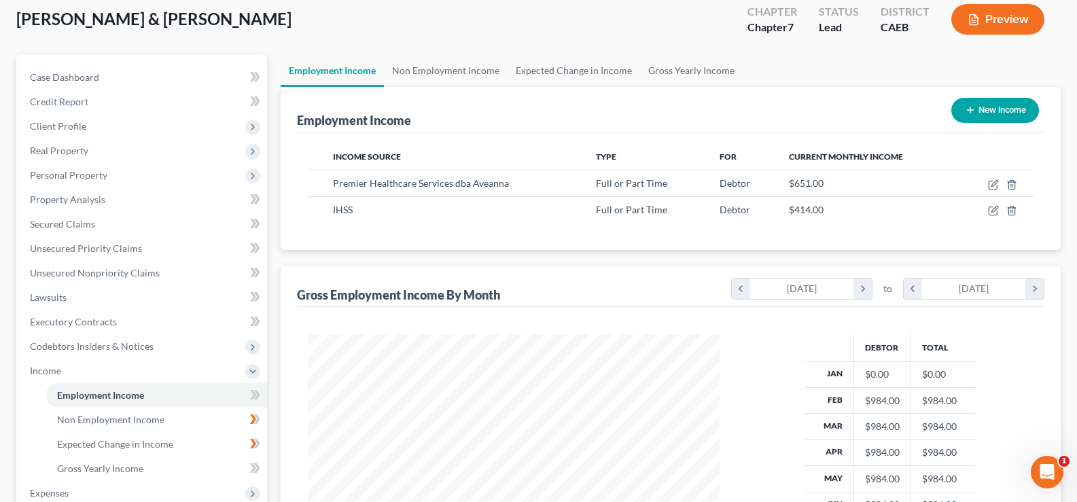
scroll to position [75, 0]
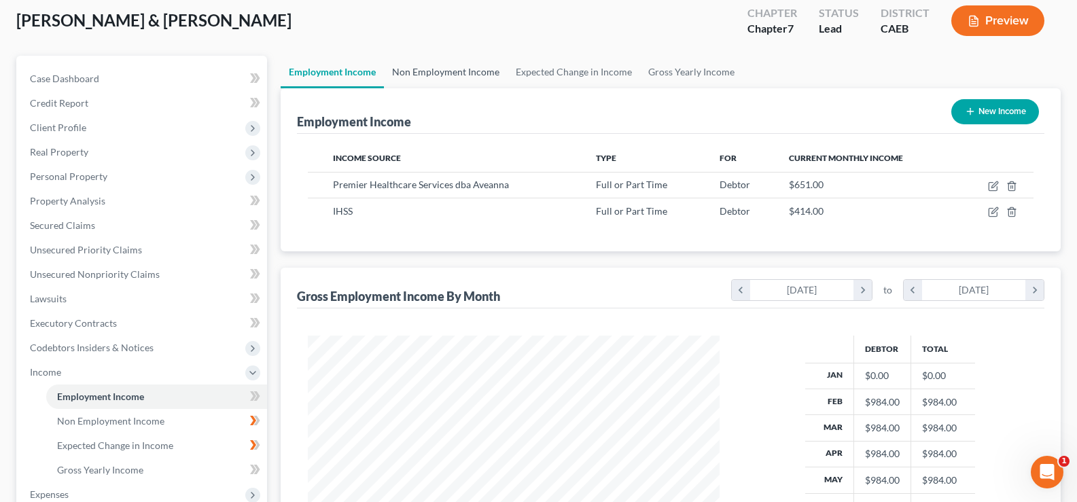
click at [454, 73] on link "Non Employment Income" at bounding box center [446, 72] width 124 height 33
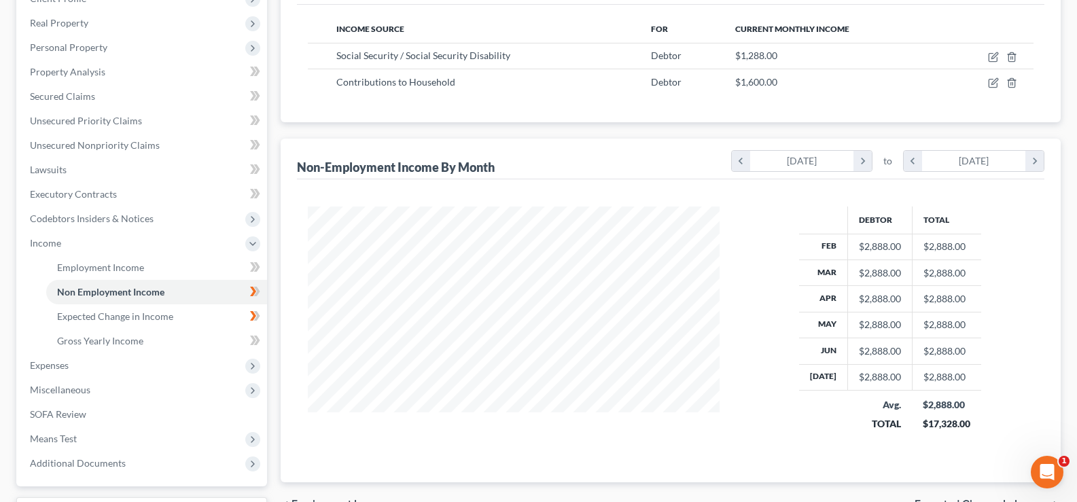
scroll to position [212, 0]
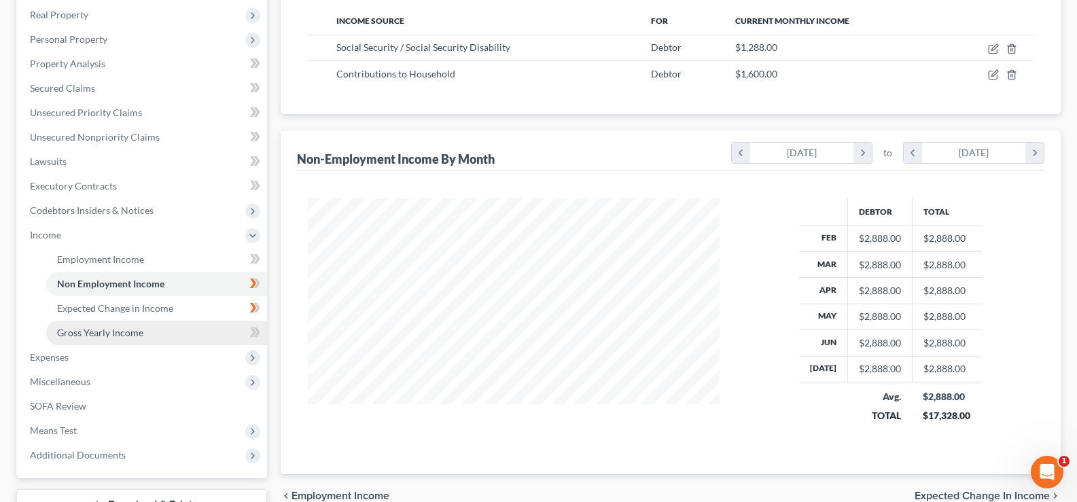
click at [101, 330] on span "Gross Yearly Income" at bounding box center [100, 333] width 86 height 12
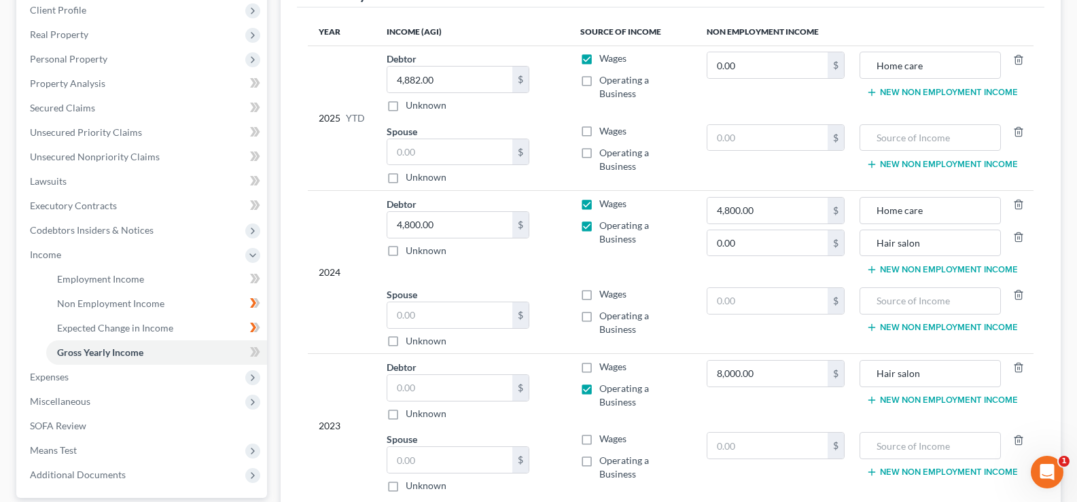
scroll to position [194, 0]
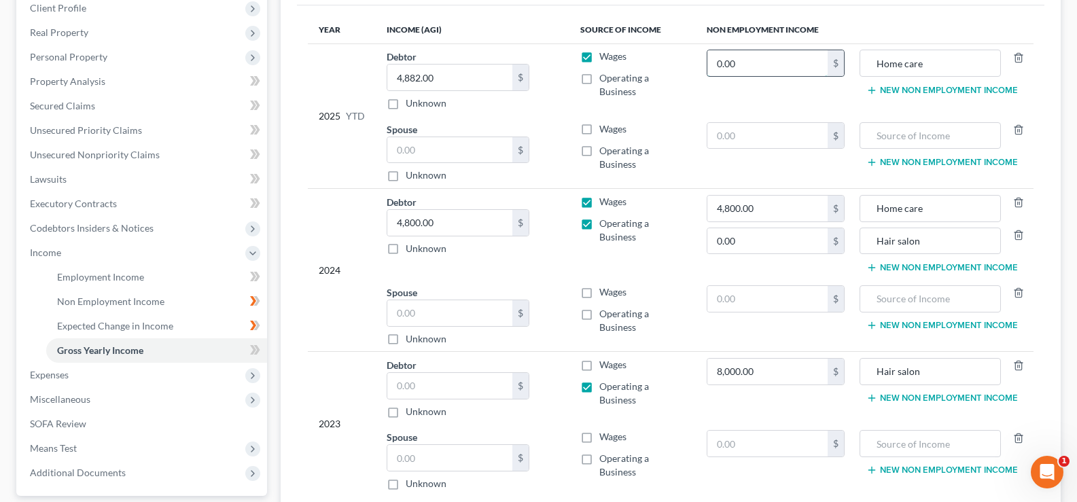
click at [750, 66] on input "0.00" at bounding box center [767, 63] width 120 height 26
click at [739, 96] on td "0.00 $" at bounding box center [776, 79] width 160 height 73
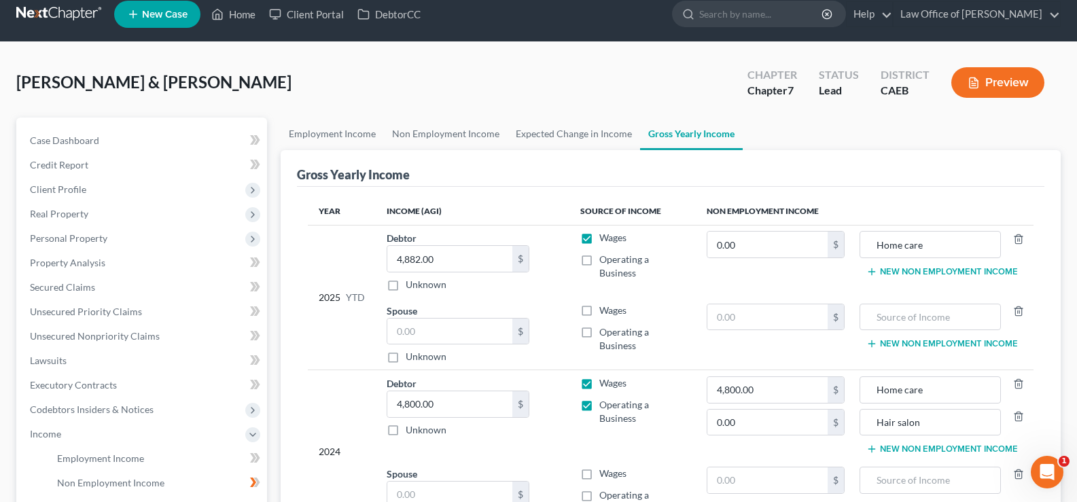
scroll to position [0, 0]
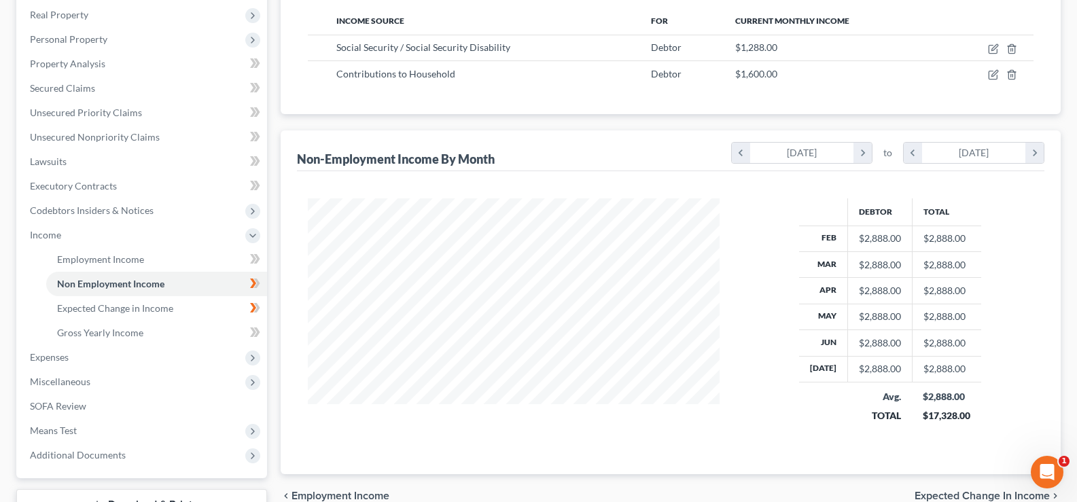
scroll to position [244, 439]
click at [733, 156] on icon "chevron_left" at bounding box center [741, 153] width 18 height 20
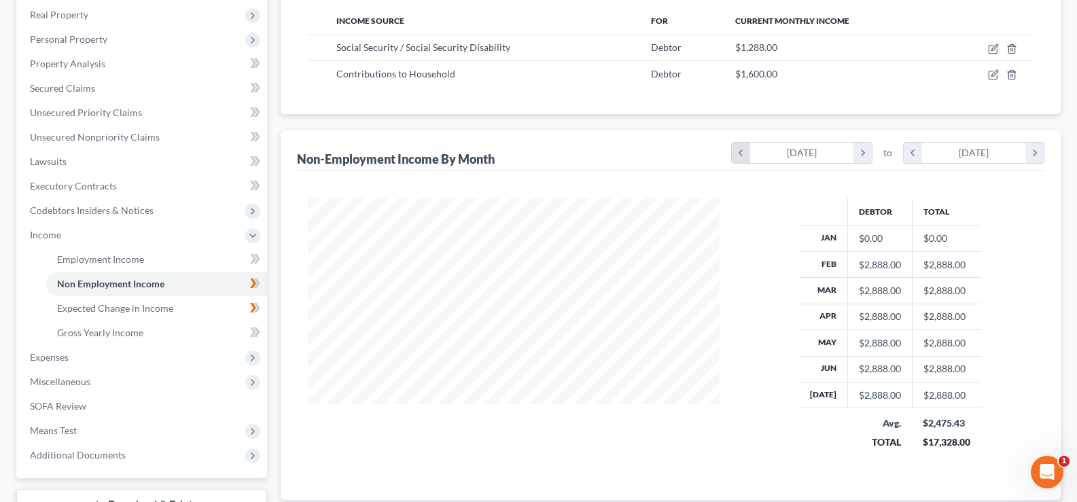
scroll to position [269, 439]
click at [893, 243] on div "$0.00" at bounding box center [880, 239] width 42 height 14
click at [860, 236] on div "$0.00" at bounding box center [880, 239] width 42 height 14
click at [866, 236] on div "$0.00" at bounding box center [880, 239] width 42 height 14
click at [883, 234] on div "$0.00" at bounding box center [880, 239] width 42 height 14
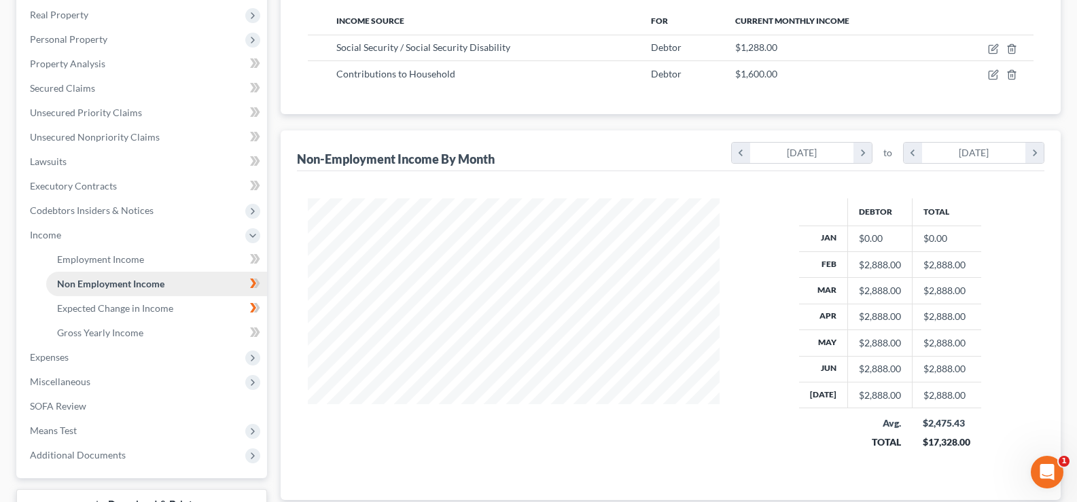
click at [92, 283] on span "Non Employment Income" at bounding box center [110, 284] width 107 height 12
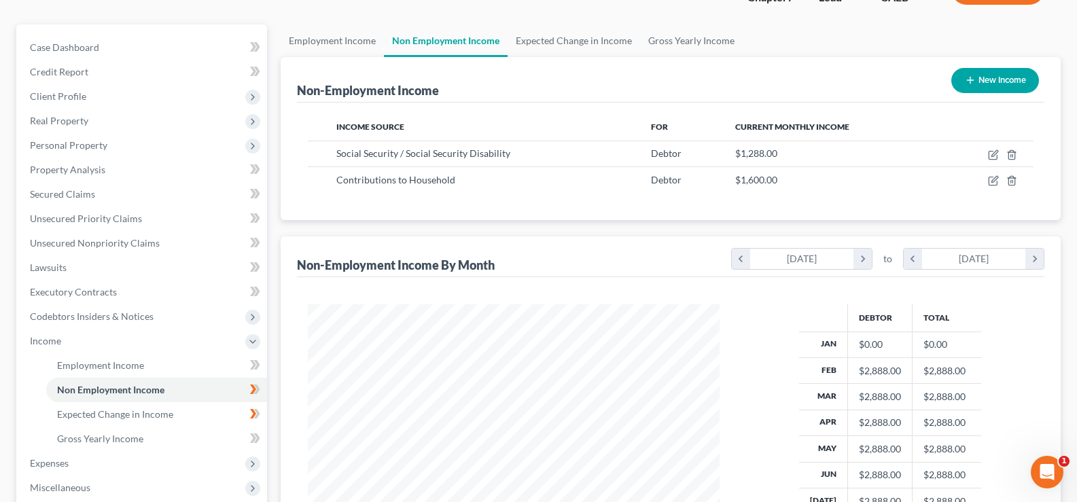
scroll to position [90, 0]
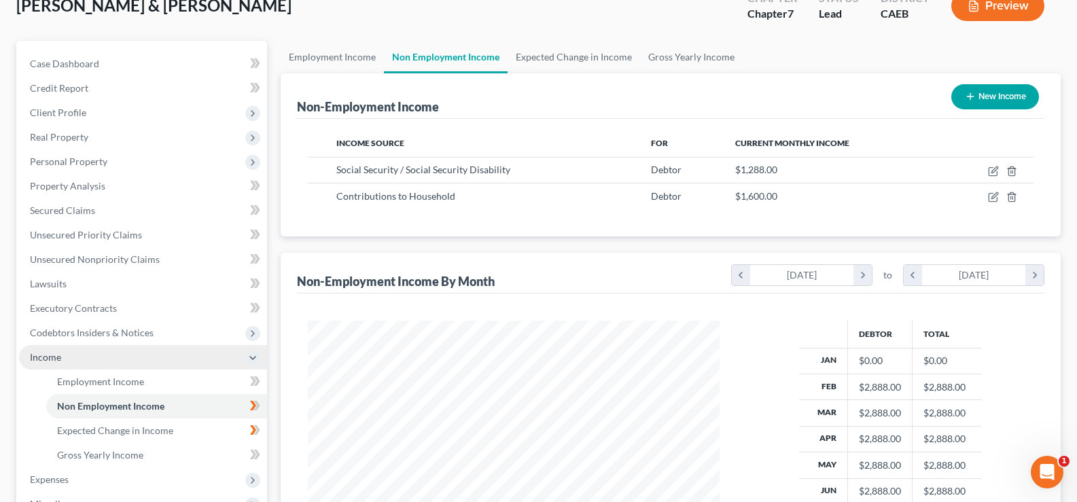
click at [47, 354] on span "Income" at bounding box center [45, 357] width 31 height 12
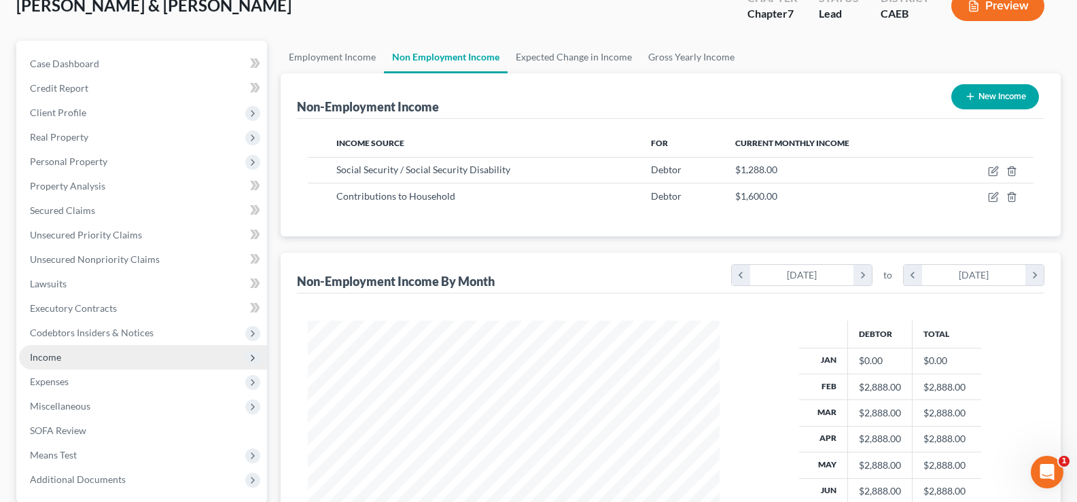
click at [47, 354] on span "Income" at bounding box center [45, 357] width 31 height 12
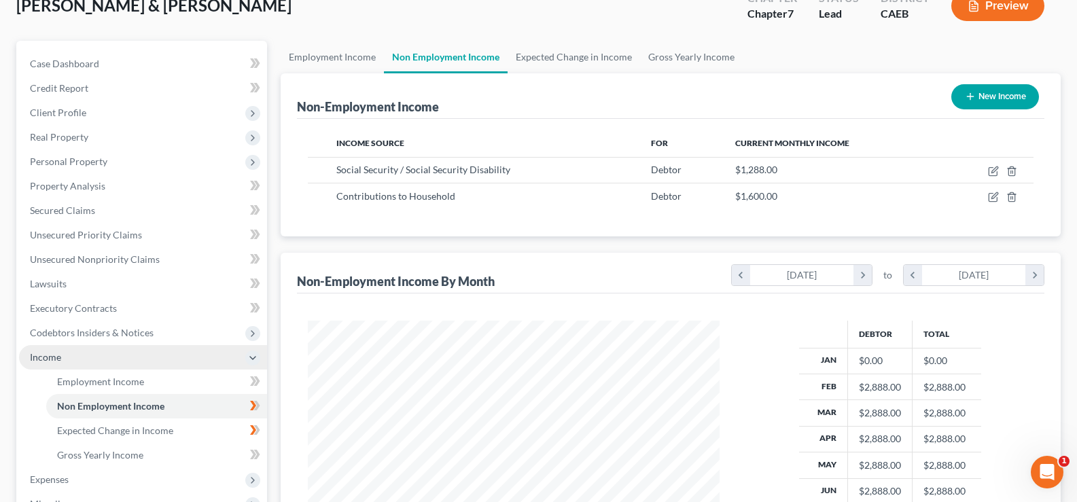
click at [47, 354] on span "Income" at bounding box center [45, 357] width 31 height 12
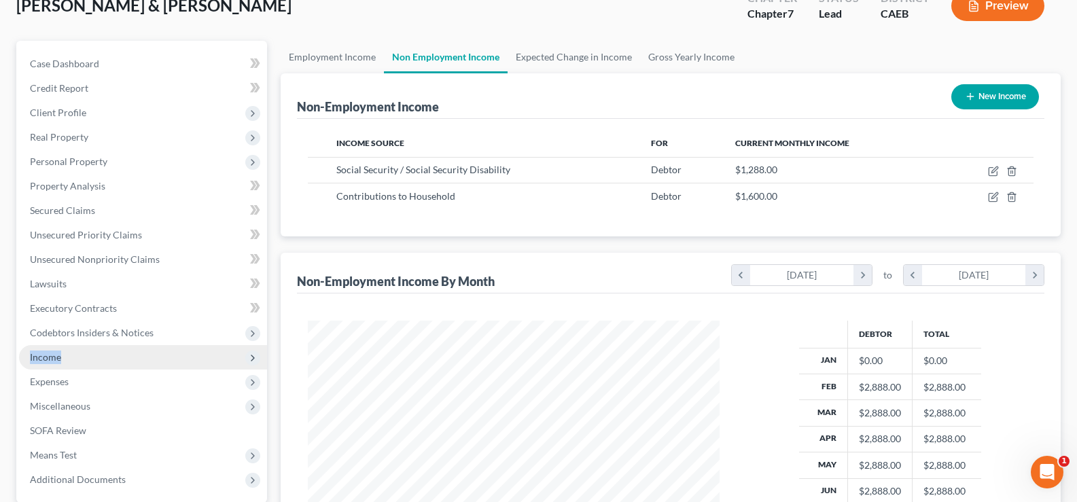
click at [47, 354] on span "Income" at bounding box center [45, 357] width 31 height 12
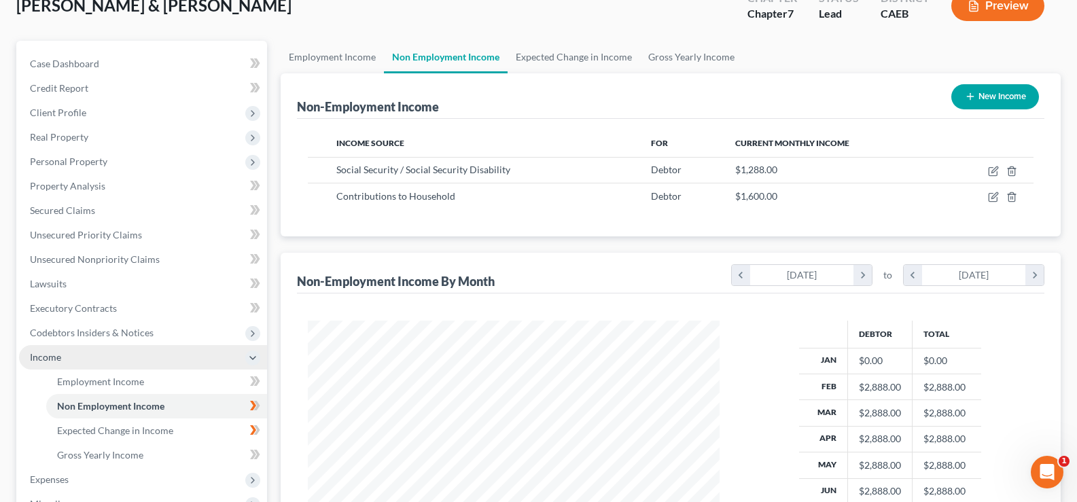
click at [47, 354] on span "Income" at bounding box center [45, 357] width 31 height 12
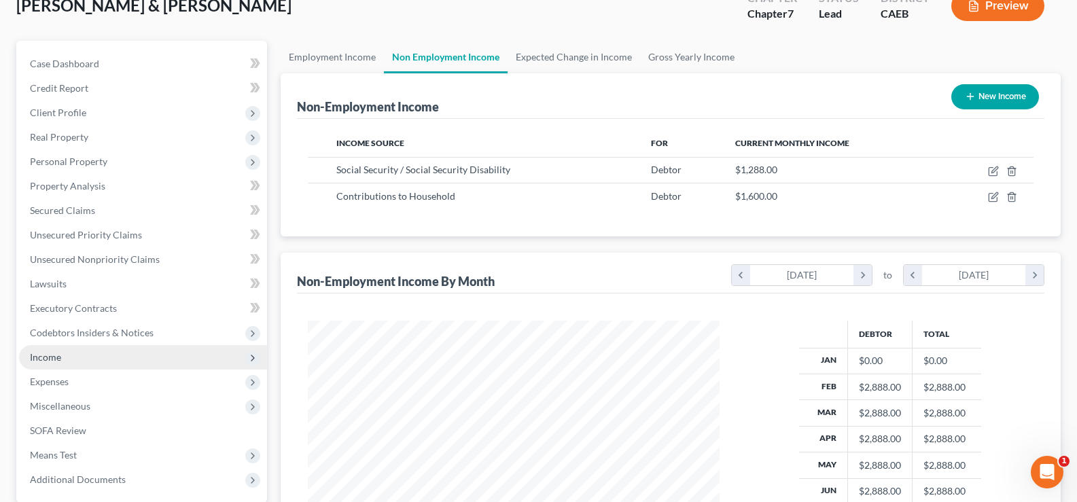
click at [41, 354] on span "Income" at bounding box center [45, 357] width 31 height 12
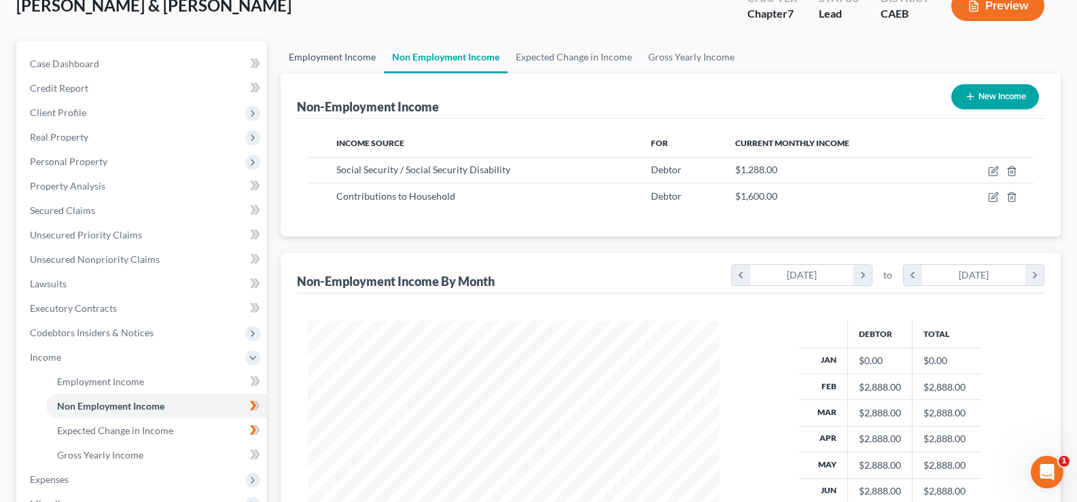
click at [337, 56] on link "Employment Income" at bounding box center [332, 57] width 103 height 33
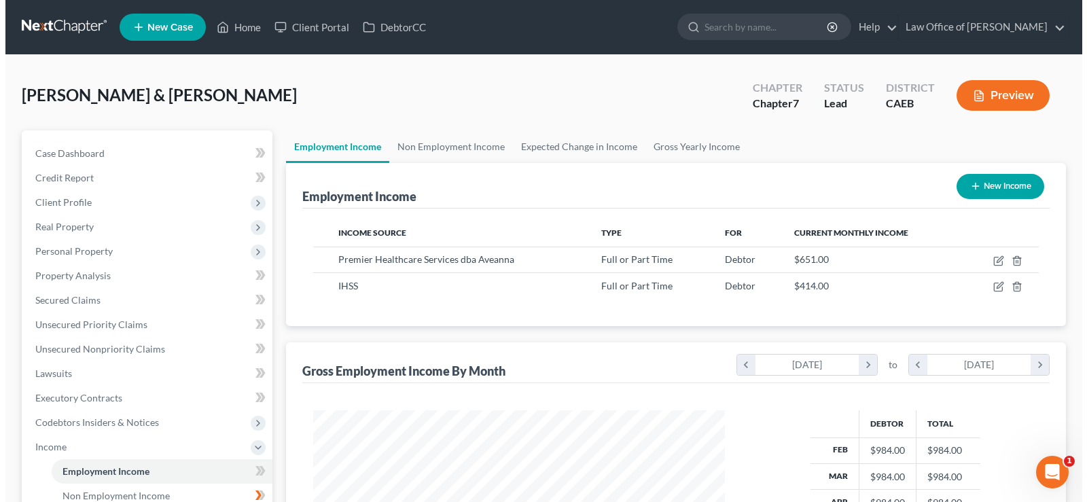
scroll to position [244, 439]
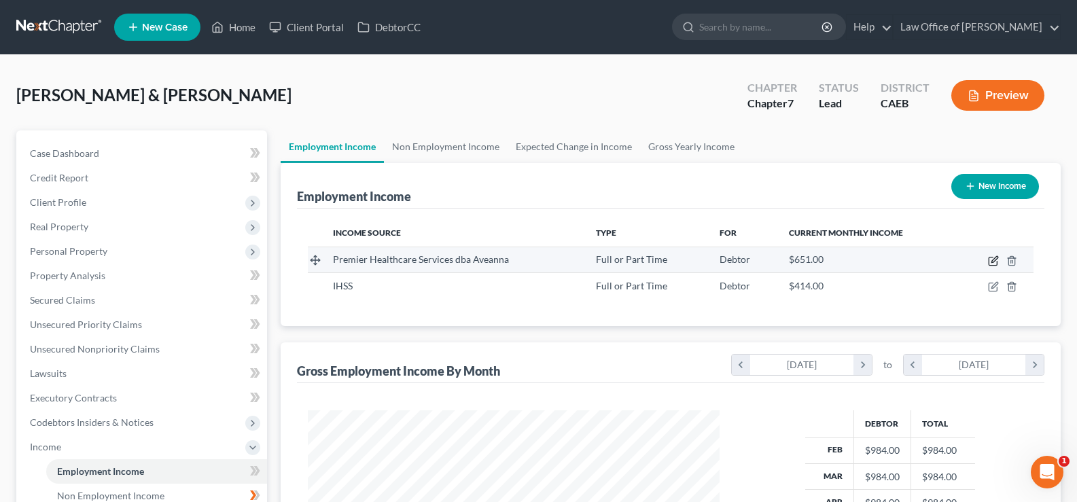
click at [996, 260] on icon "button" at bounding box center [993, 261] width 11 height 11
select select "0"
select select "4"
select select "0"
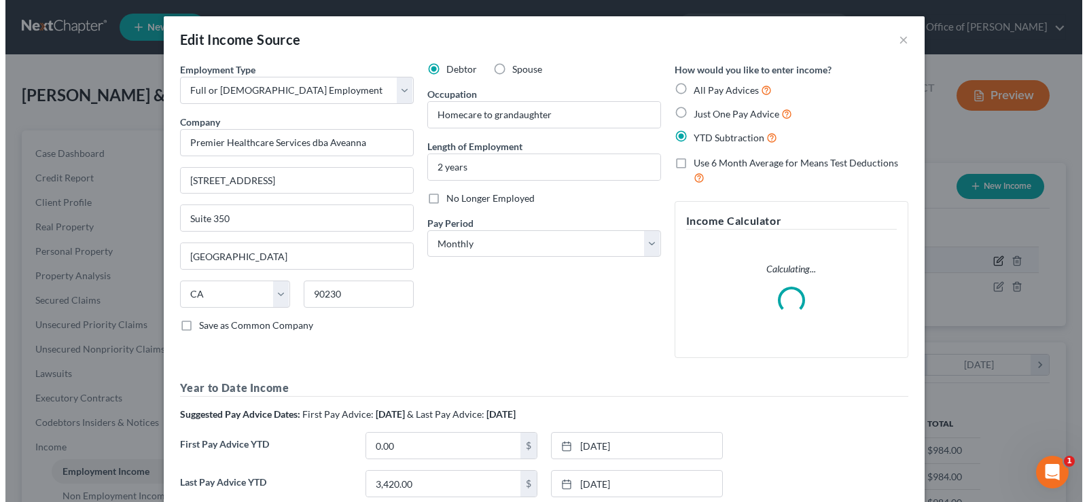
scroll to position [244, 444]
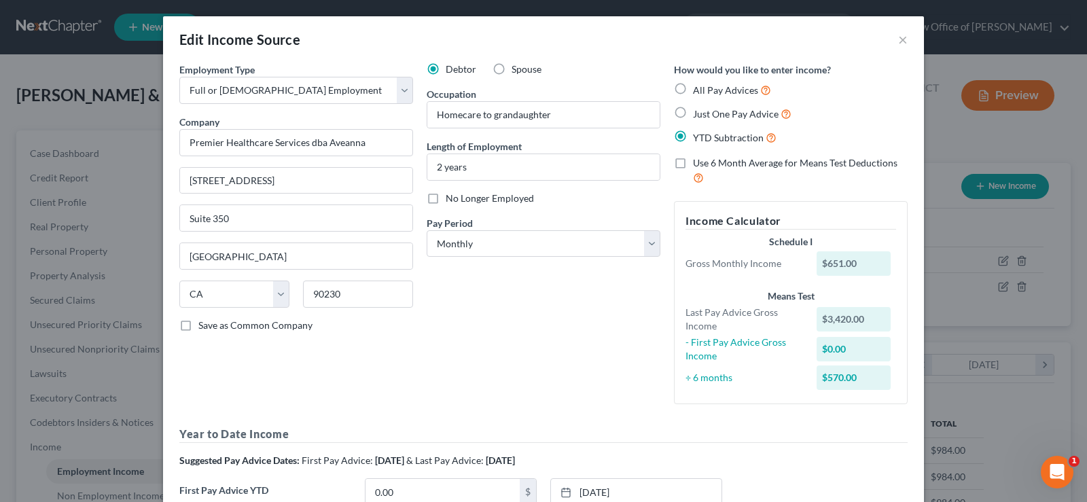
click at [693, 164] on label "Use 6 Month Average for Means Test Deductions" at bounding box center [800, 170] width 215 height 29
click at [699, 164] on input "Use 6 Month Average for Means Test Deductions" at bounding box center [703, 160] width 9 height 9
checkbox input "true"
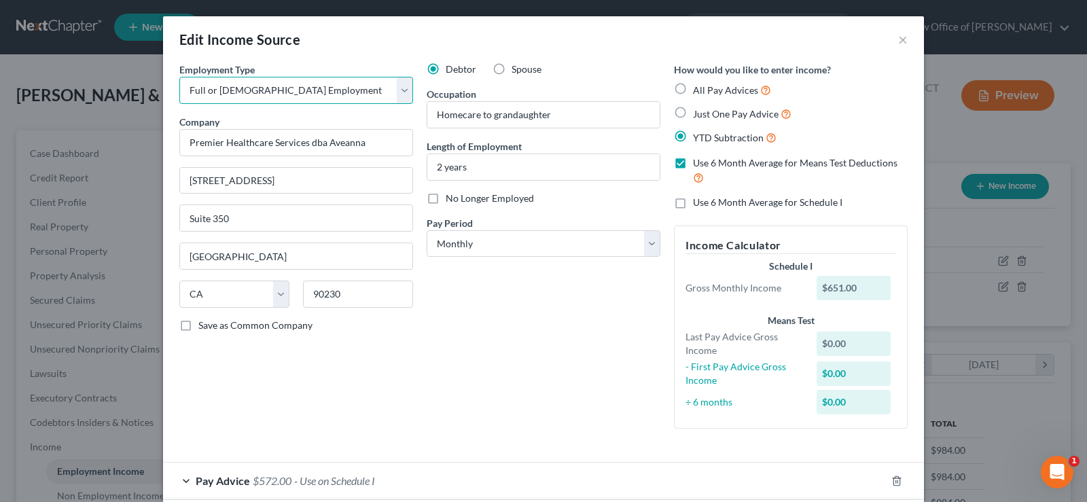
click at [397, 92] on select "Select Full or Part Time Employment Self Employment" at bounding box center [296, 90] width 234 height 27
click at [693, 111] on label "Just One Pay Advice" at bounding box center [742, 114] width 99 height 16
click at [699, 111] on input "Just One Pay Advice" at bounding box center [703, 110] width 9 height 9
radio input "true"
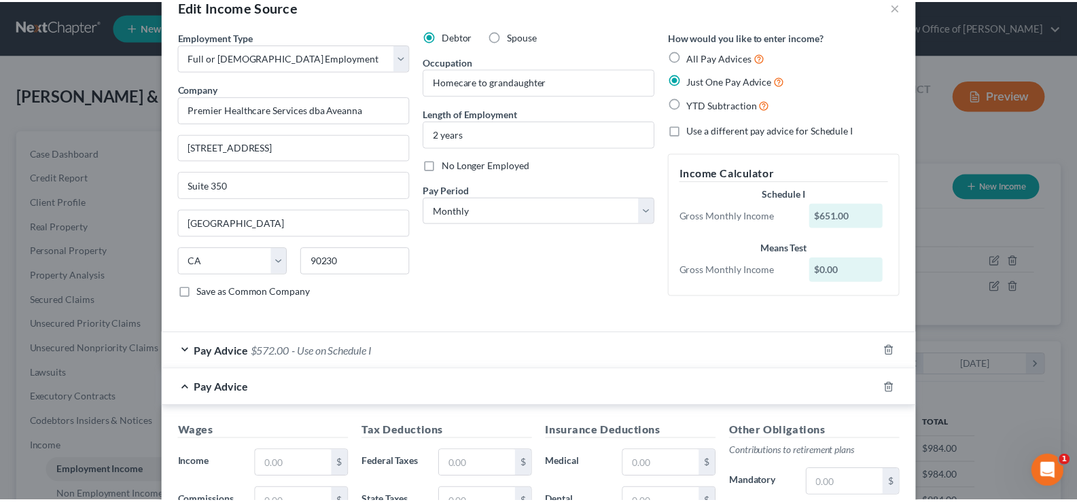
scroll to position [0, 0]
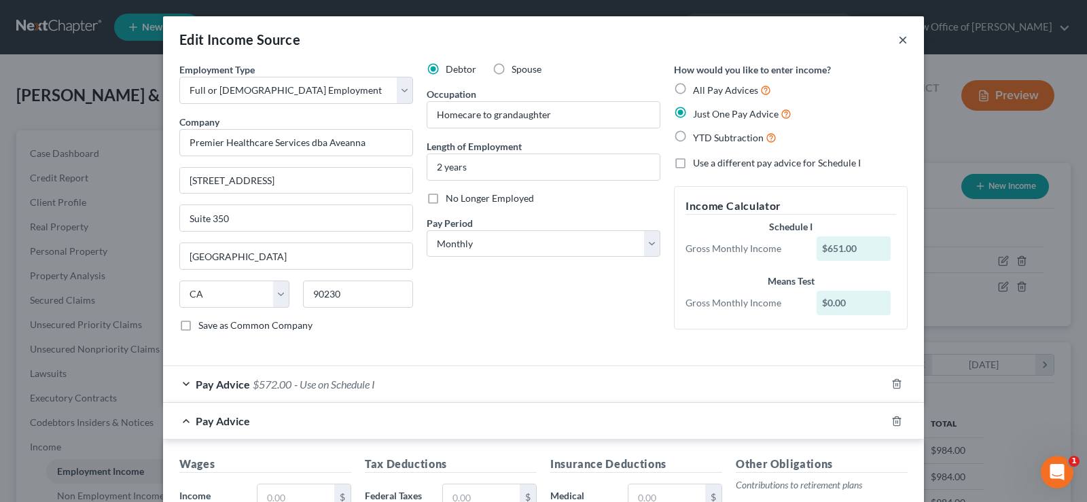
drag, startPoint x: 898, startPoint y: 39, endPoint x: 881, endPoint y: 82, distance: 46.7
click at [899, 39] on button "×" at bounding box center [903, 39] width 10 height 16
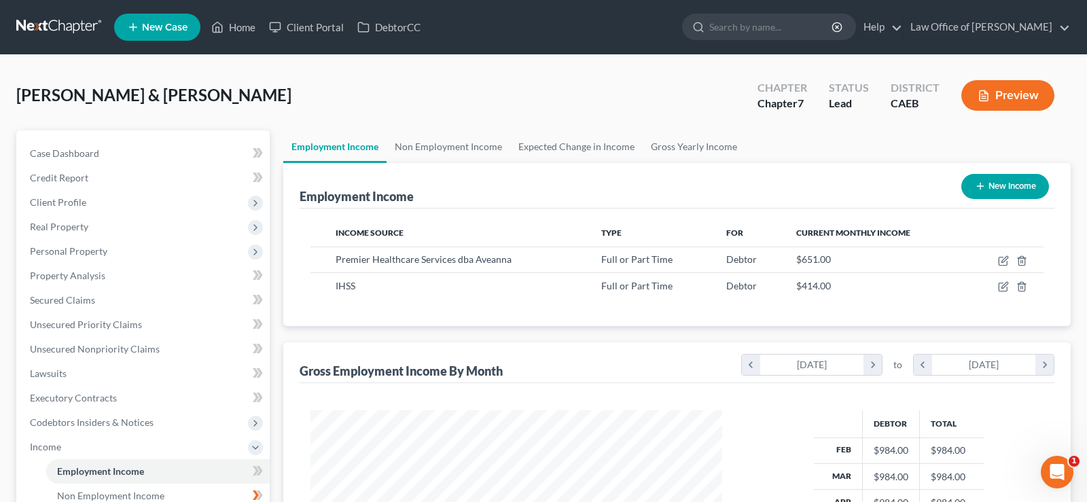
scroll to position [679332, 679136]
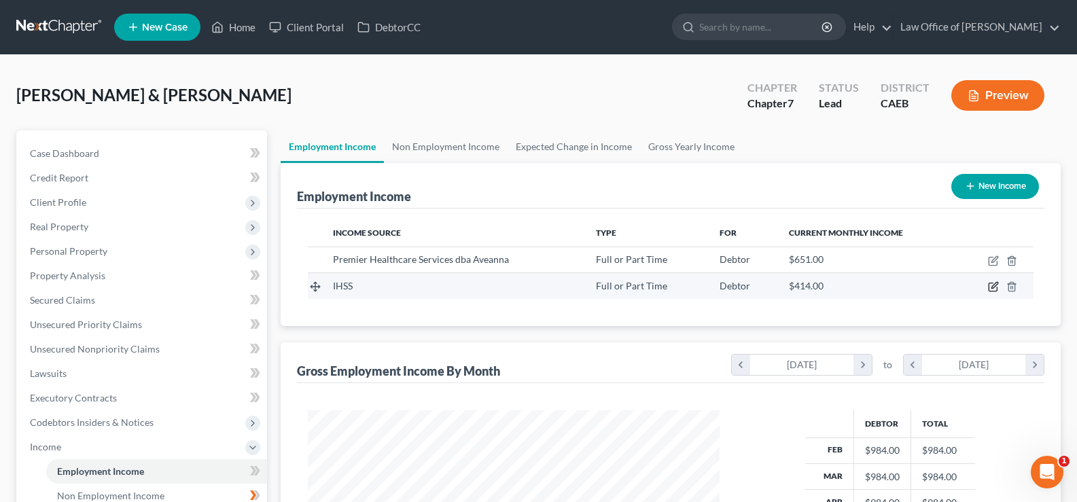
click at [994, 284] on icon "button" at bounding box center [993, 286] width 11 height 11
select select "0"
select select "4"
select select "1"
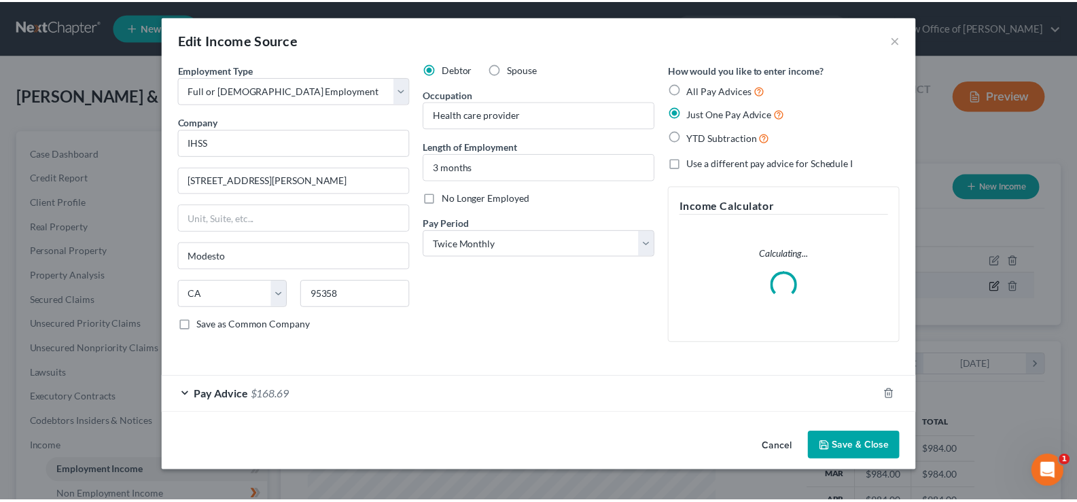
scroll to position [244, 444]
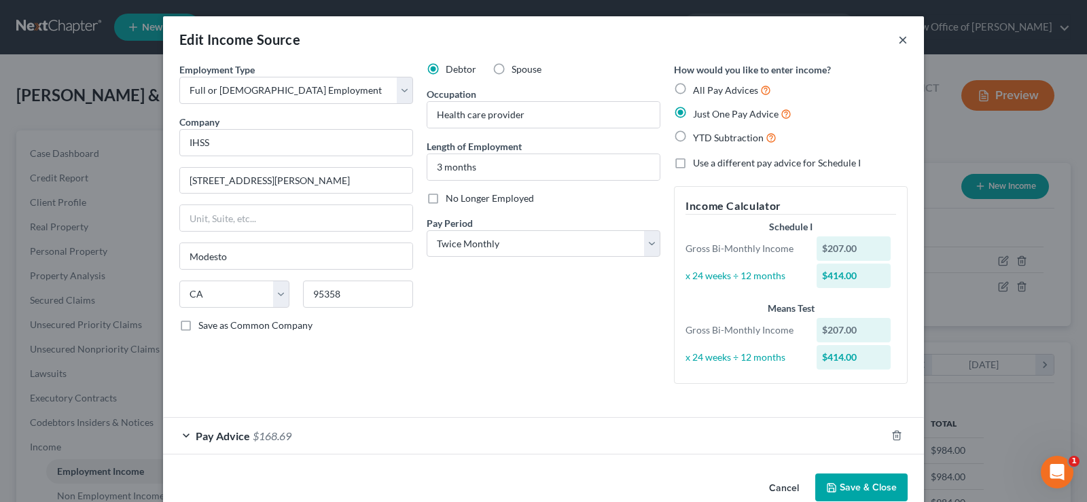
click at [902, 41] on button "×" at bounding box center [903, 39] width 10 height 16
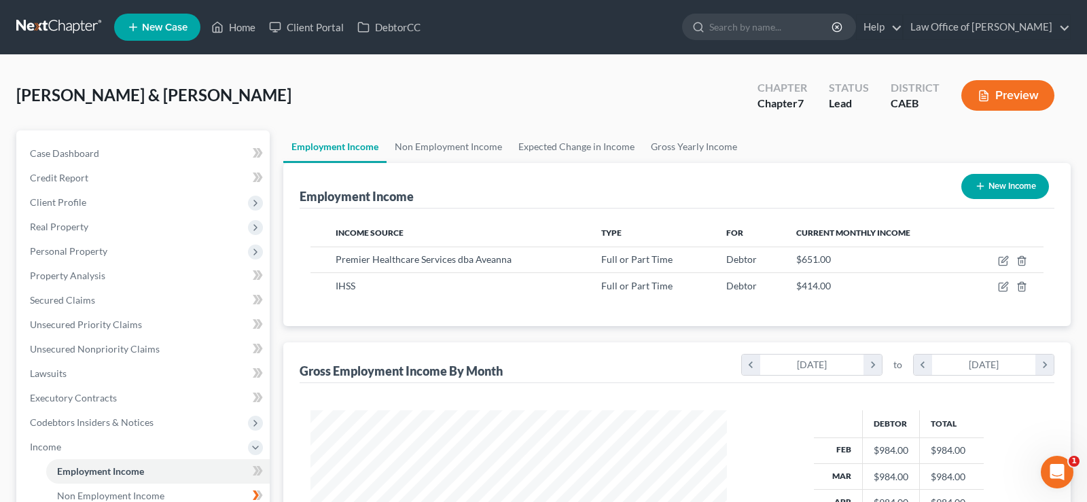
scroll to position [679332, 679136]
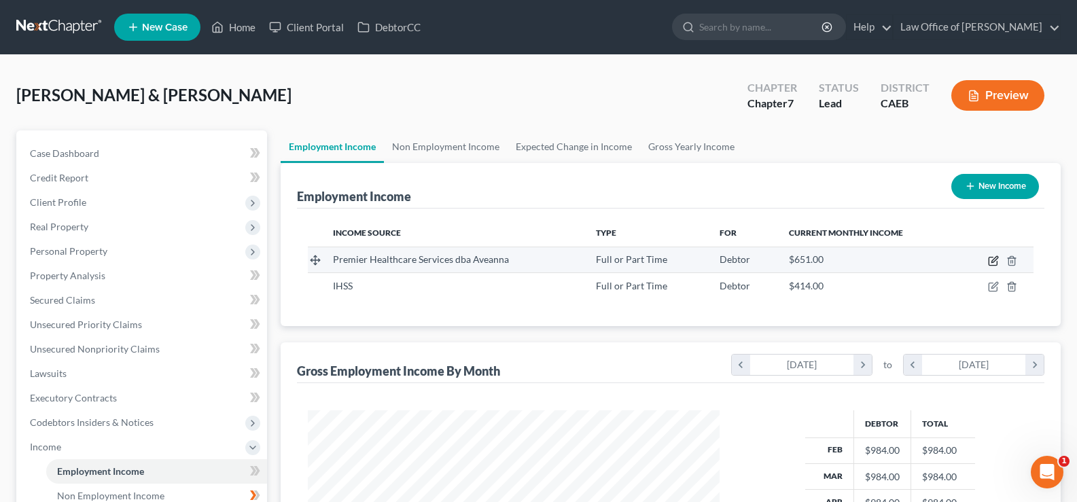
click at [992, 260] on icon "button" at bounding box center [993, 261] width 11 height 11
select select "0"
select select "4"
select select "0"
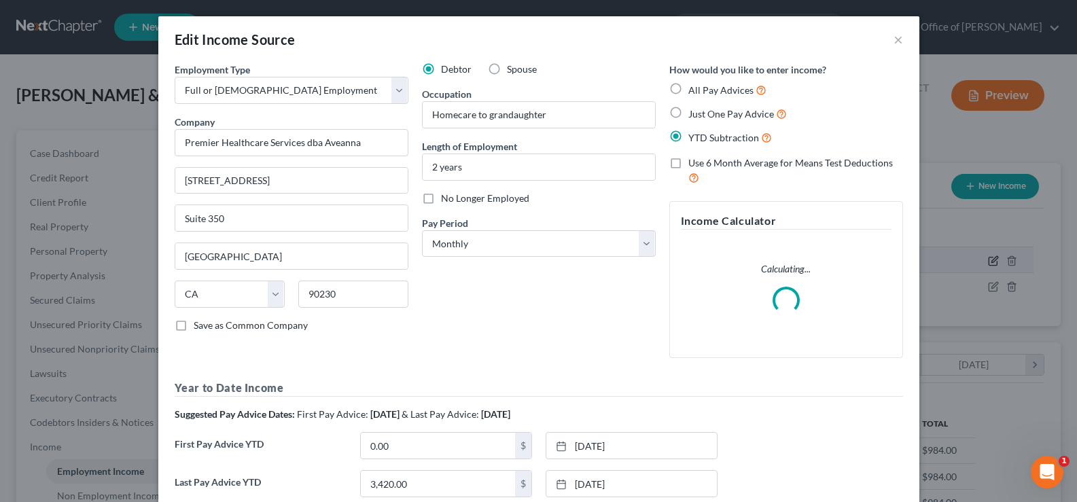
scroll to position [244, 444]
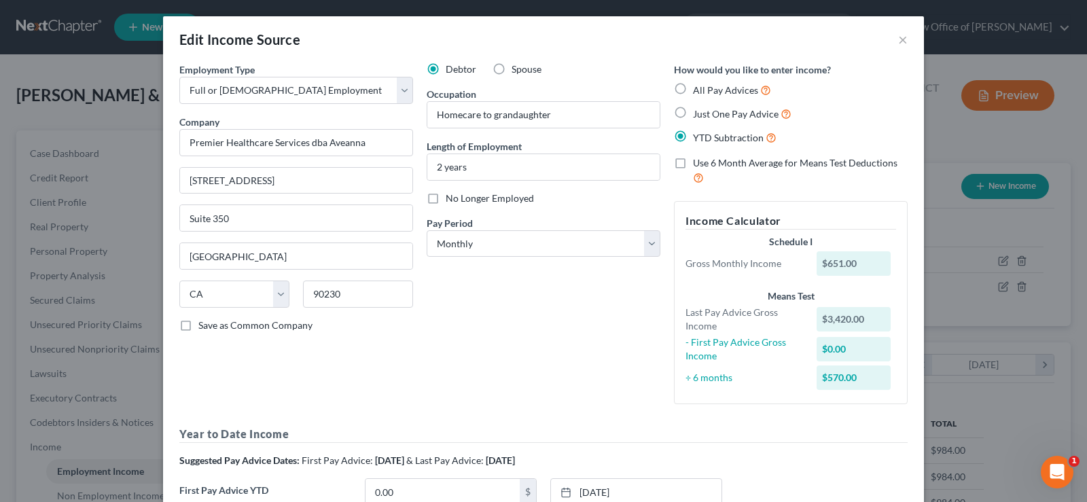
click at [693, 111] on label "Just One Pay Advice" at bounding box center [742, 114] width 99 height 16
click at [699, 111] on input "Just One Pay Advice" at bounding box center [703, 110] width 9 height 9
radio input "true"
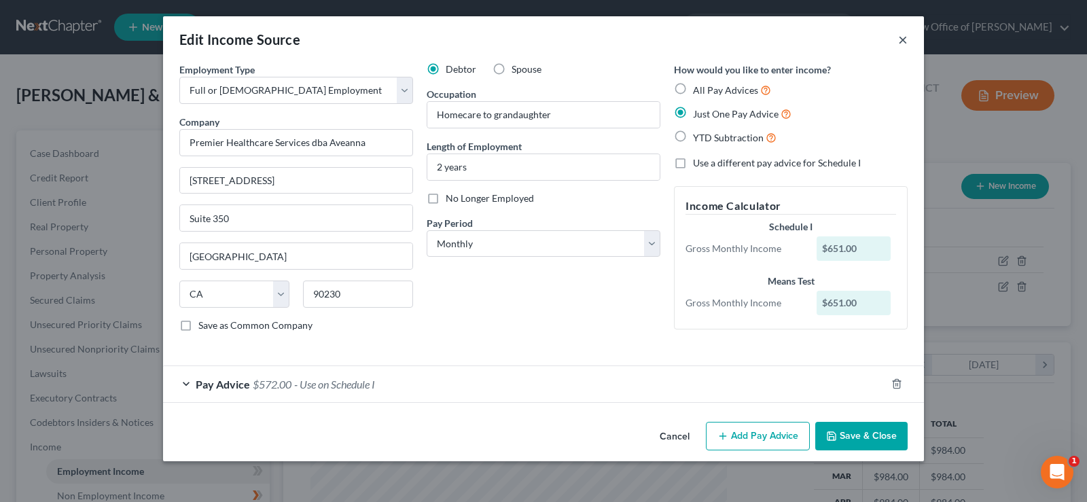
click at [903, 38] on button "×" at bounding box center [903, 39] width 10 height 16
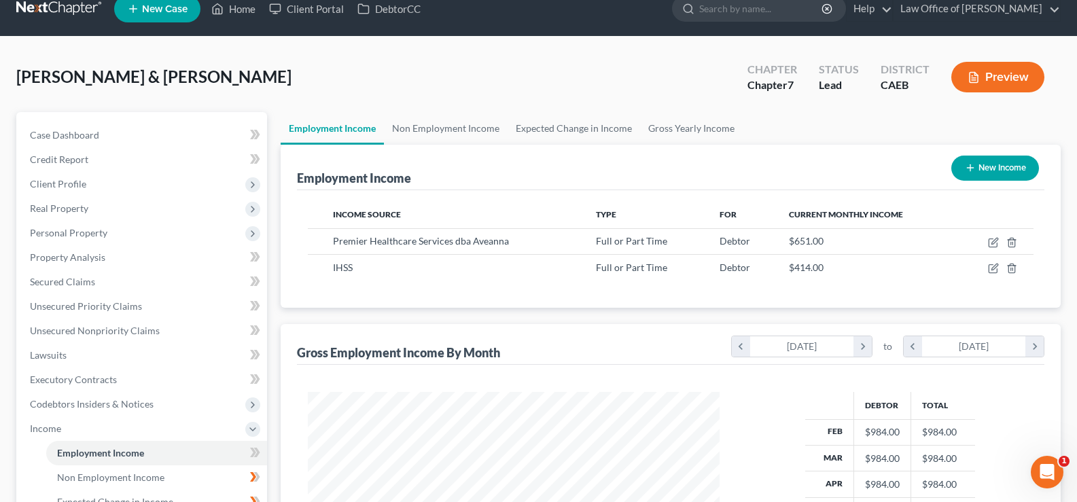
scroll to position [18, 0]
click at [411, 130] on link "Non Employment Income" at bounding box center [446, 129] width 124 height 33
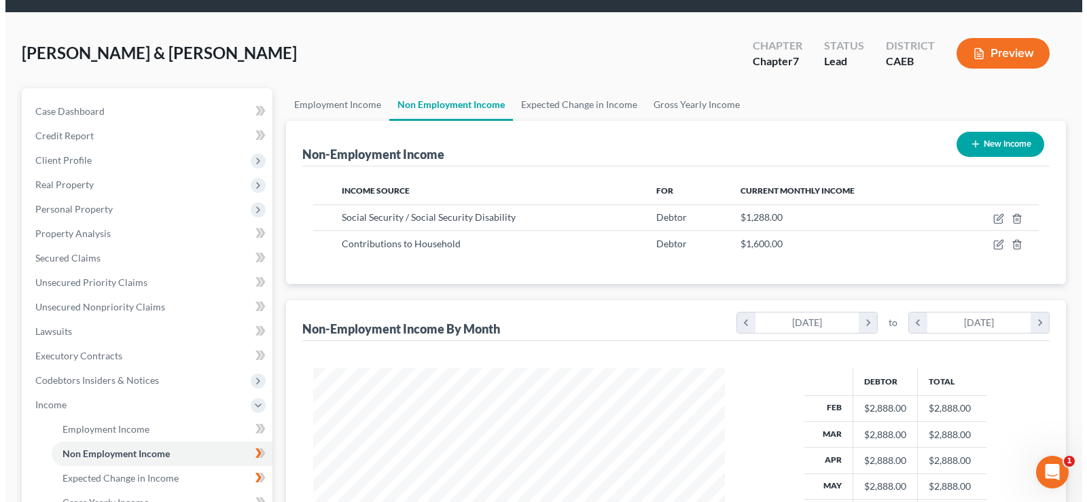
scroll to position [36, 0]
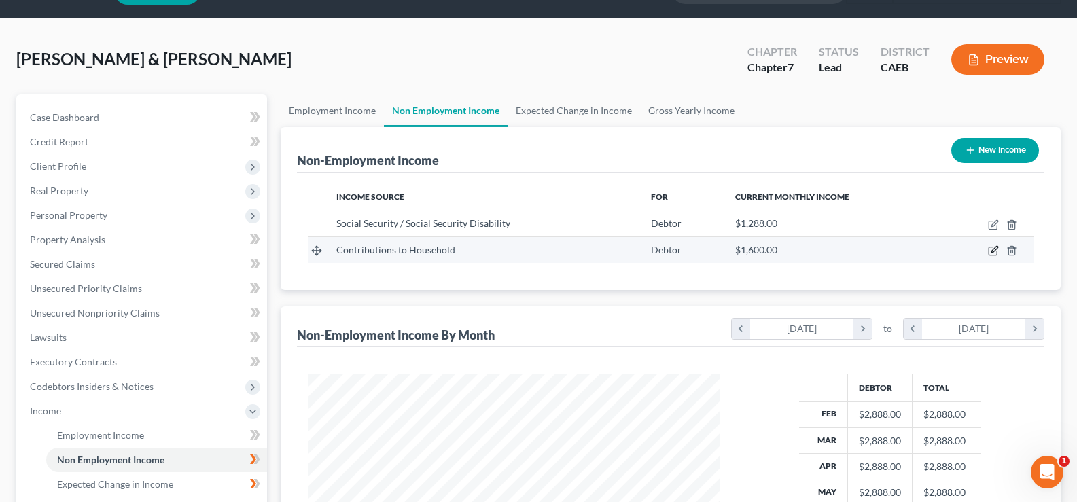
click at [993, 251] on icon "button" at bounding box center [995, 250] width 6 height 6
select select "8"
select select "0"
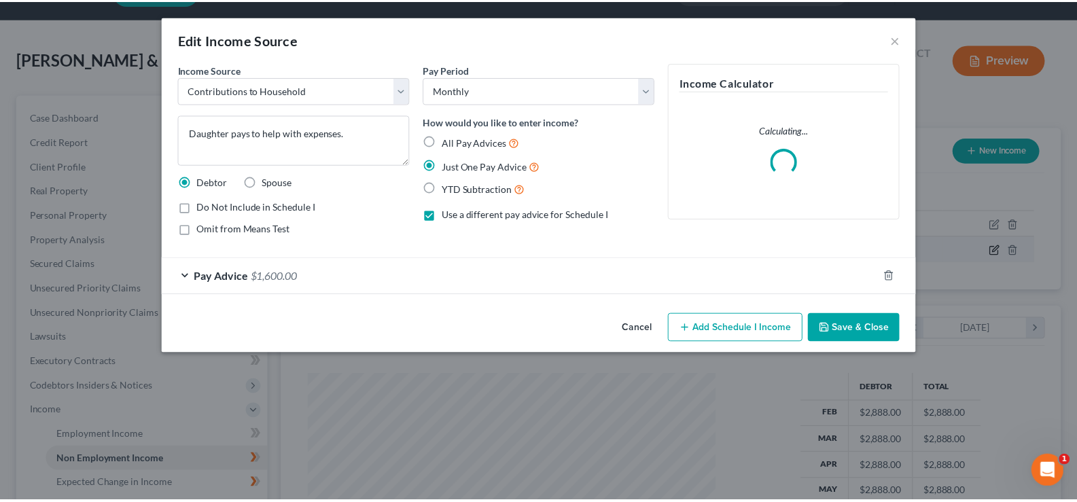
scroll to position [244, 444]
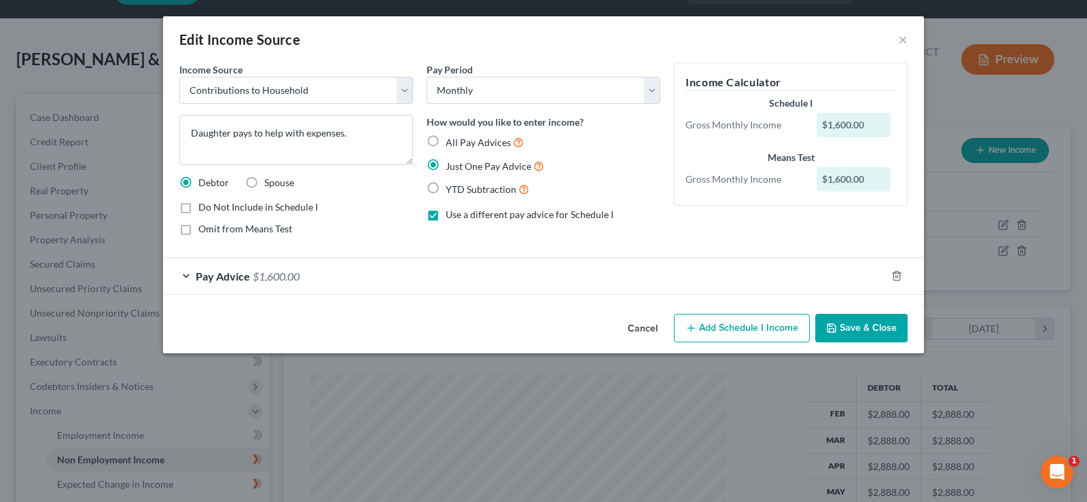
click at [852, 326] on button "Save & Close" at bounding box center [861, 328] width 92 height 29
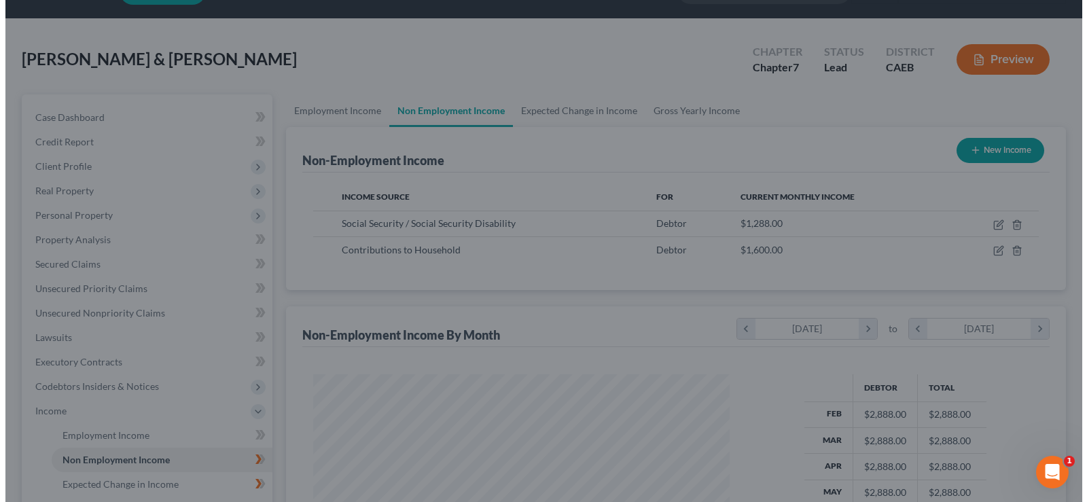
scroll to position [679332, 679136]
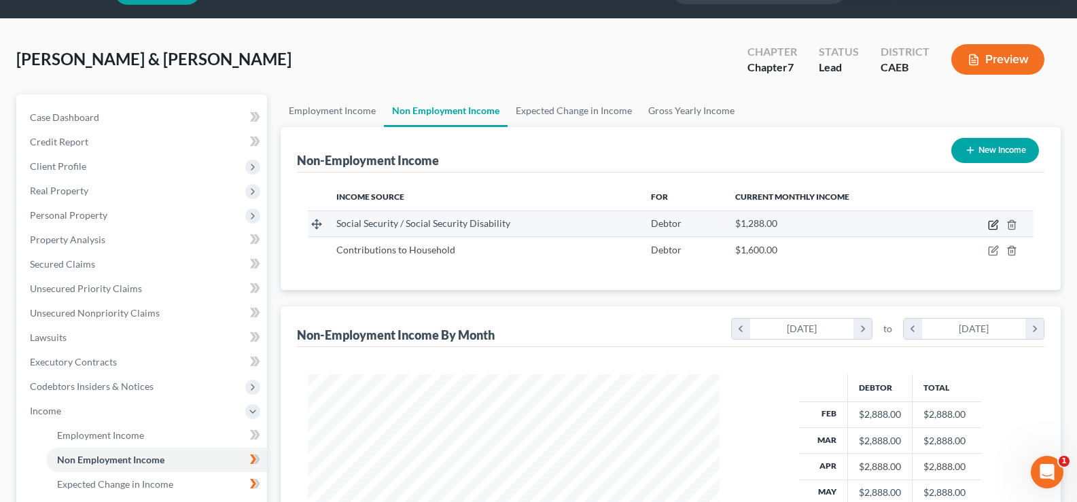
click at [992, 225] on icon "button" at bounding box center [993, 225] width 11 height 11
select select "4"
select select "0"
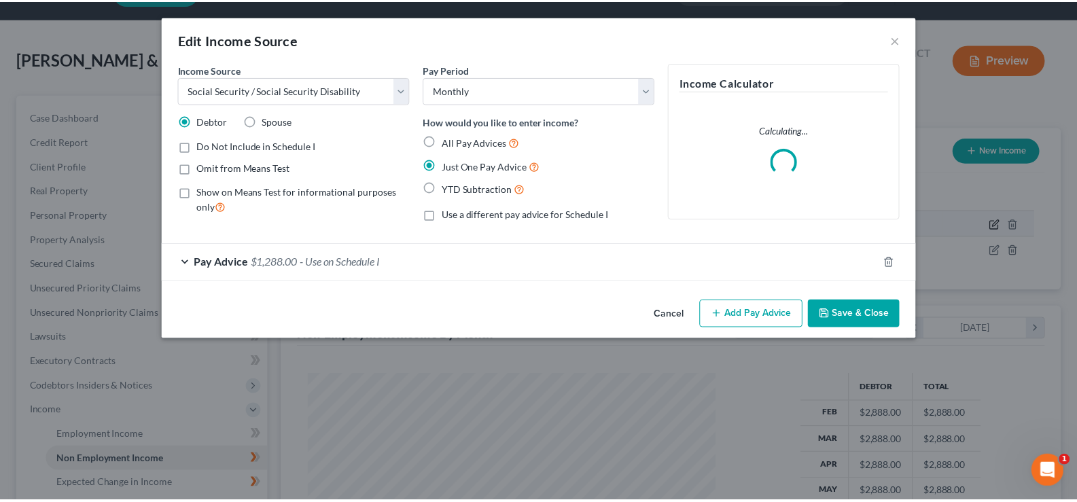
scroll to position [244, 444]
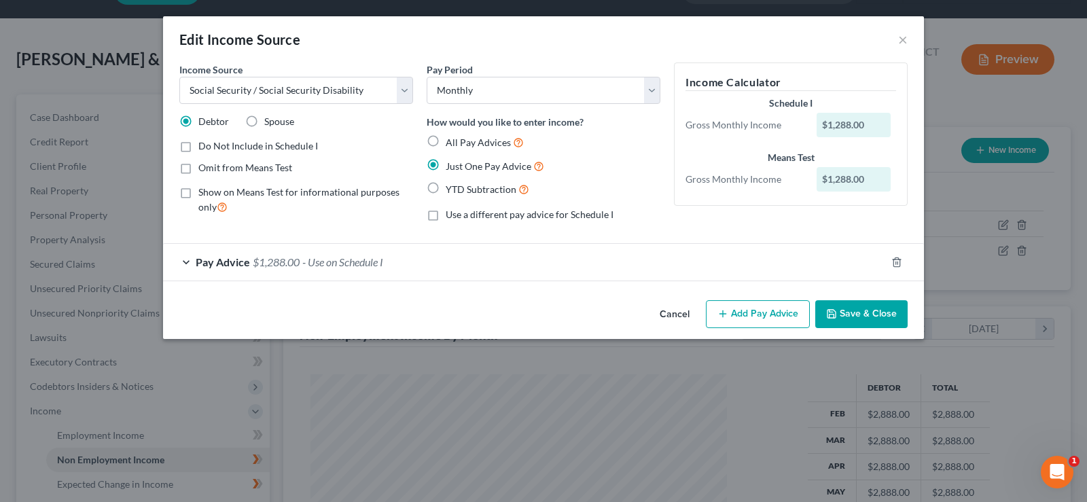
click at [852, 311] on button "Save & Close" at bounding box center [861, 314] width 92 height 29
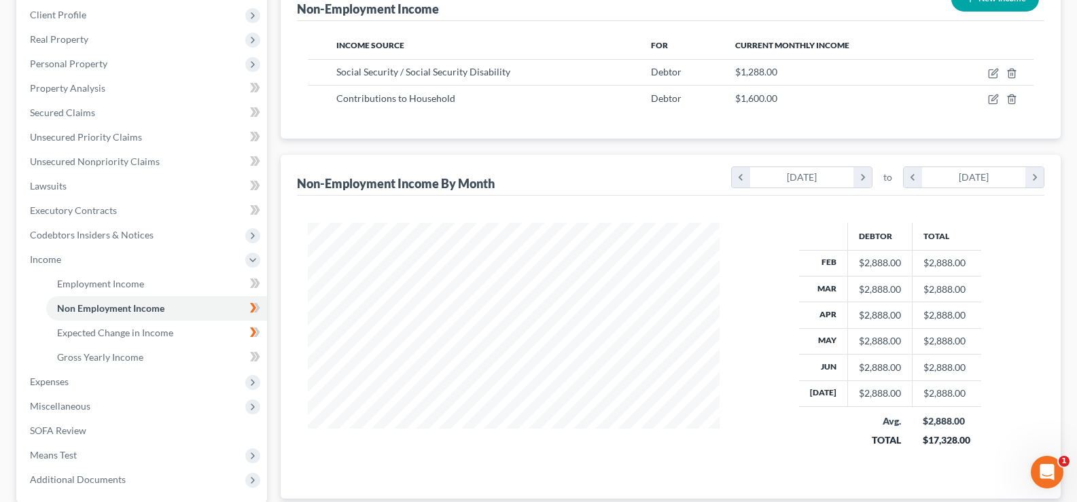
scroll to position [190, 0]
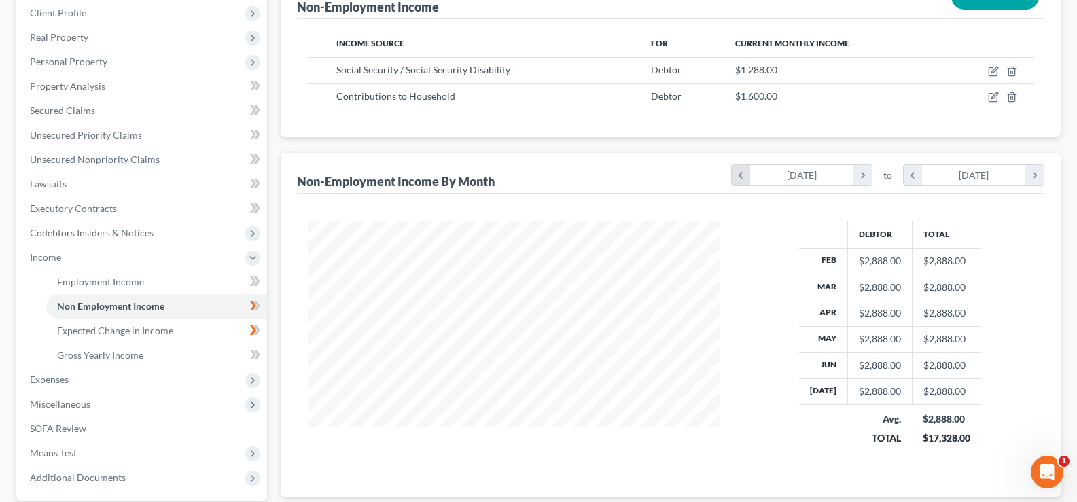
click at [744, 177] on icon "chevron_left" at bounding box center [741, 175] width 18 height 20
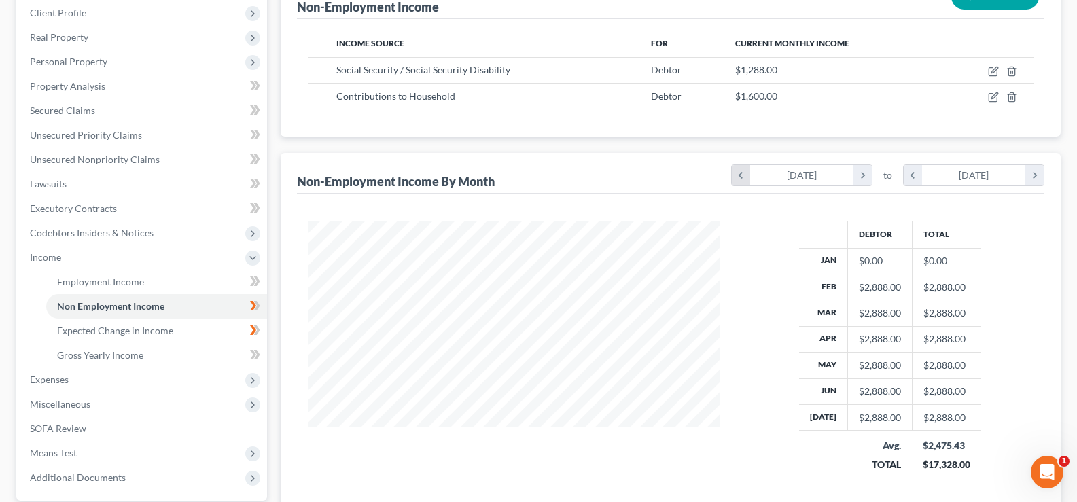
scroll to position [269, 439]
click at [862, 174] on icon "chevron_right" at bounding box center [863, 175] width 18 height 20
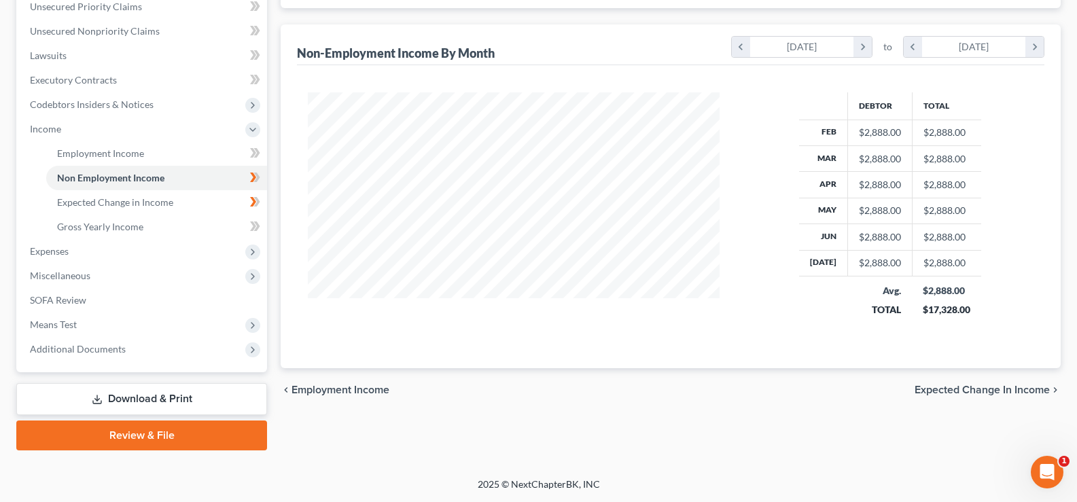
scroll to position [317, 0]
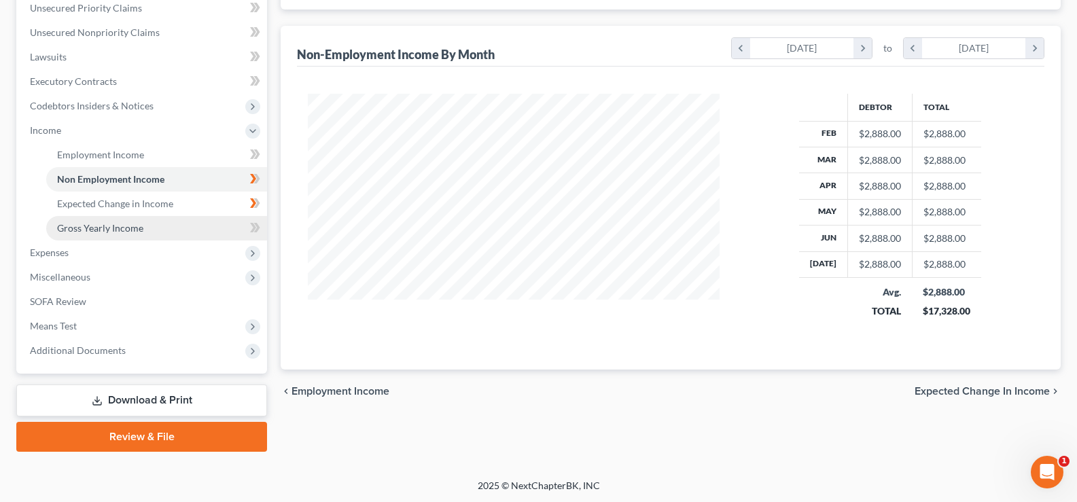
click at [96, 233] on span "Gross Yearly Income" at bounding box center [100, 228] width 86 height 12
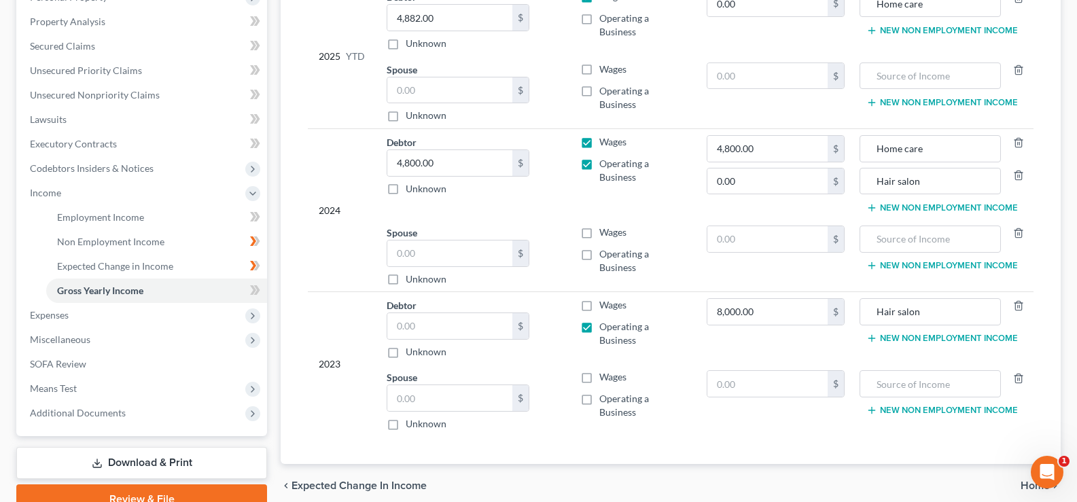
scroll to position [274, 0]
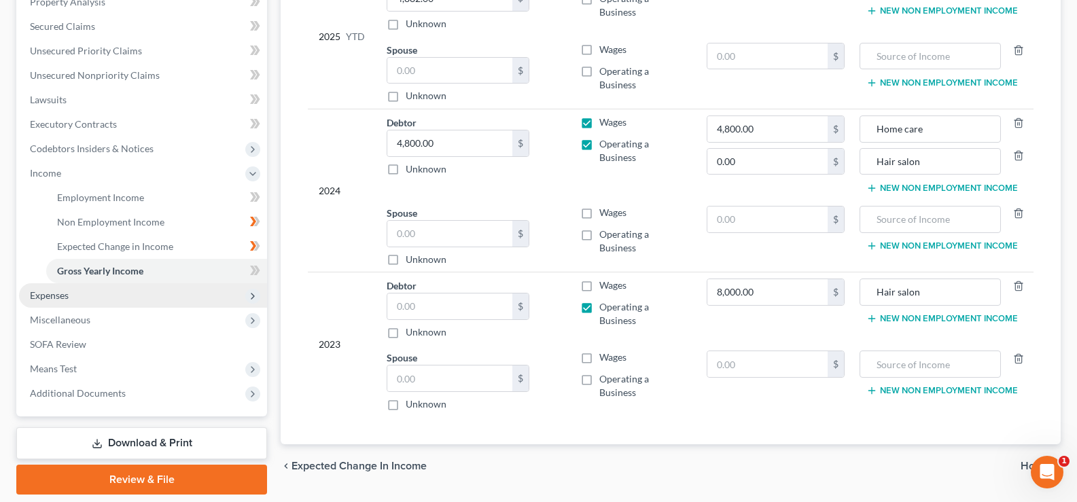
click at [55, 296] on span "Expenses" at bounding box center [49, 295] width 39 height 12
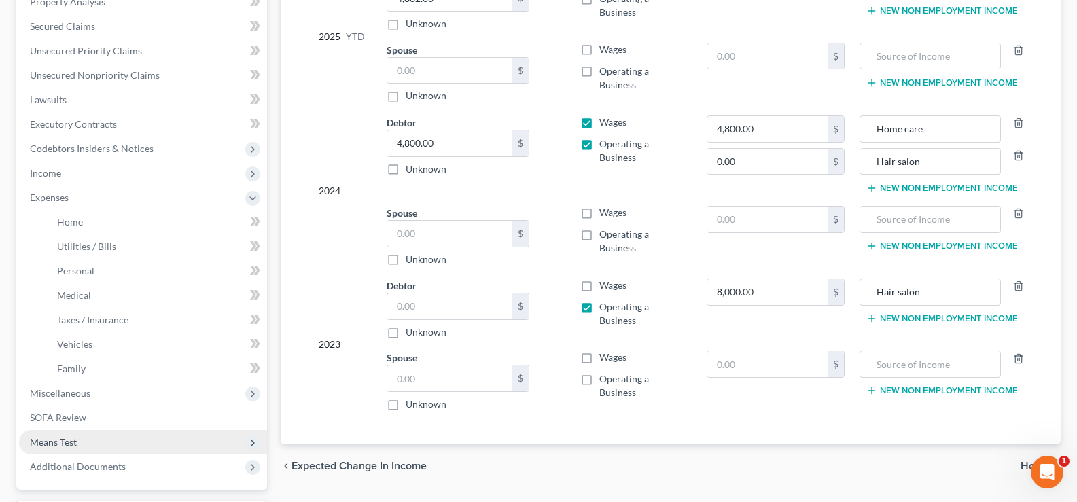
click at [70, 437] on span "Means Test" at bounding box center [53, 442] width 47 height 12
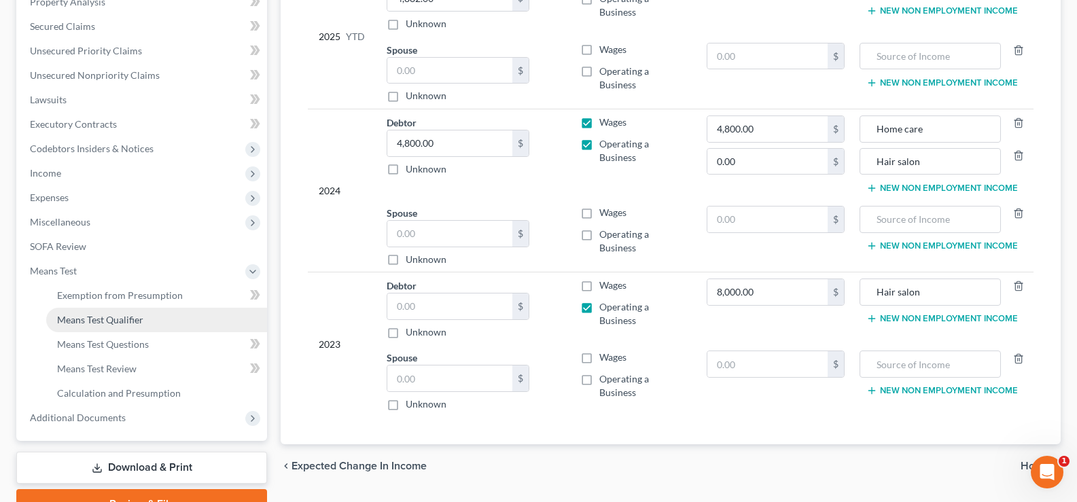
click at [103, 319] on span "Means Test Qualifier" at bounding box center [100, 320] width 86 height 12
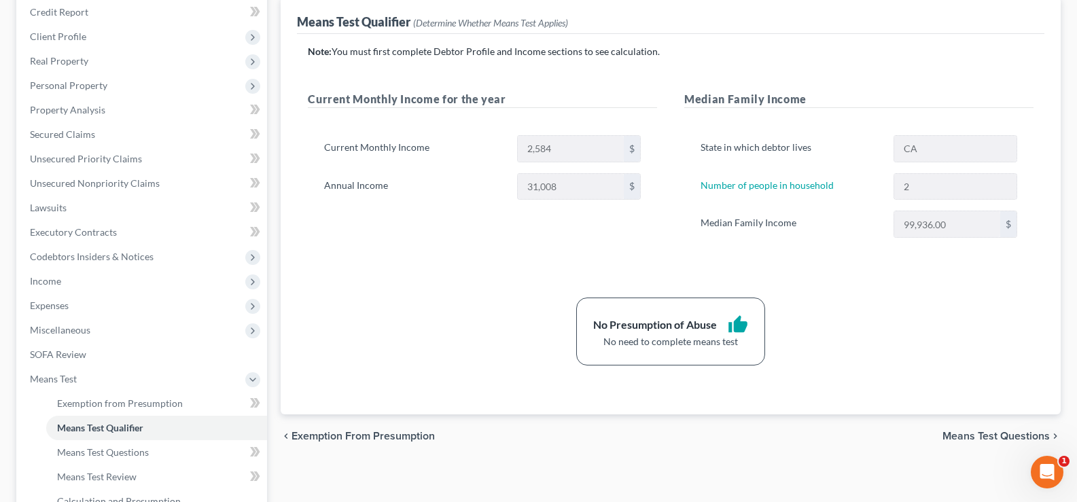
scroll to position [144, 0]
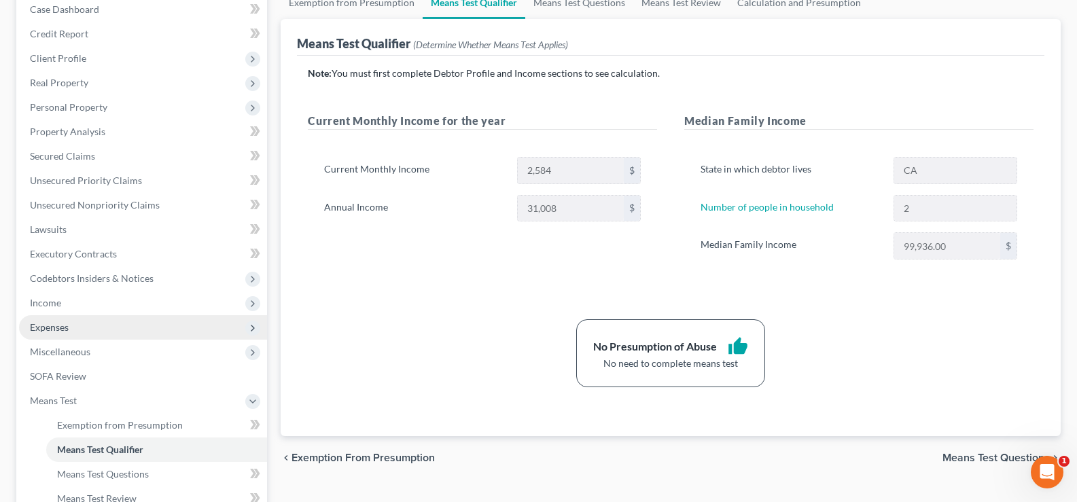
click at [50, 330] on span "Expenses" at bounding box center [49, 327] width 39 height 12
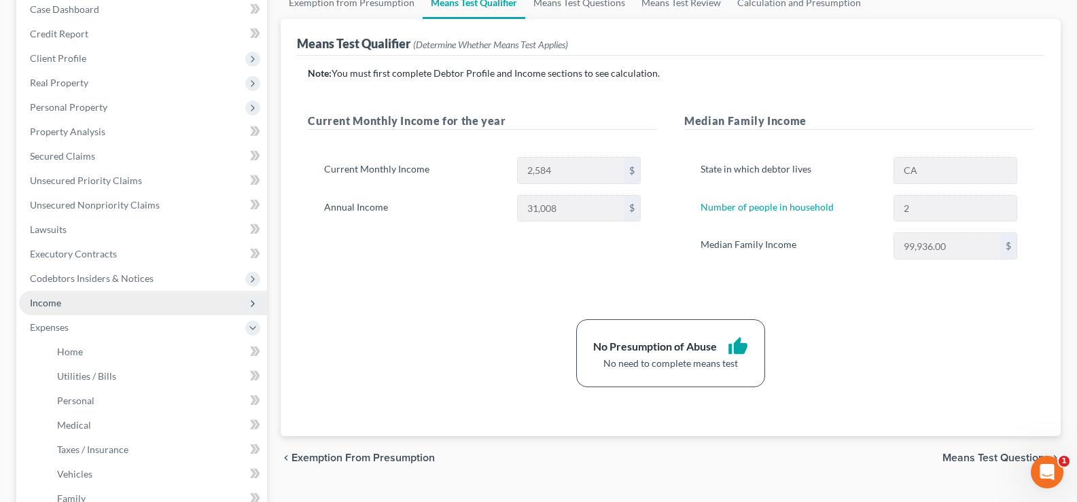
click at [43, 301] on span "Income" at bounding box center [45, 303] width 31 height 12
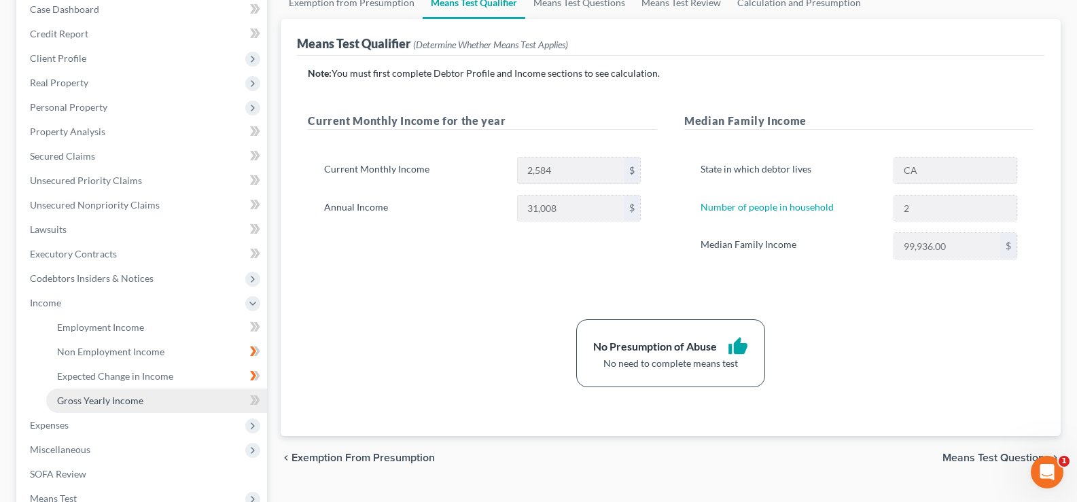
click at [82, 400] on span "Gross Yearly Income" at bounding box center [100, 401] width 86 height 12
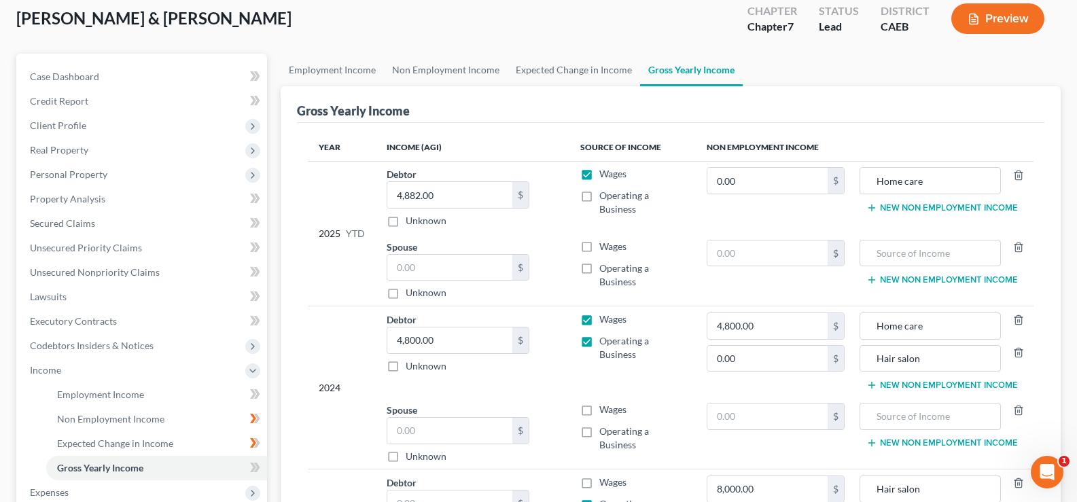
scroll to position [85, 0]
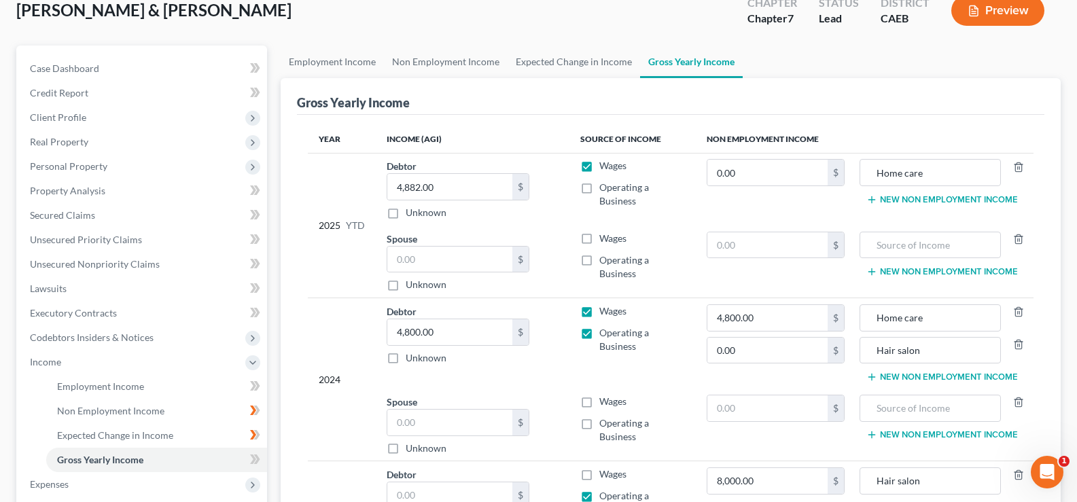
click at [744, 137] on th "Non Employment Income" at bounding box center [865, 139] width 338 height 27
click at [739, 166] on input "0.00" at bounding box center [767, 173] width 120 height 26
click at [635, 136] on th "Source of Income" at bounding box center [632, 139] width 126 height 27
drag, startPoint x: 406, startPoint y: 144, endPoint x: 425, endPoint y: 144, distance: 19.7
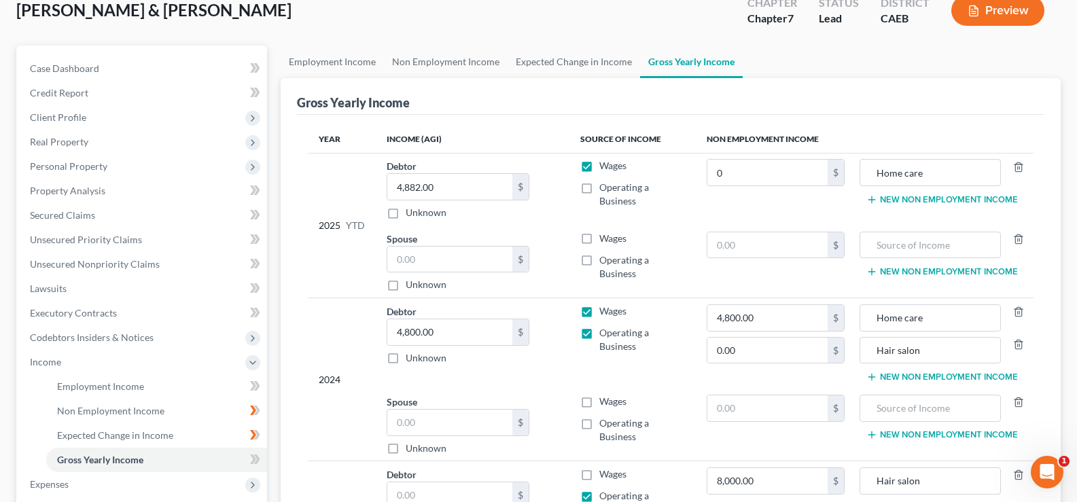
click at [409, 147] on th "Income (AGI)" at bounding box center [473, 139] width 194 height 27
click at [429, 141] on th "Income (AGI)" at bounding box center [473, 139] width 194 height 27
click at [446, 66] on link "Non Employment Income" at bounding box center [446, 62] width 124 height 33
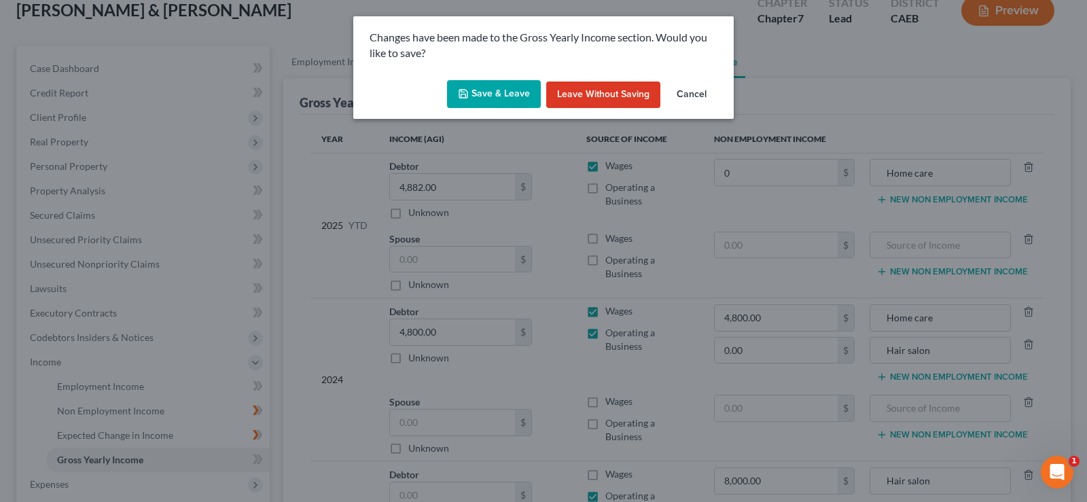
click at [487, 89] on button "Save & Leave" at bounding box center [494, 94] width 94 height 29
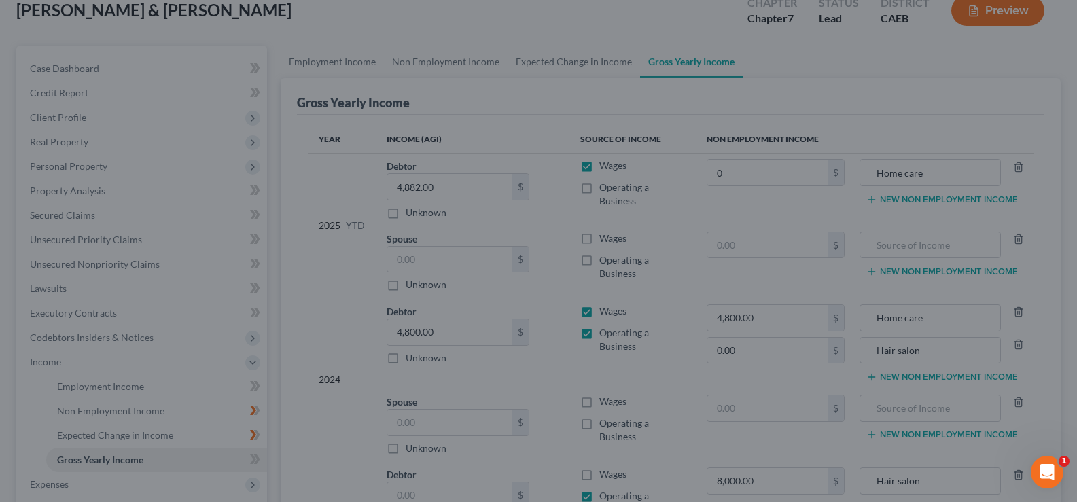
type input "0.00"
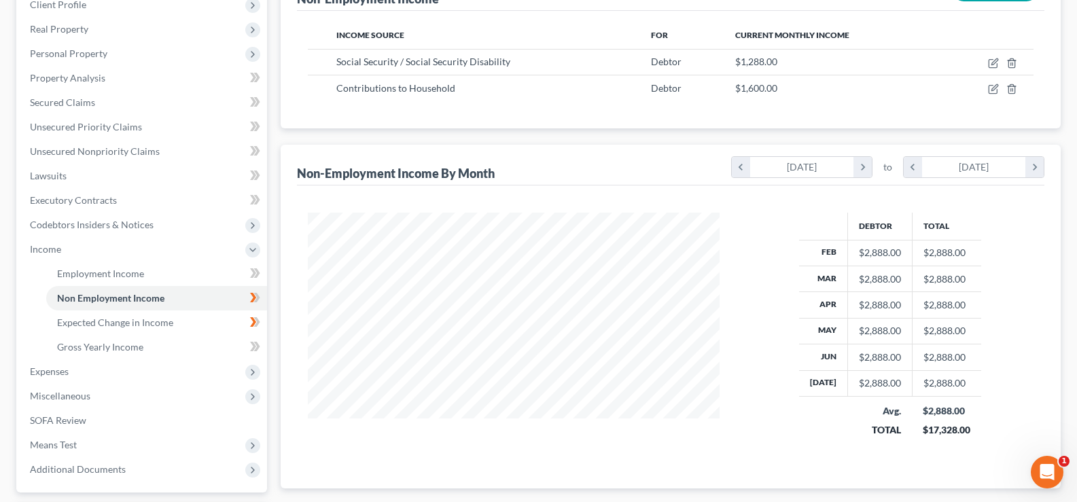
scroll to position [197, 0]
click at [734, 164] on icon "chevron_left" at bounding box center [741, 168] width 18 height 20
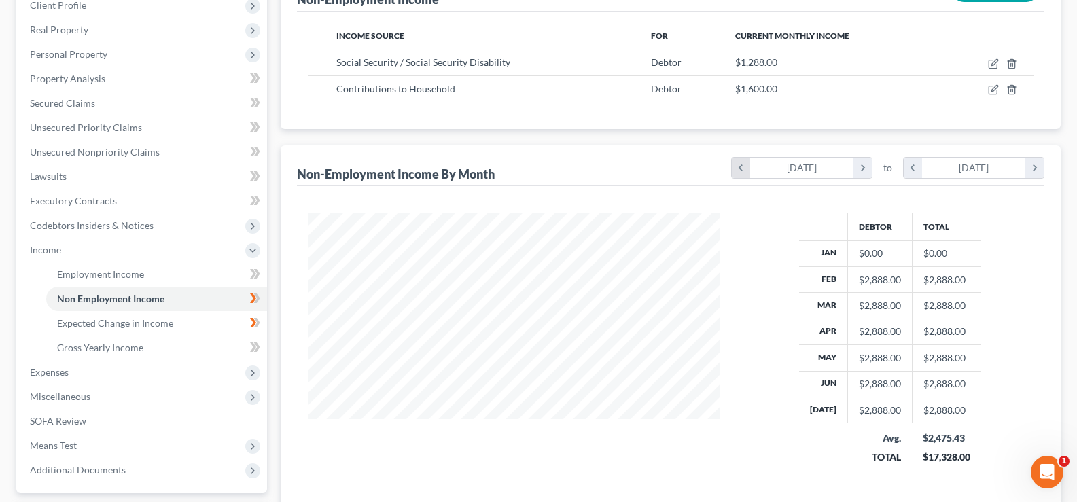
scroll to position [269, 439]
click at [882, 252] on div "$0.00" at bounding box center [880, 254] width 42 height 14
click at [741, 164] on icon "chevron_left" at bounding box center [741, 168] width 18 height 20
click at [877, 257] on div "$0.00" at bounding box center [880, 254] width 42 height 14
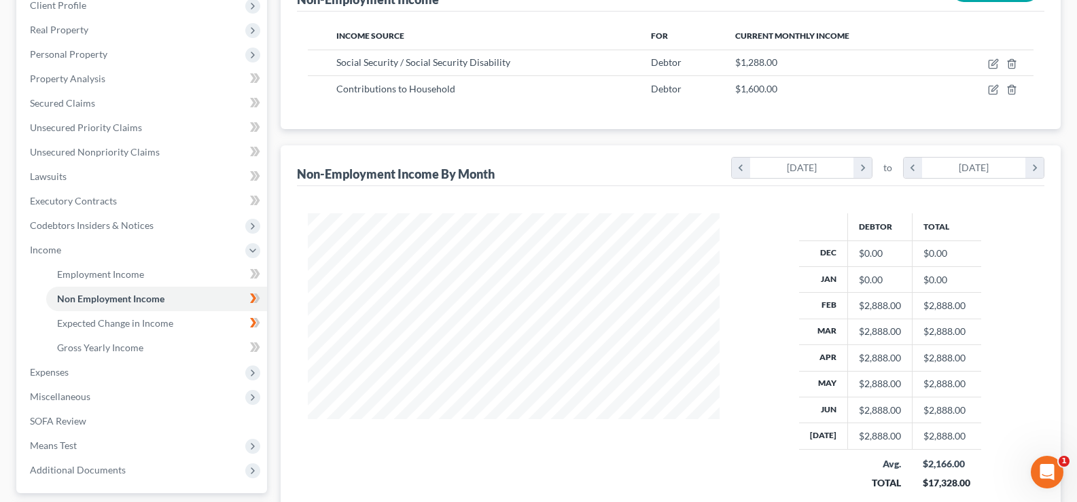
click at [877, 273] on div "$0.00" at bounding box center [880, 280] width 42 height 14
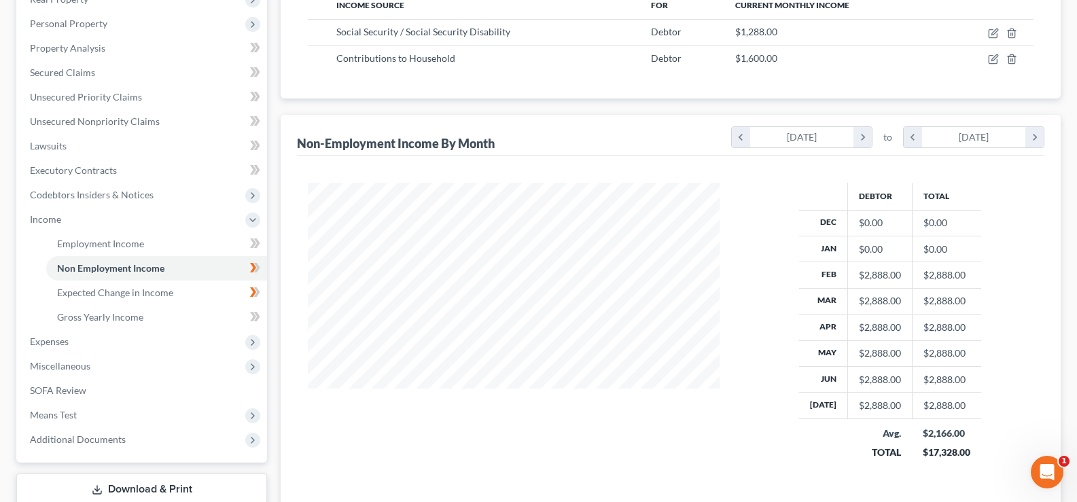
scroll to position [253, 0]
